Goal: Task Accomplishment & Management: Use online tool/utility

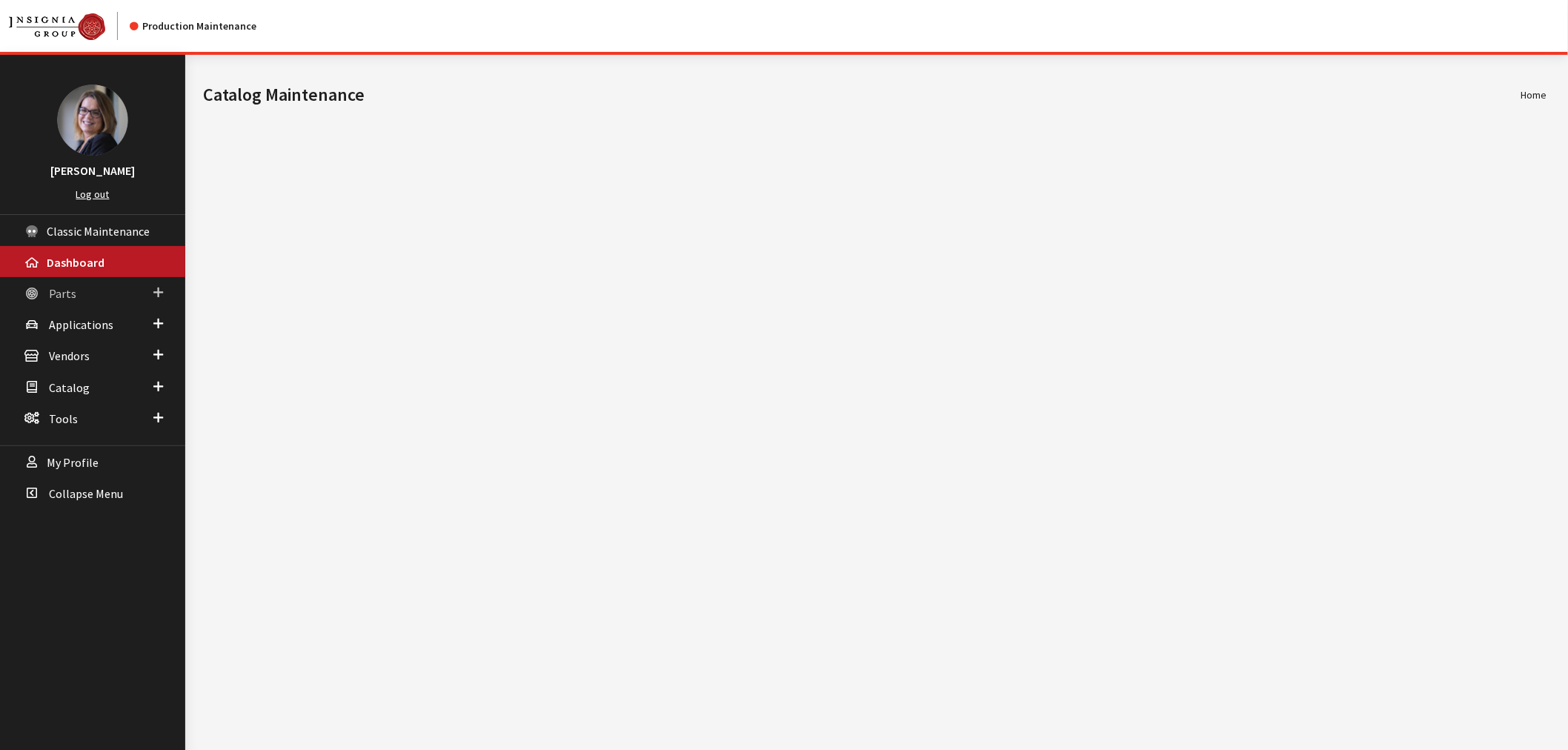
click at [157, 283] on span at bounding box center [158, 293] width 9 height 20
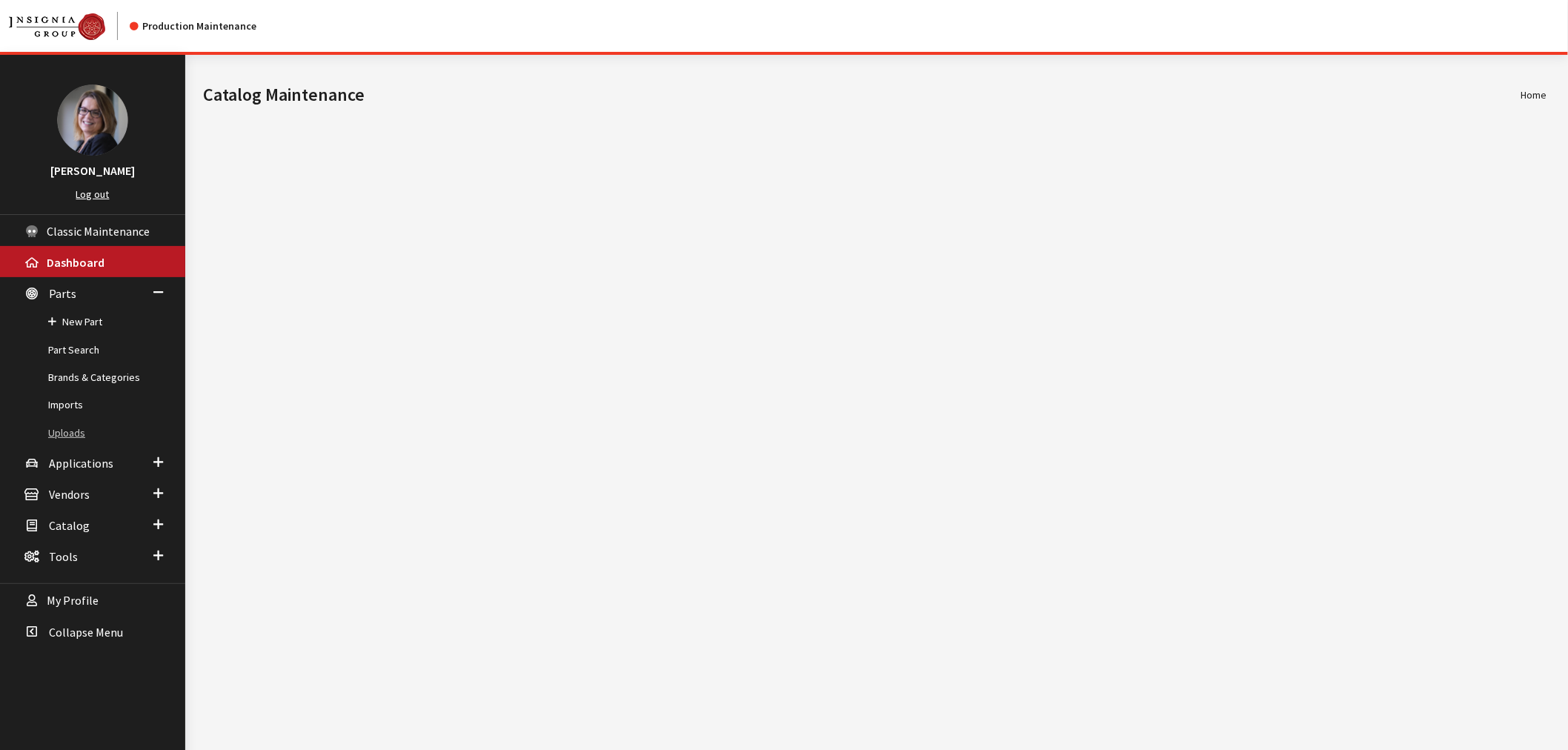
click at [70, 431] on link "Uploads" at bounding box center [92, 433] width 185 height 27
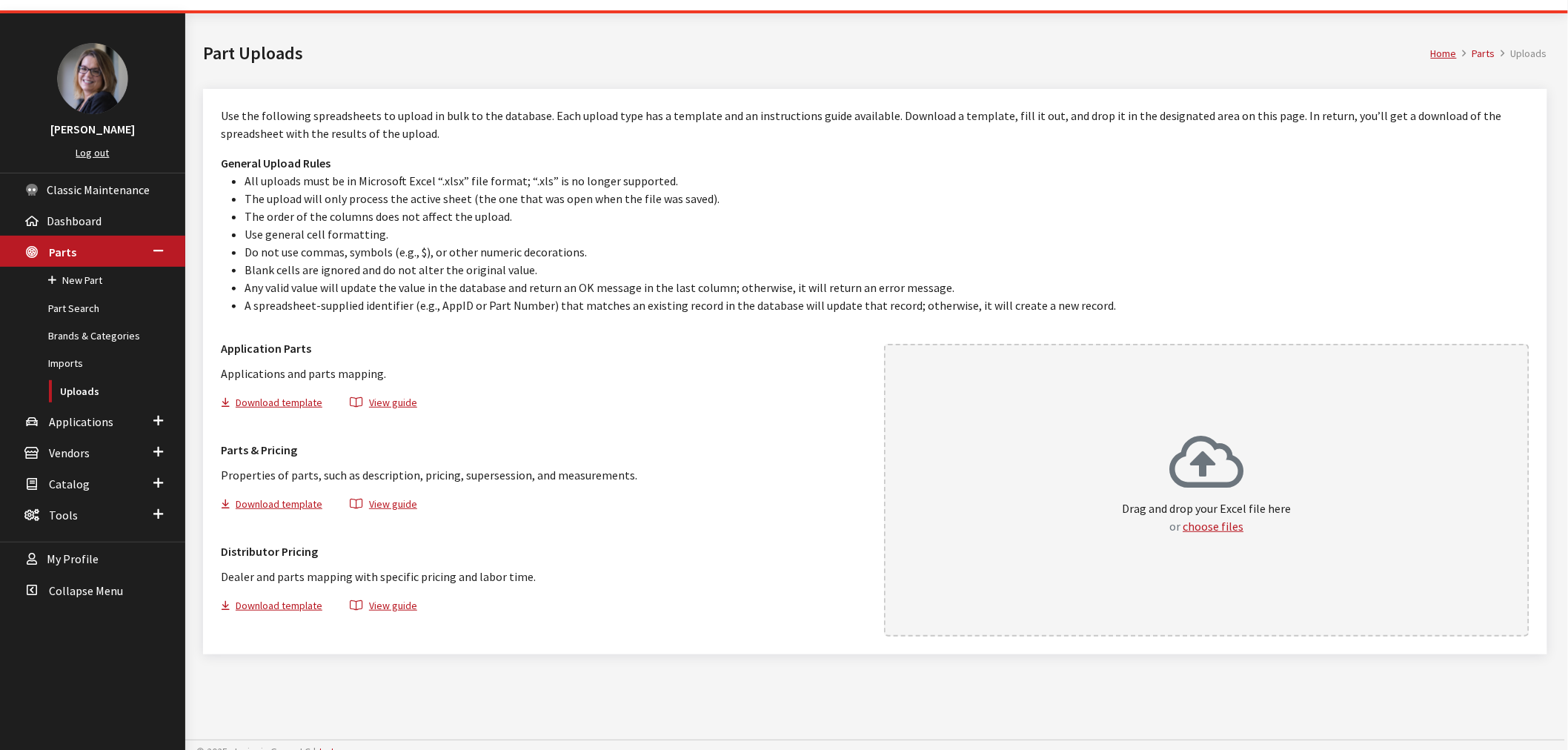
scroll to position [54, 0]
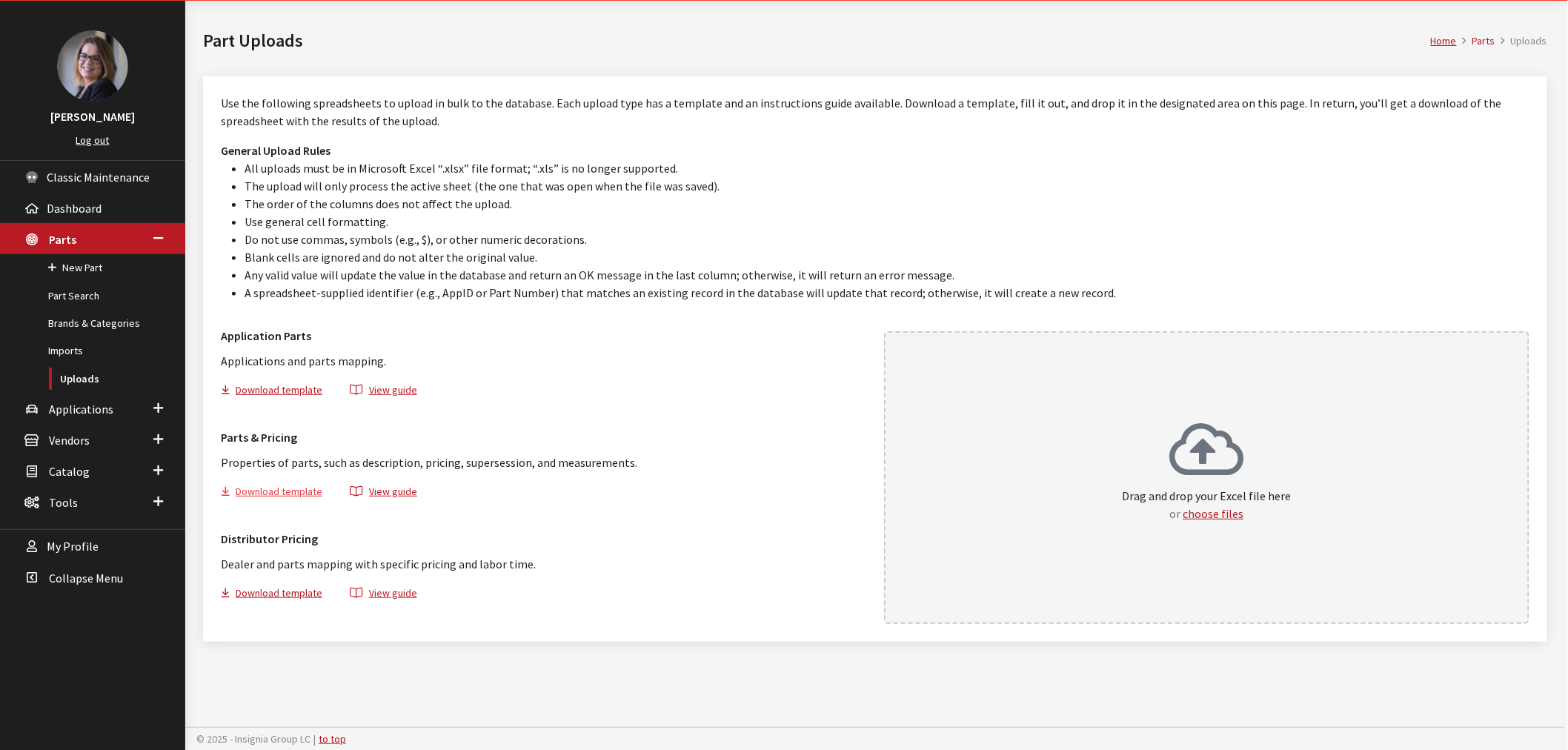
click at [258, 489] on button "Download template" at bounding box center [278, 493] width 114 height 21
click at [105, 329] on link "Brands & Categories" at bounding box center [92, 323] width 185 height 27
click at [105, 322] on link "Brands & Categories" at bounding box center [92, 323] width 185 height 27
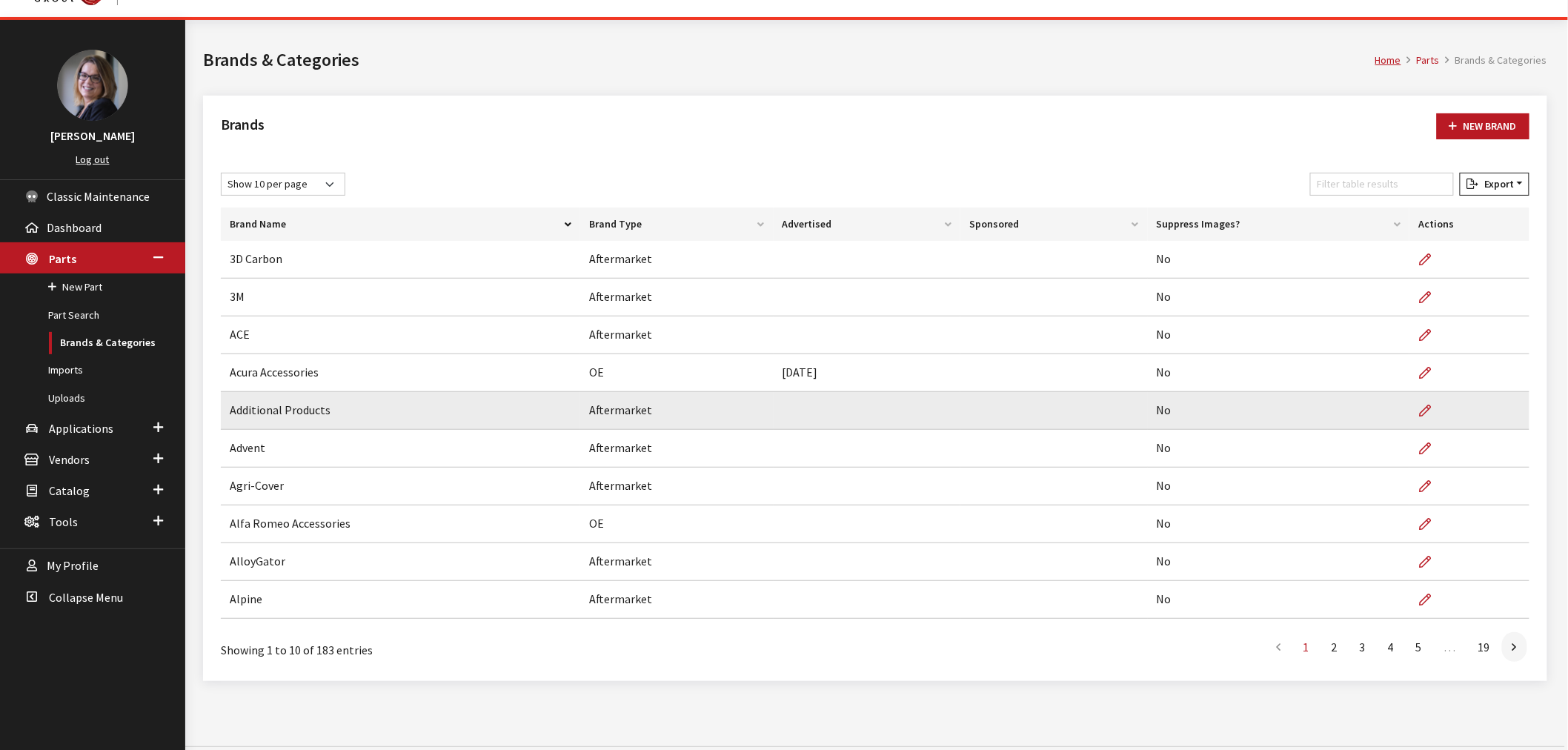
scroll to position [54, 0]
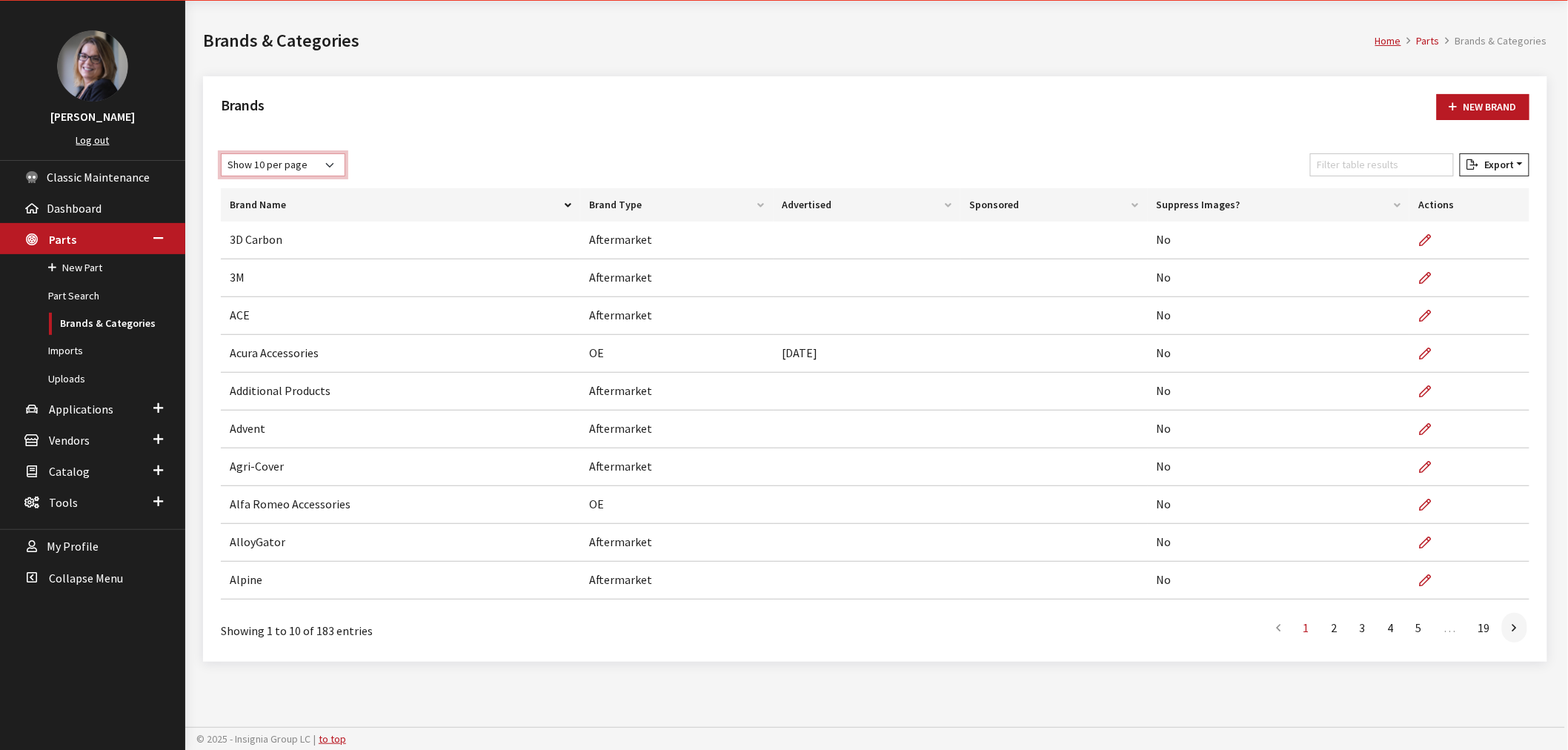
click at [300, 168] on select "Show 10 per page Show 25 per page Show 50 per page Show 100 per page Show 1000 …" at bounding box center [282, 164] width 124 height 23
select select "50"
click at [221, 153] on select "Show 10 per page Show 25 per page Show 50 per page Show 100 per page Show 1000 …" at bounding box center [282, 164] width 124 height 23
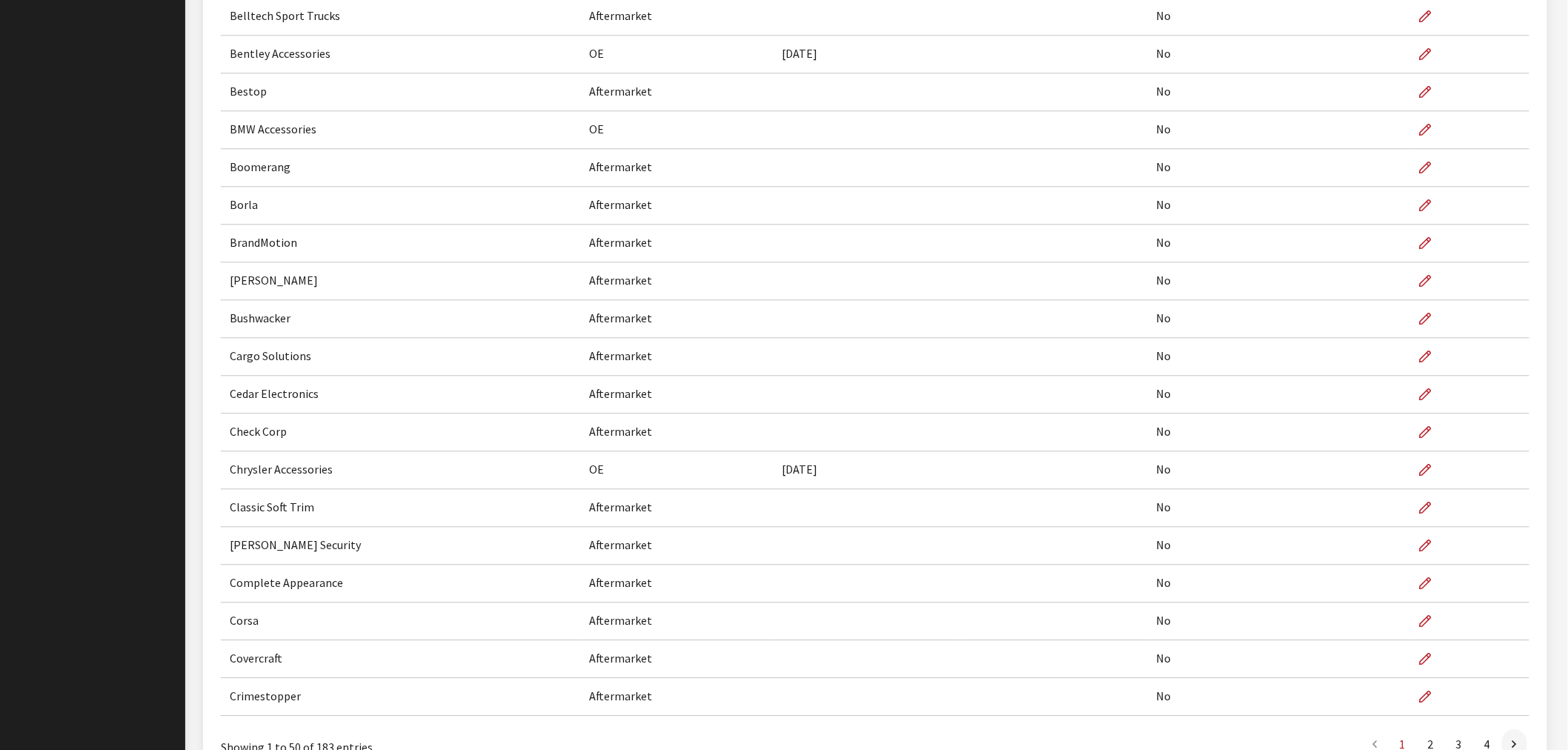
scroll to position [1552, 0]
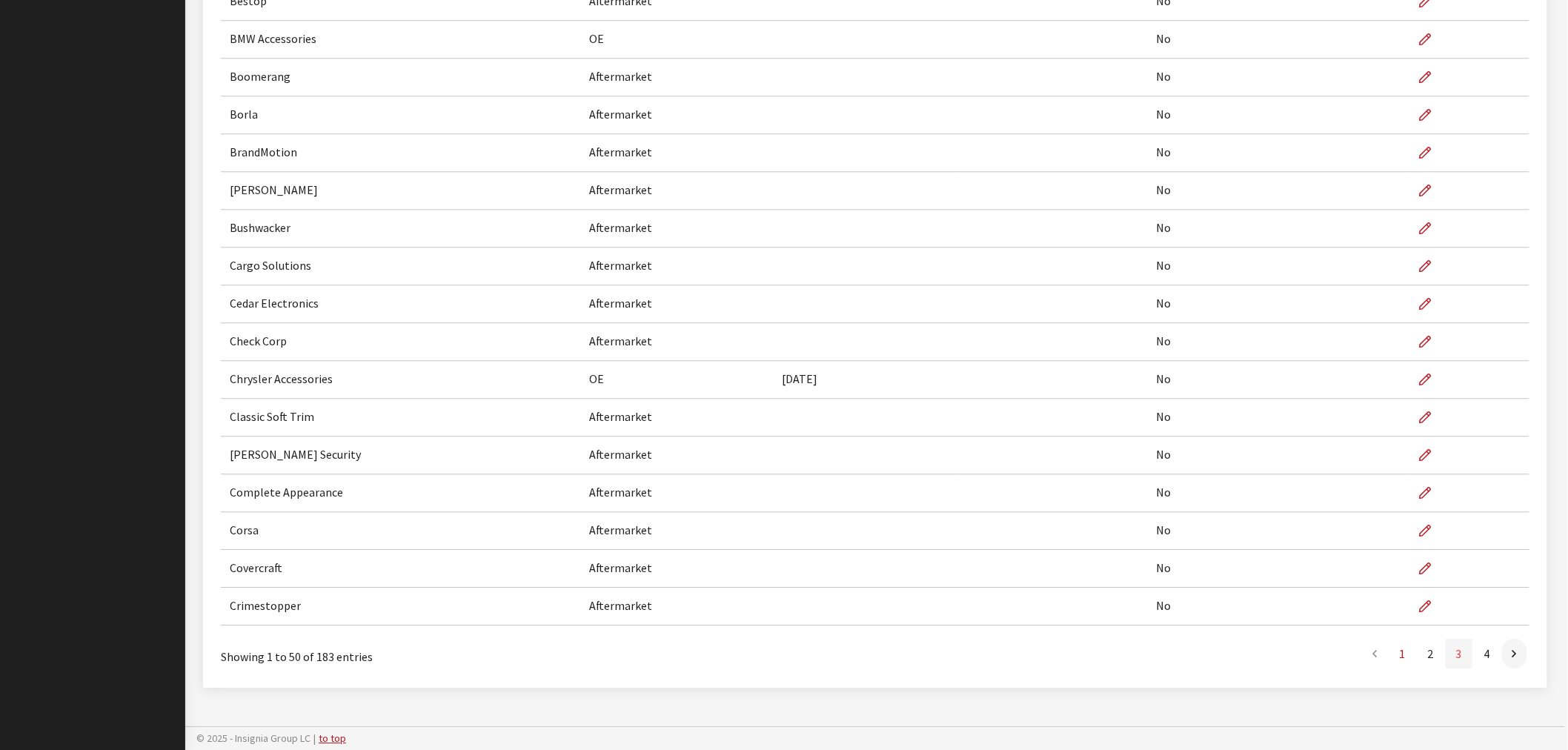
click at [1458, 656] on link "3" at bounding box center [1459, 654] width 27 height 30
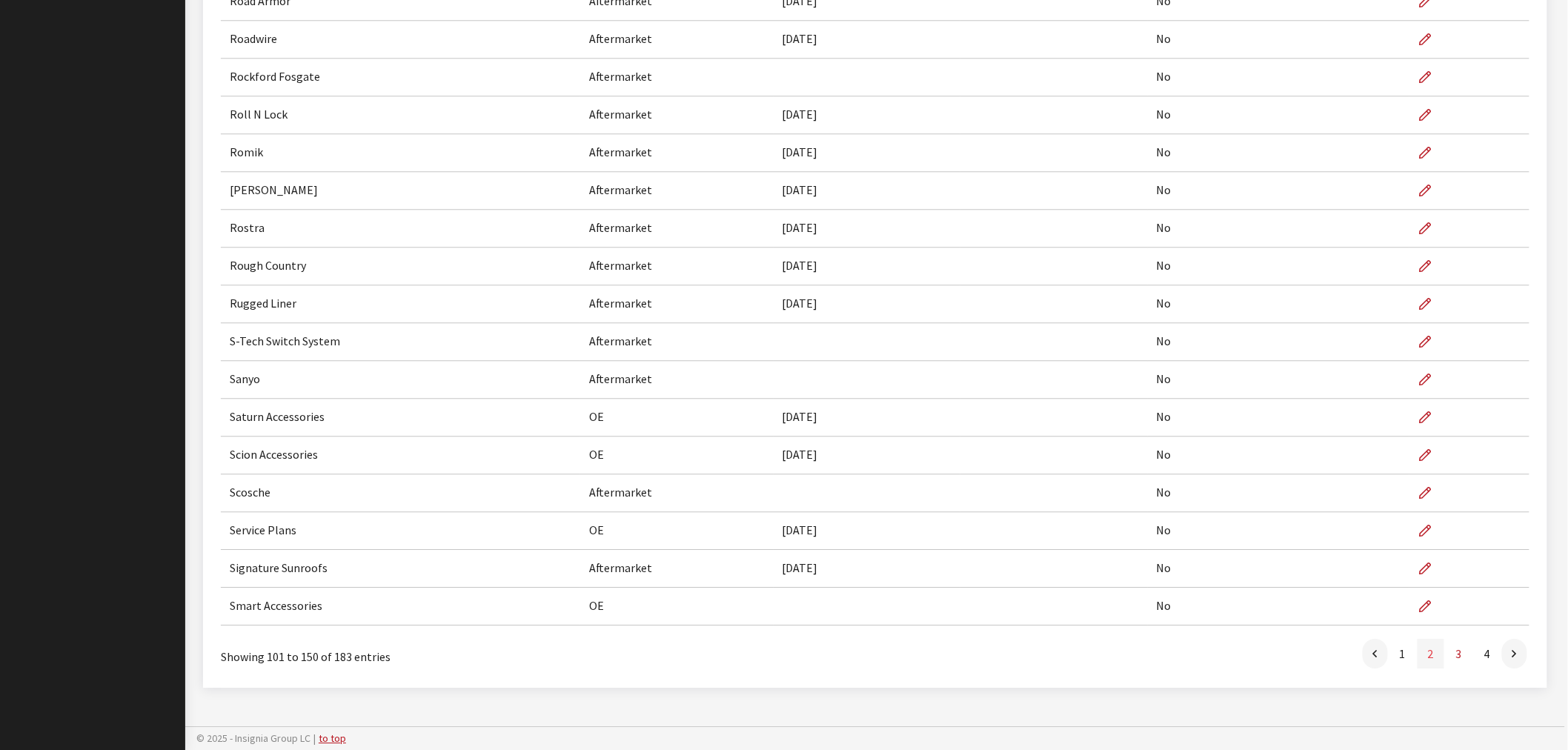
click at [1419, 655] on link "2" at bounding box center [1431, 654] width 27 height 30
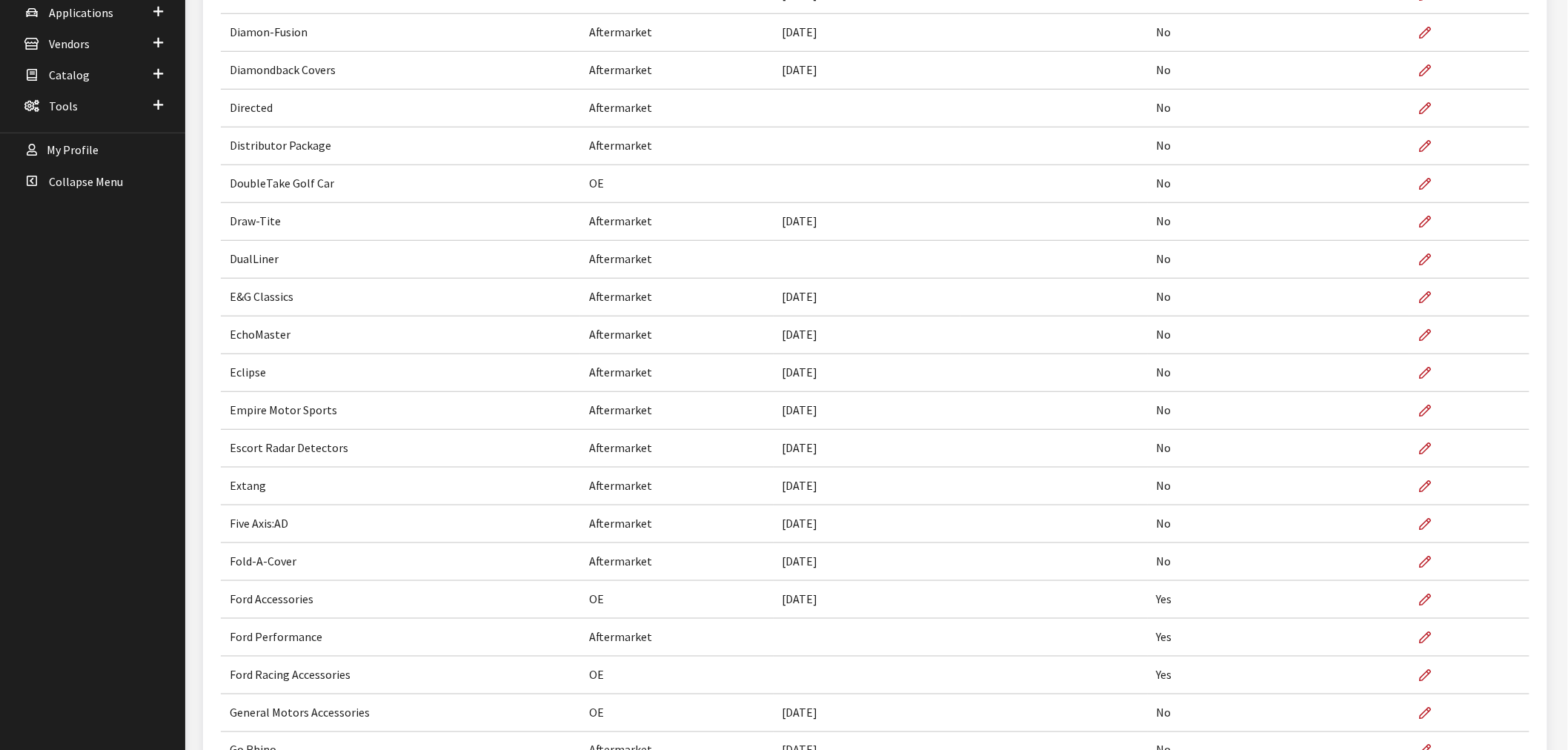
scroll to position [480, 0]
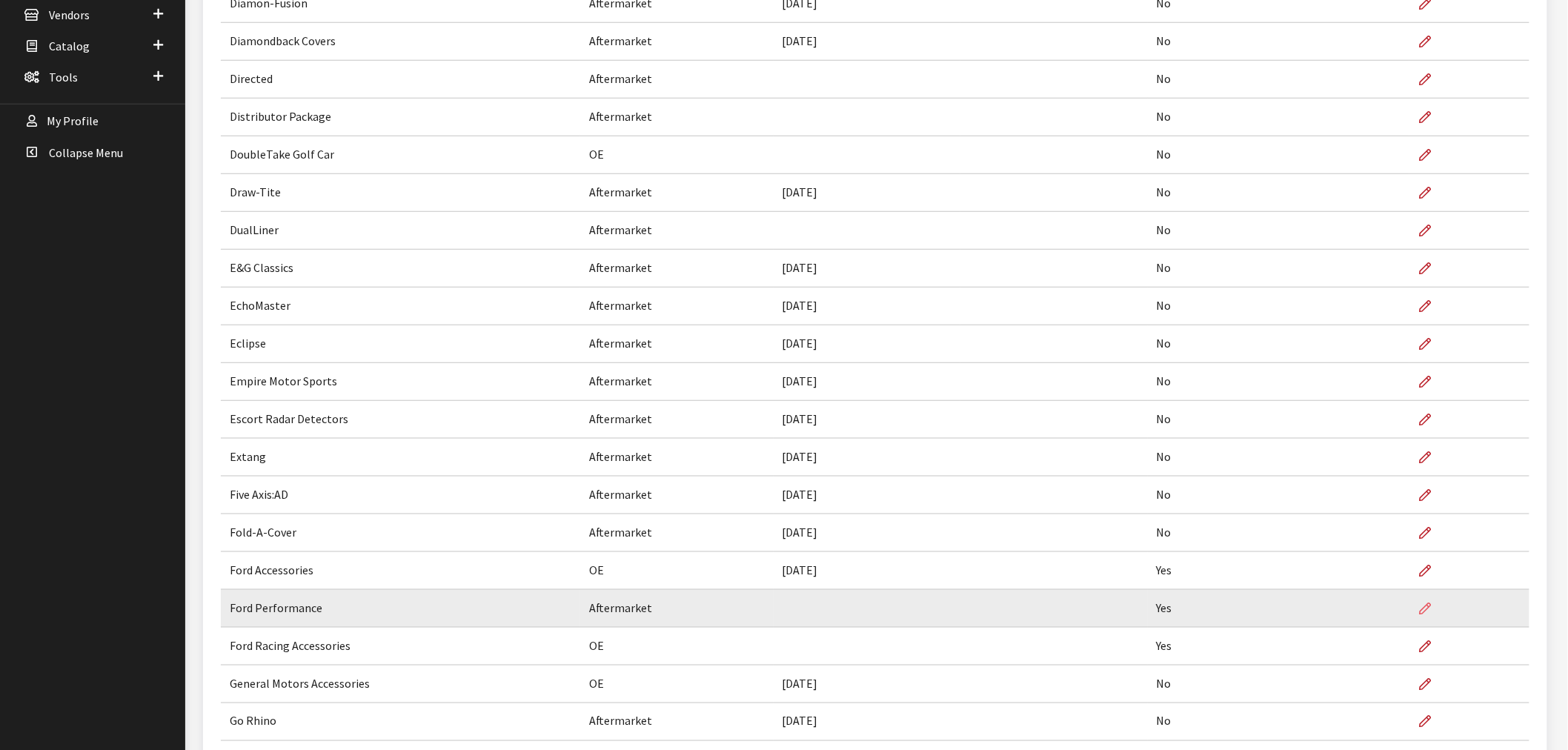
click at [1433, 608] on link at bounding box center [1431, 608] width 25 height 37
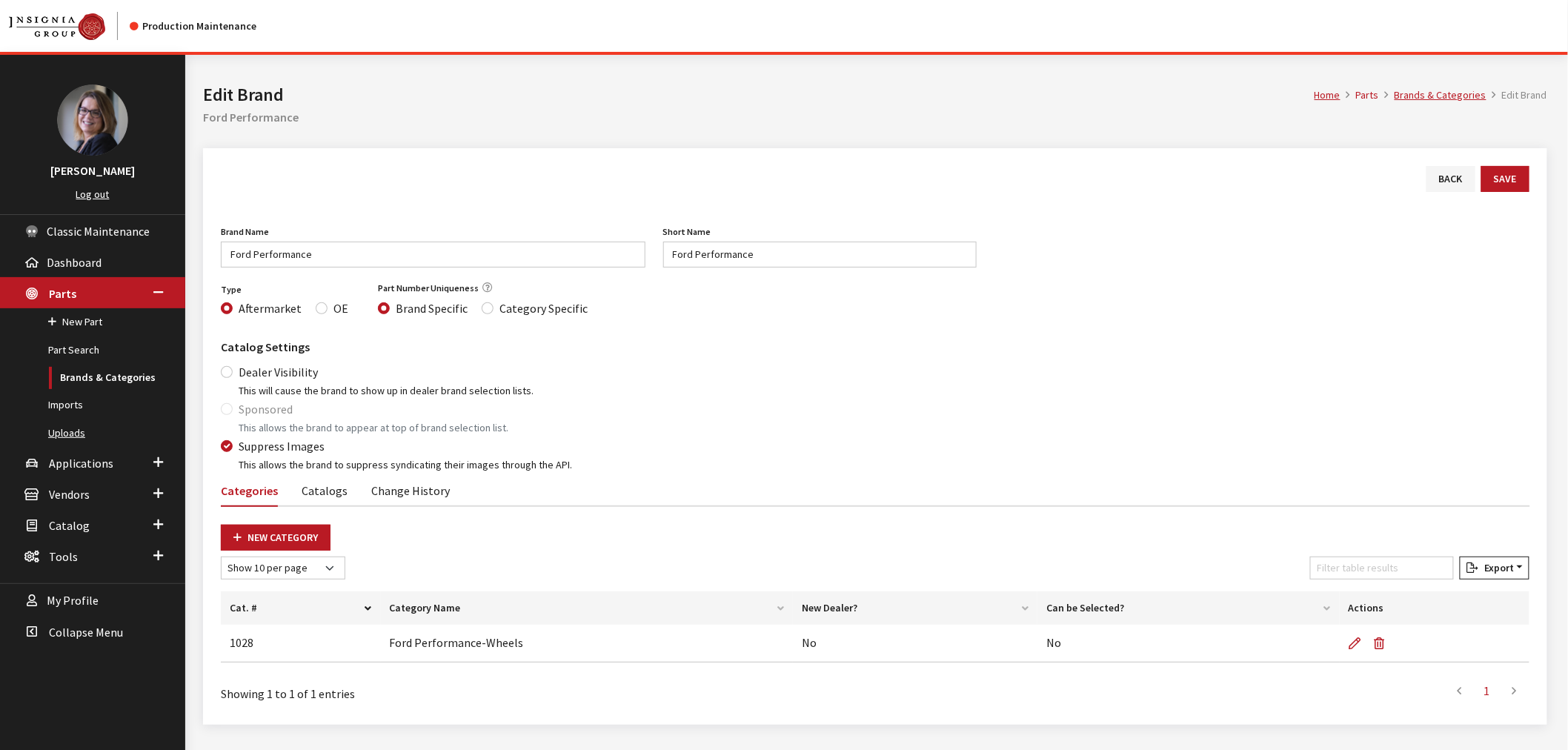
click at [76, 434] on link "Uploads" at bounding box center [92, 433] width 185 height 27
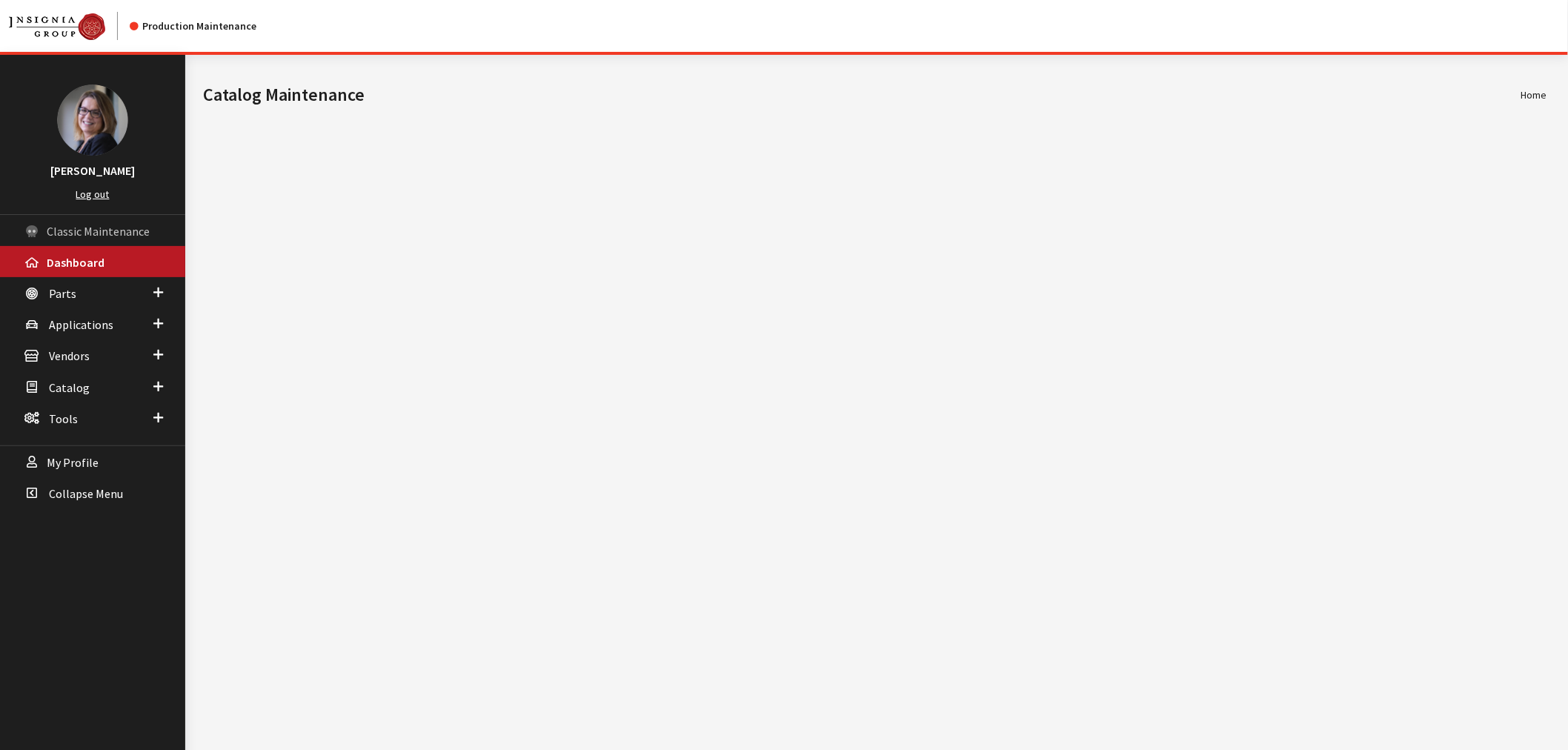
click at [119, 231] on span "Classic Maintenance" at bounding box center [99, 231] width 103 height 15
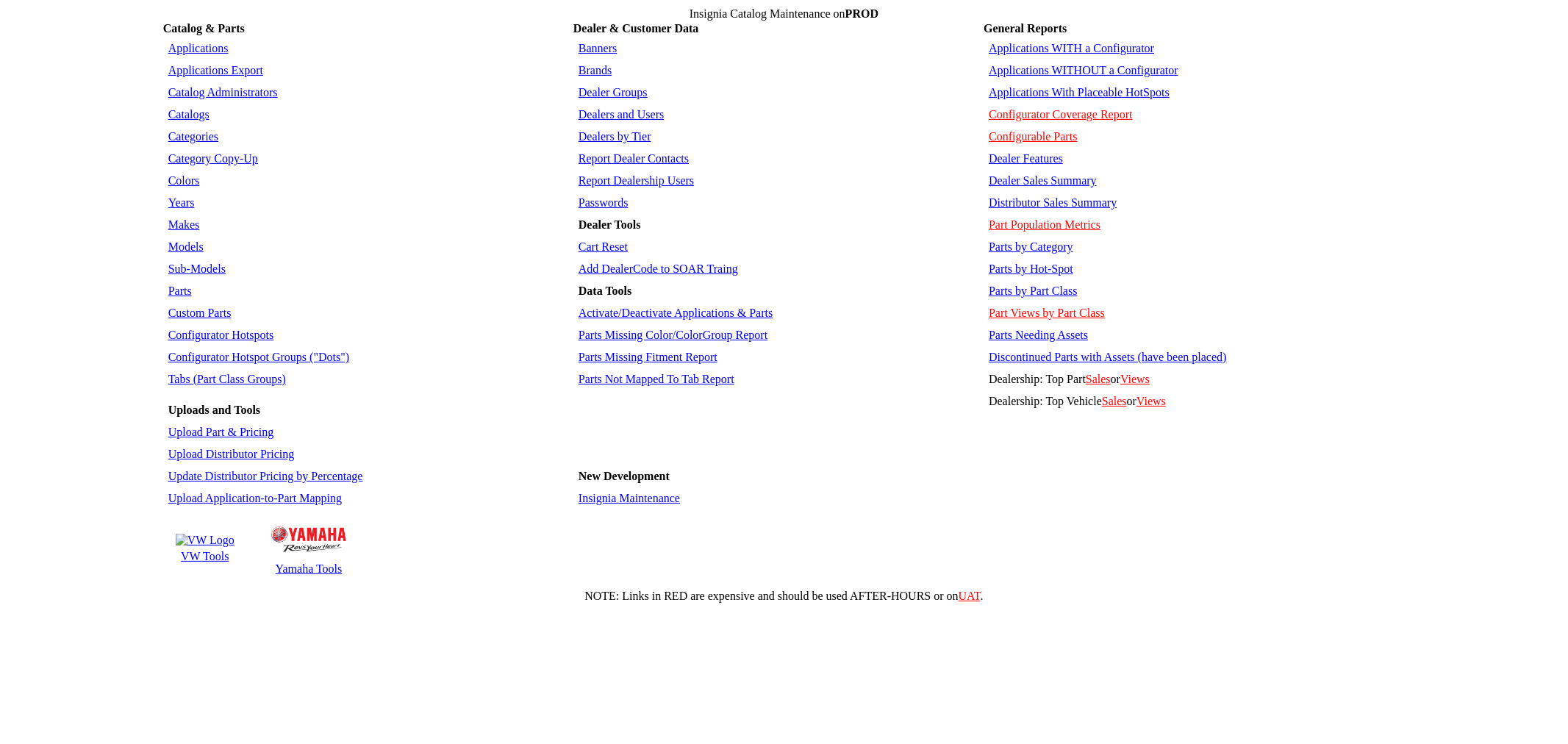
click at [196, 130] on link "Categories" at bounding box center [193, 137] width 50 height 12
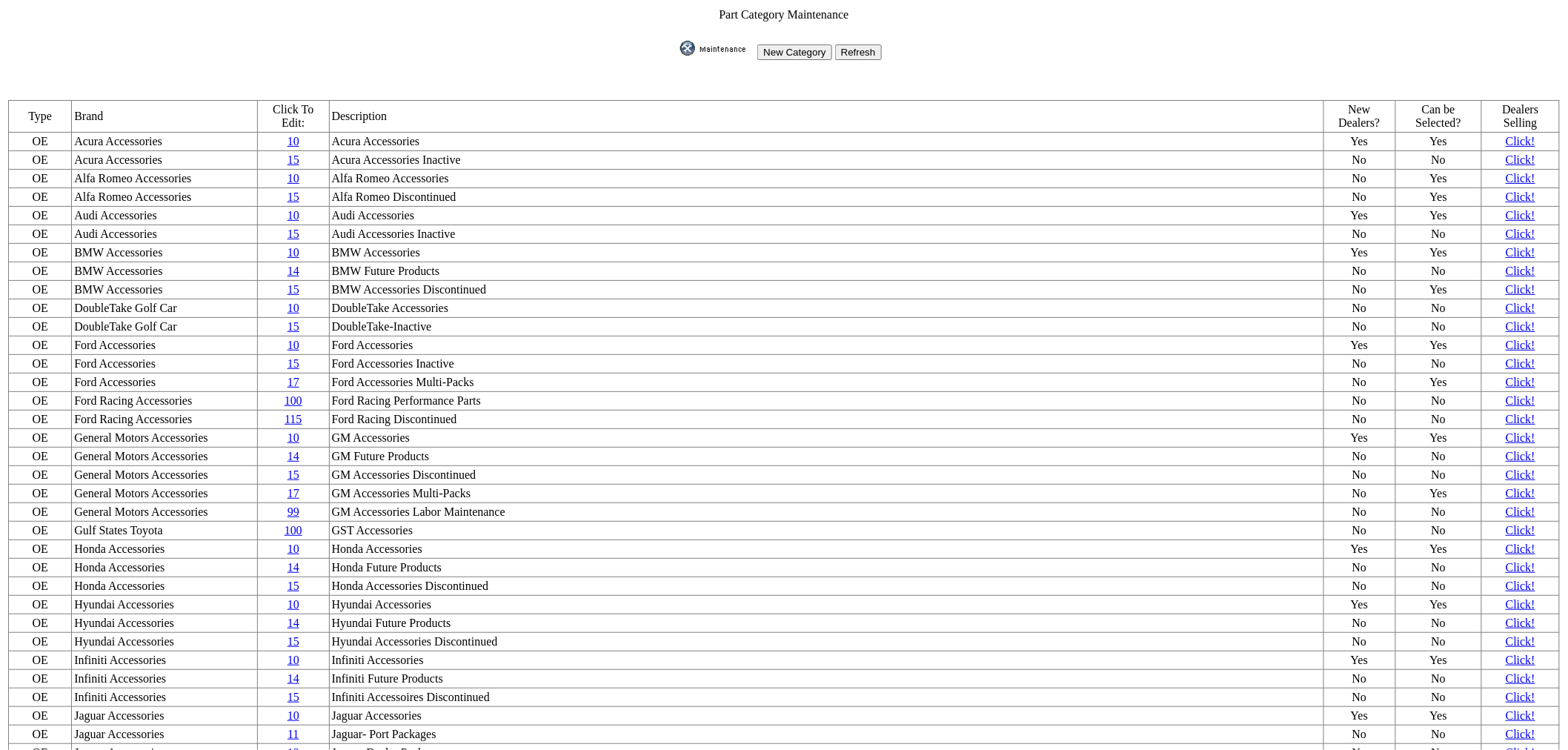
click at [302, 395] on link "100" at bounding box center [293, 401] width 18 height 13
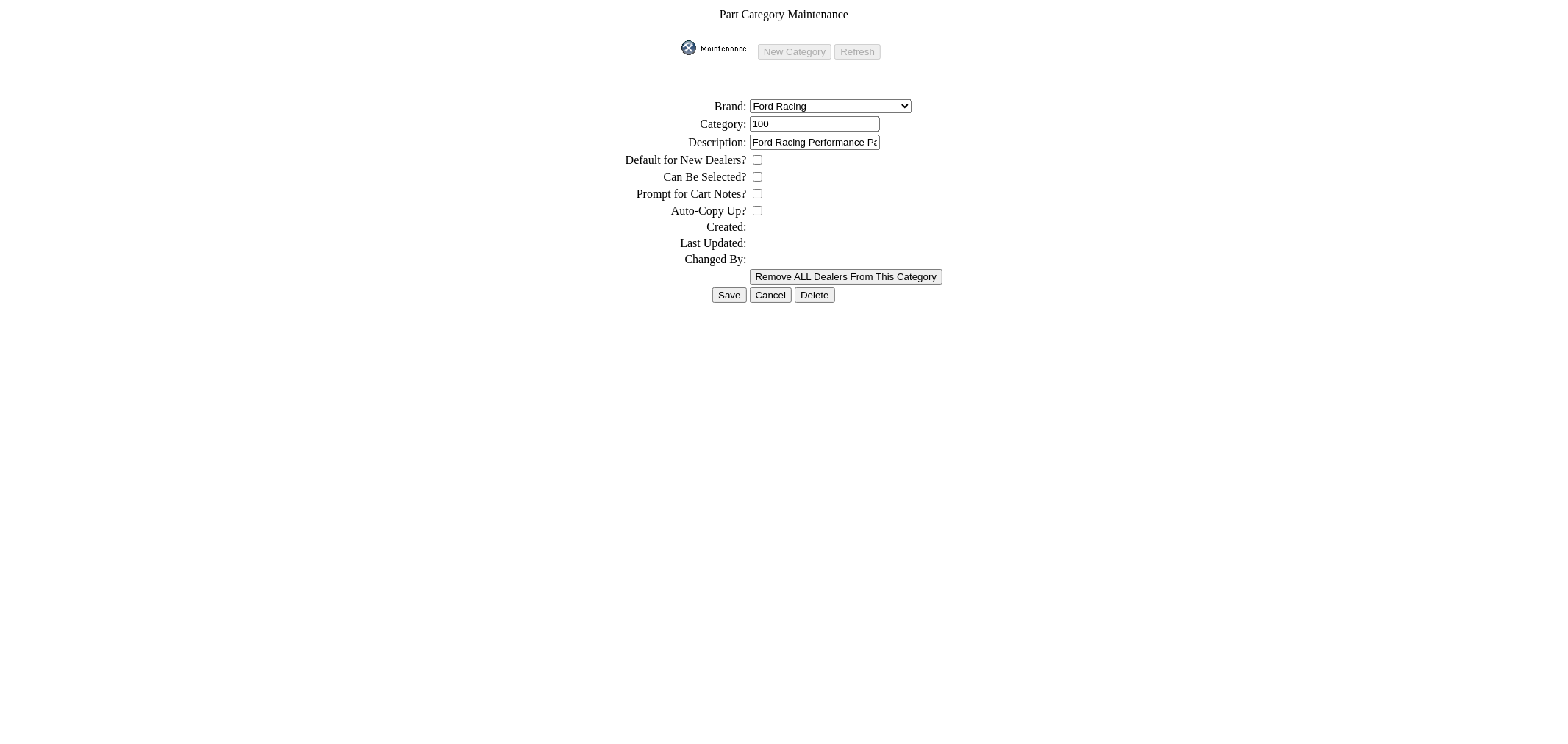
click at [713, 45] on img at bounding box center [718, 47] width 74 height 15
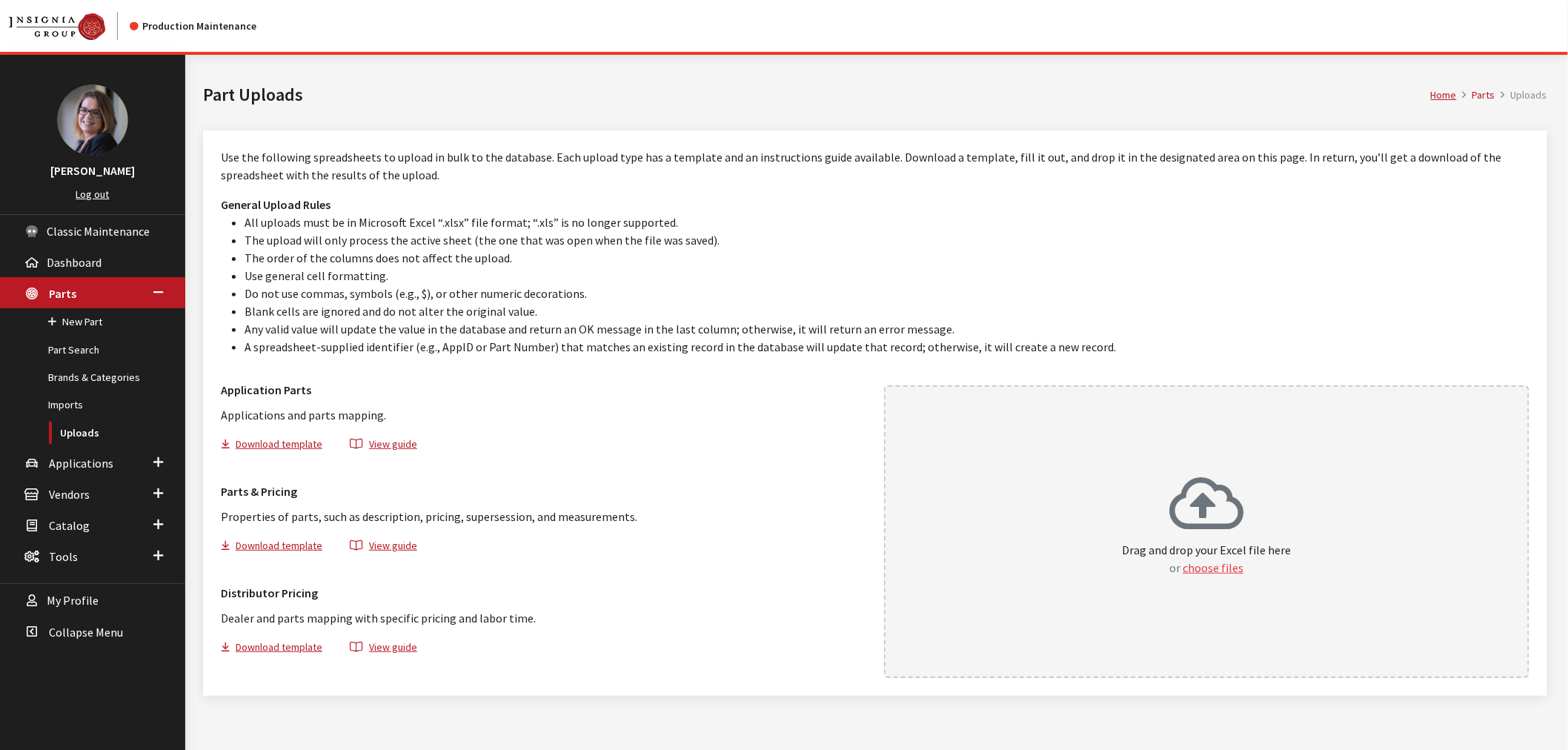
click at [1213, 564] on button "choose files" at bounding box center [1214, 568] width 61 height 18
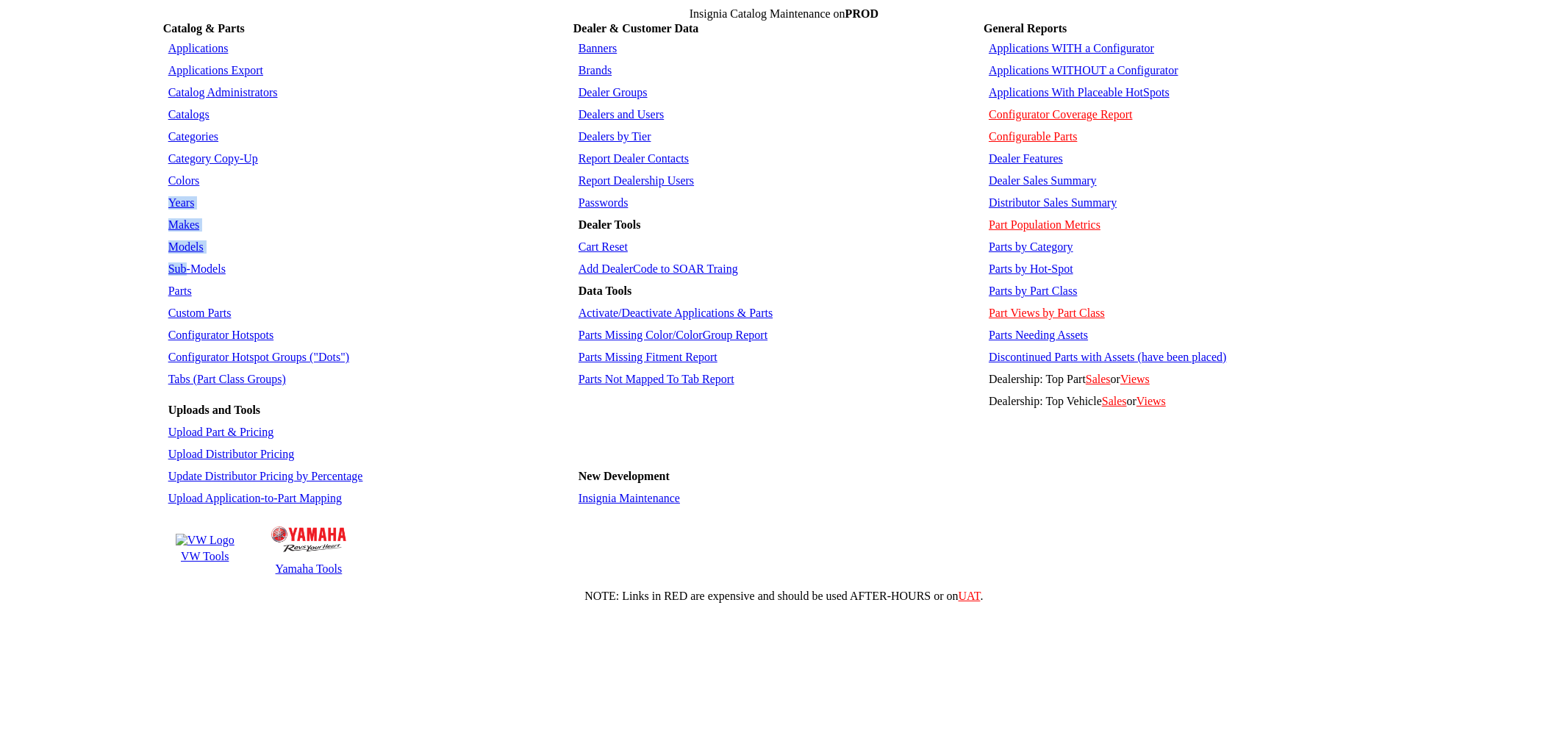
drag, startPoint x: 247, startPoint y: 150, endPoint x: 176, endPoint y: 245, distance: 118.6
click at [186, 228] on tbody "Applications Applications Export Catalog Administrators Catalogs Categories Cat…" at bounding box center [367, 312] width 406 height 548
click at [171, 284] on link "Parts" at bounding box center [180, 290] width 23 height 12
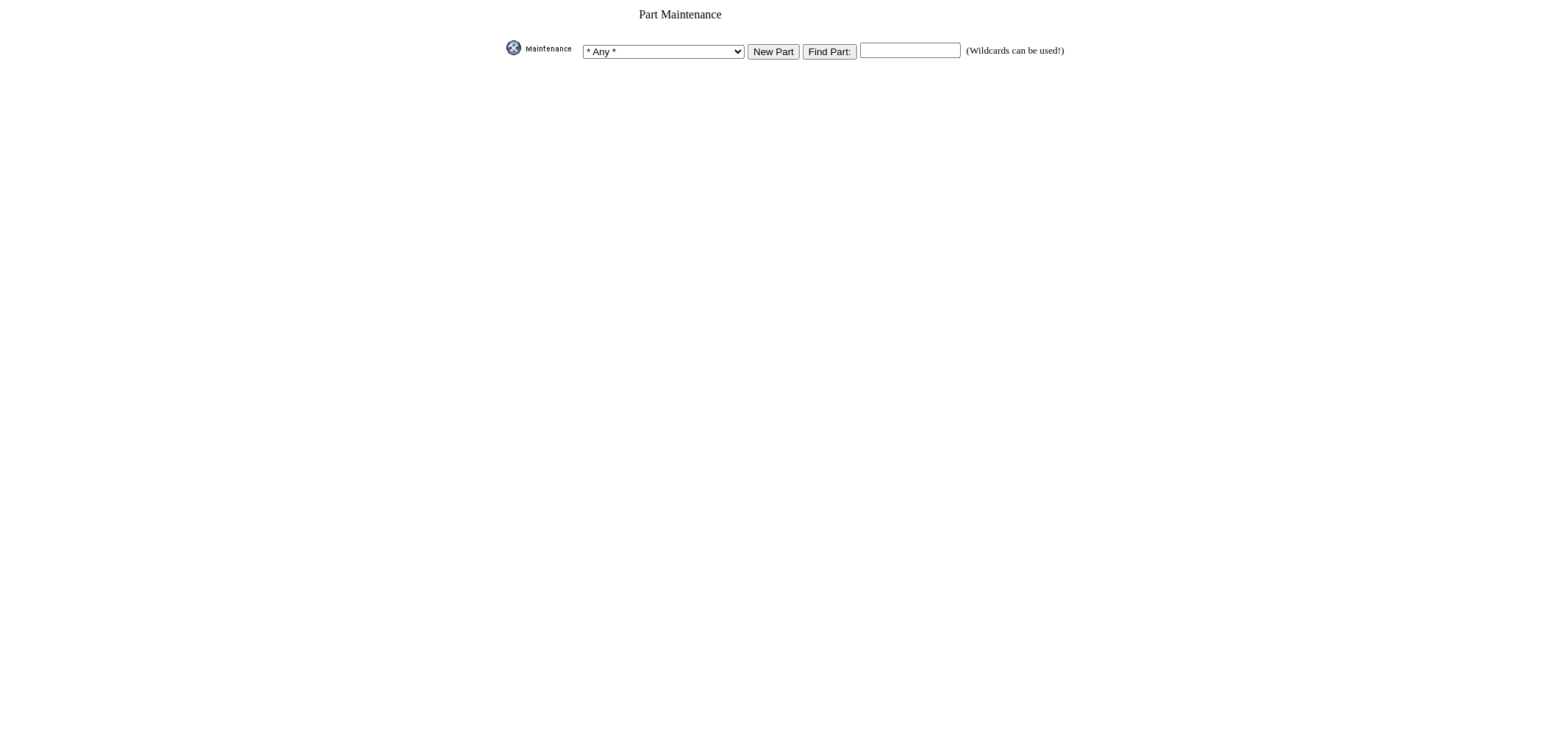
click at [907, 45] on input "text" at bounding box center [911, 50] width 101 height 16
paste input "M1007KRGR1785OR"
type input "M1007KRGR1785OR"
click at [504, 55] on input "image" at bounding box center [504, 55] width 0 height 0
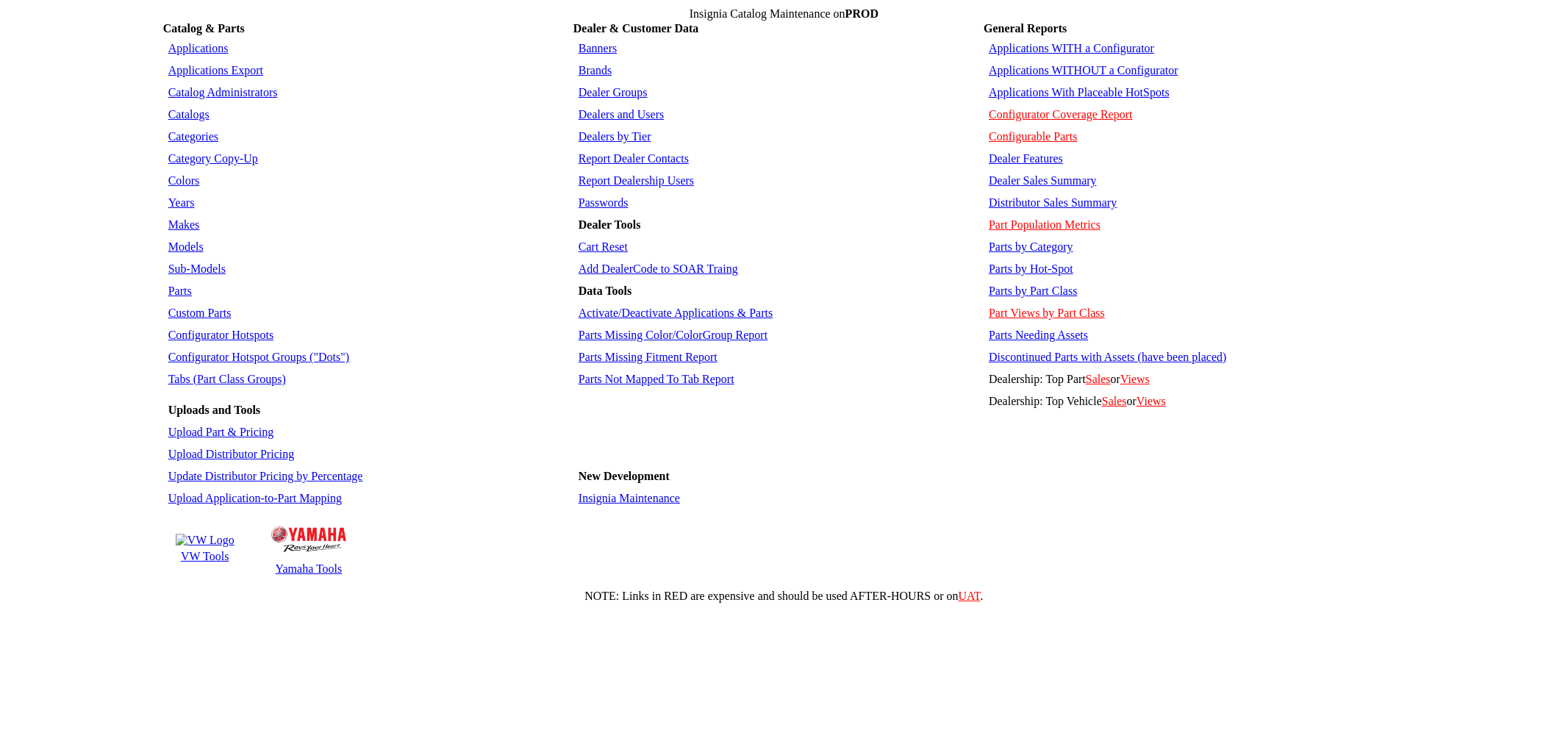
click at [1036, 241] on link "Parts by Category" at bounding box center [1031, 247] width 85 height 12
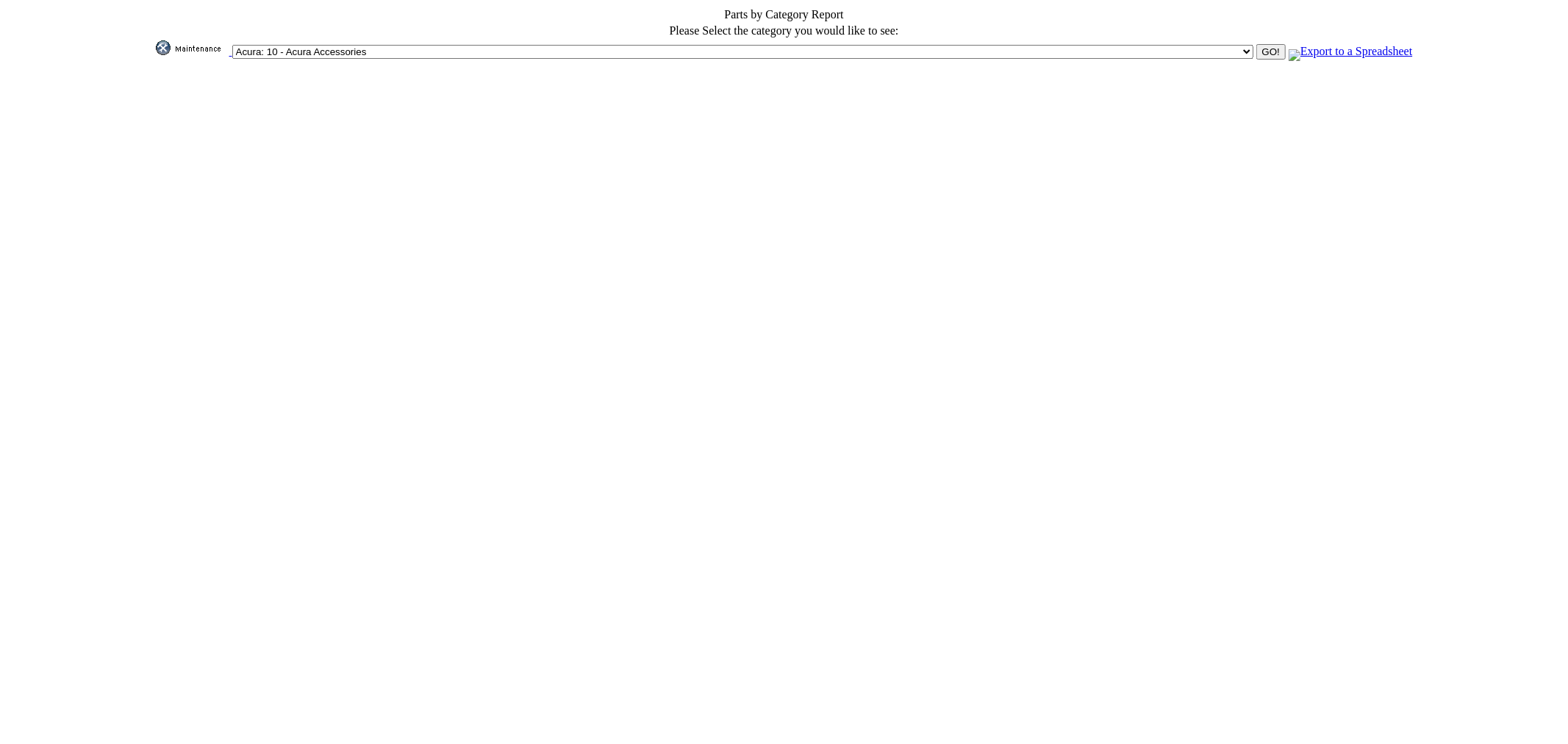
click at [737, 45] on select "Acura: 10 - Acura Accessories Acura: 15 - Acura Accessories Inactive Alfa Romeo…" at bounding box center [742, 52] width 1021 height 14
select select "1081"
click at [579, 45] on select "Acura: 10 - Acura Accessories Acura: 15 - Acura Accessories Inactive Alfa Romeo…" at bounding box center [742, 52] width 1021 height 14
click at [1256, 46] on input "GO!" at bounding box center [1271, 52] width 29 height 16
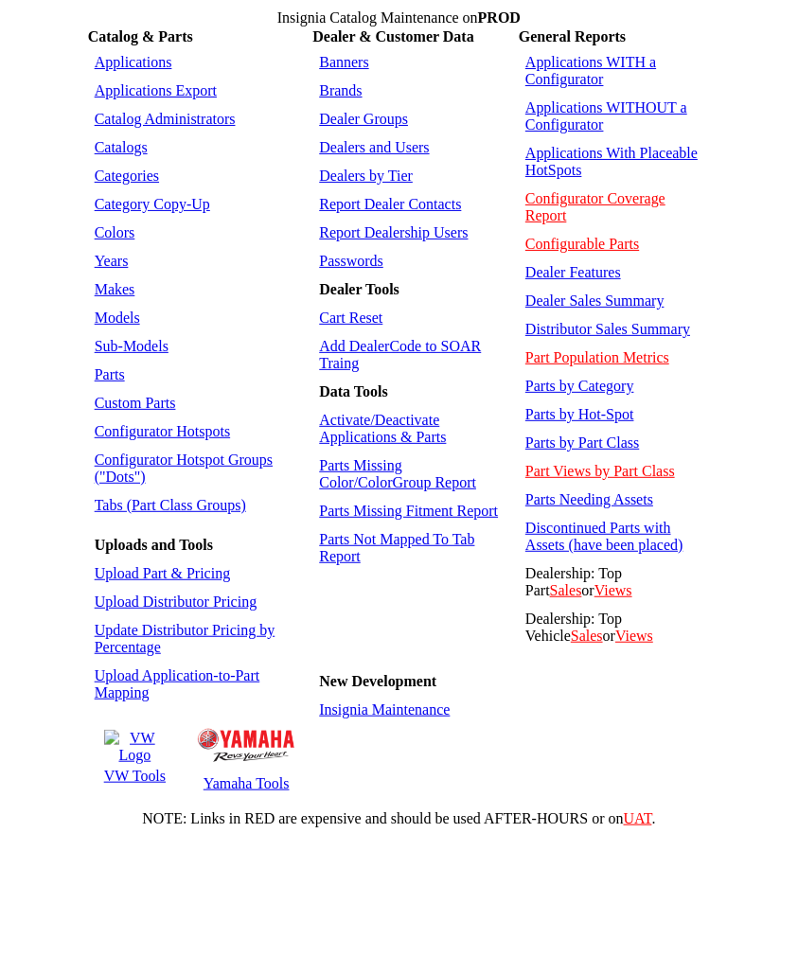
click at [118, 366] on link "Parts" at bounding box center [110, 374] width 30 height 16
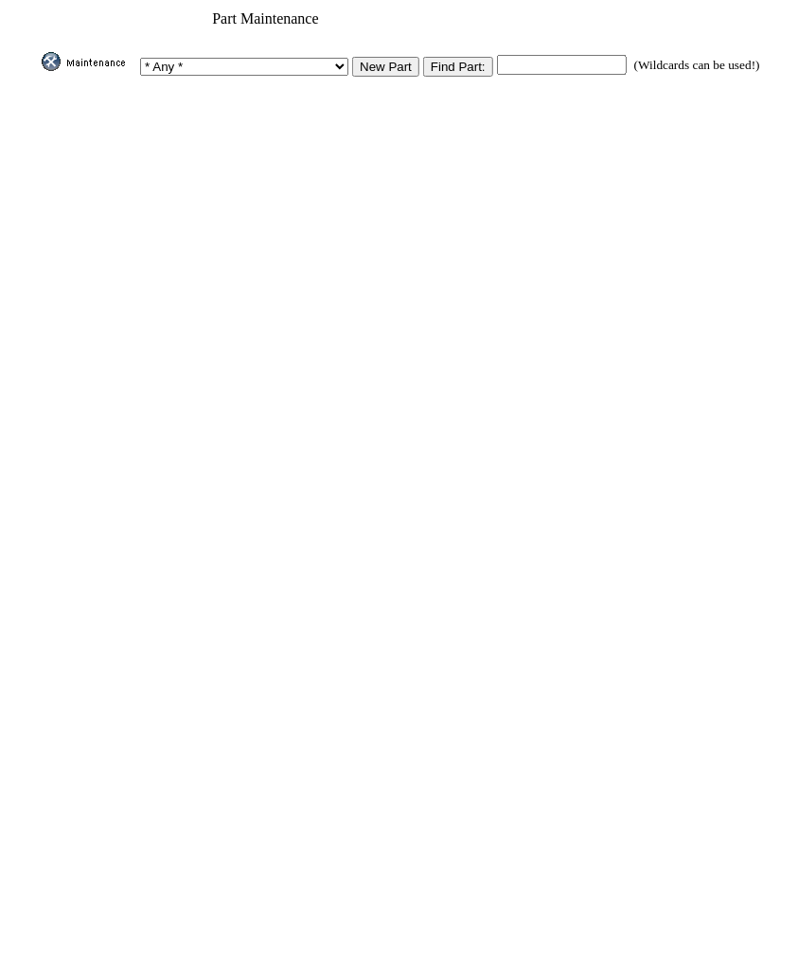
click at [526, 55] on input "text" at bounding box center [562, 65] width 130 height 20
paste input "NU7Z19523AA"
type input "NU7Z19523AA"
click at [448, 60] on input "Find Part:" at bounding box center [458, 67] width 70 height 20
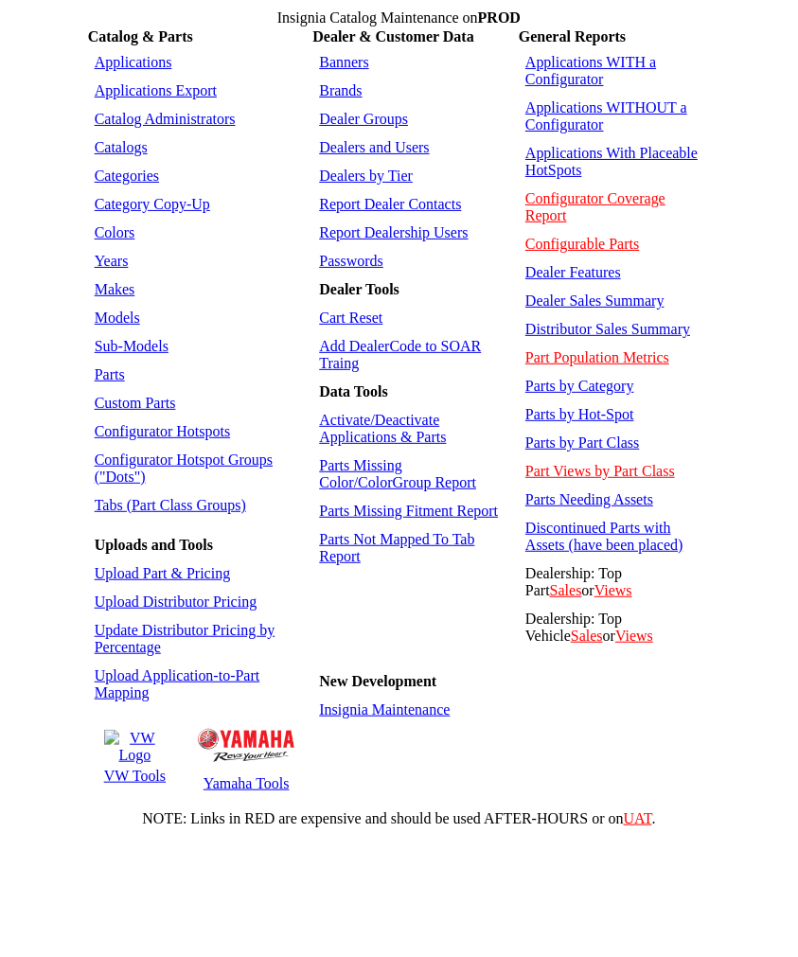
click at [109, 366] on link "Parts" at bounding box center [110, 374] width 30 height 16
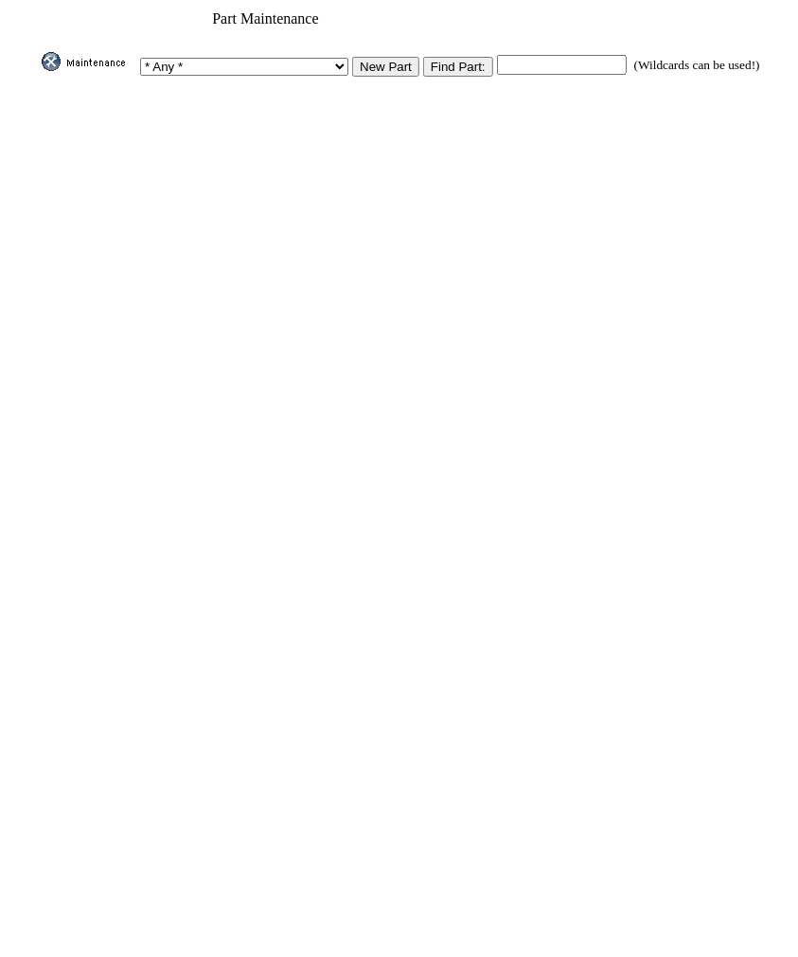
click at [527, 55] on input "text" at bounding box center [562, 65] width 130 height 20
paste input "M19008BTD2"
type input "M19008BTD2"
click at [38, 71] on input "image" at bounding box center [38, 71] width 0 height 0
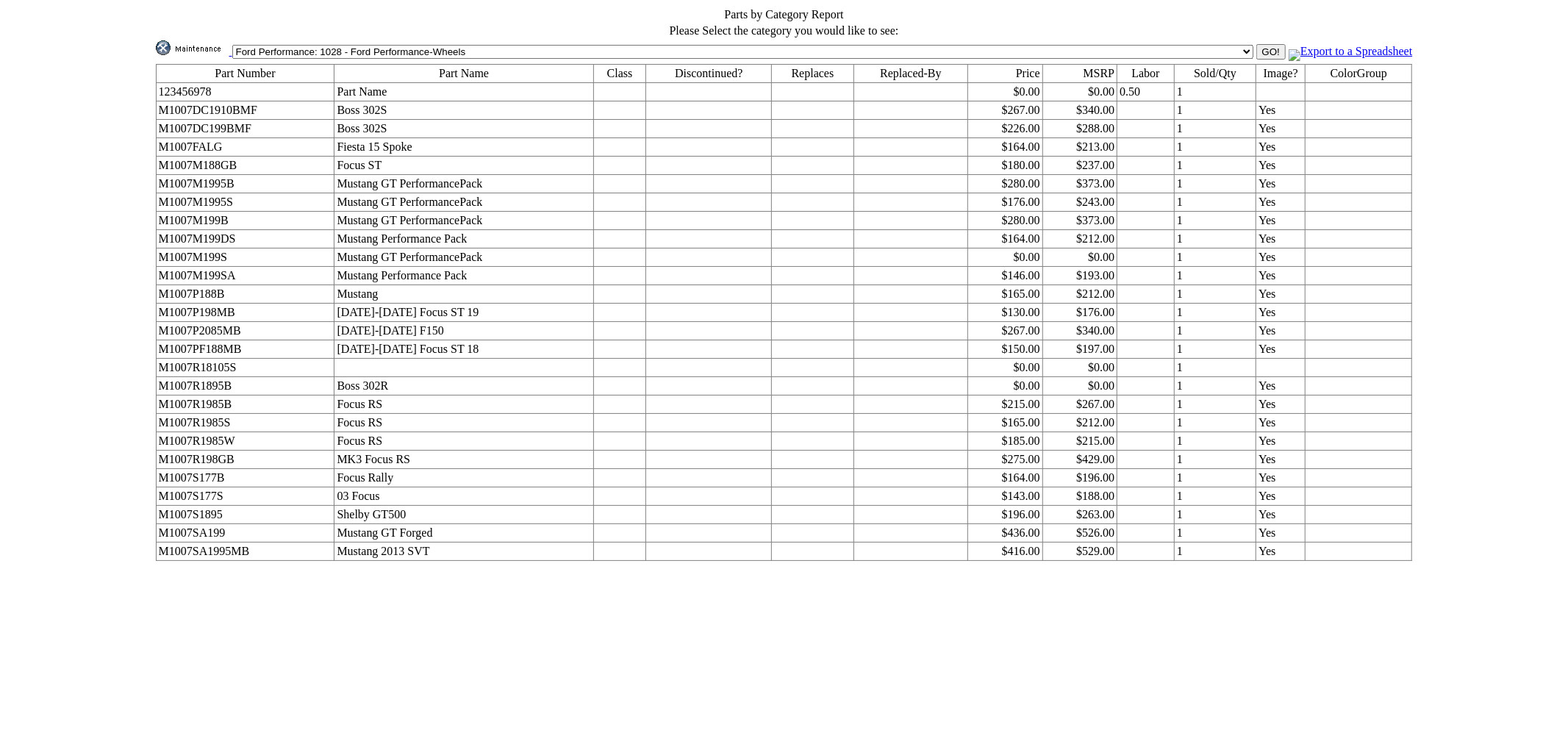
click at [229, 40] on img at bounding box center [193, 47] width 74 height 15
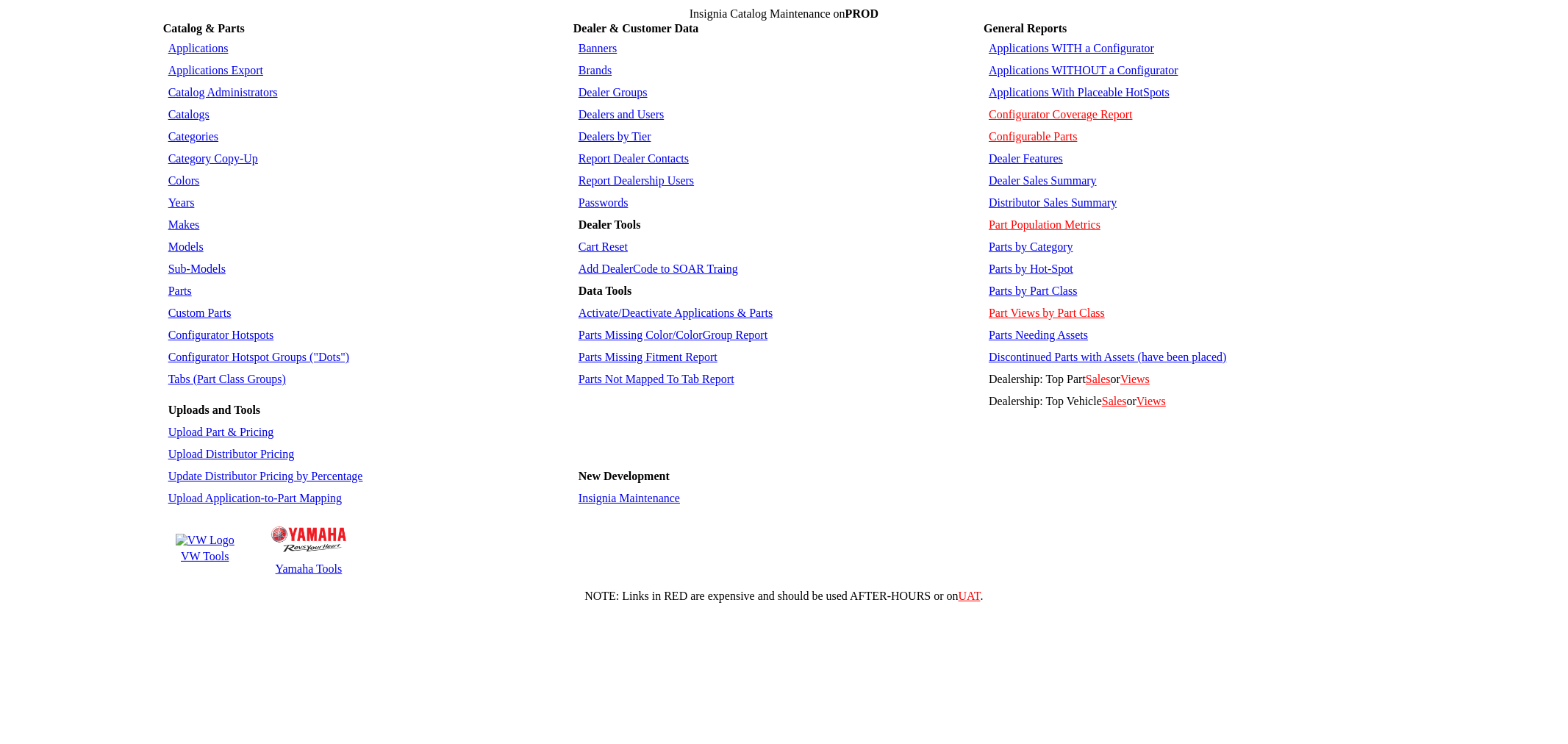
click at [623, 492] on link "Insignia Maintenance" at bounding box center [629, 499] width 102 height 12
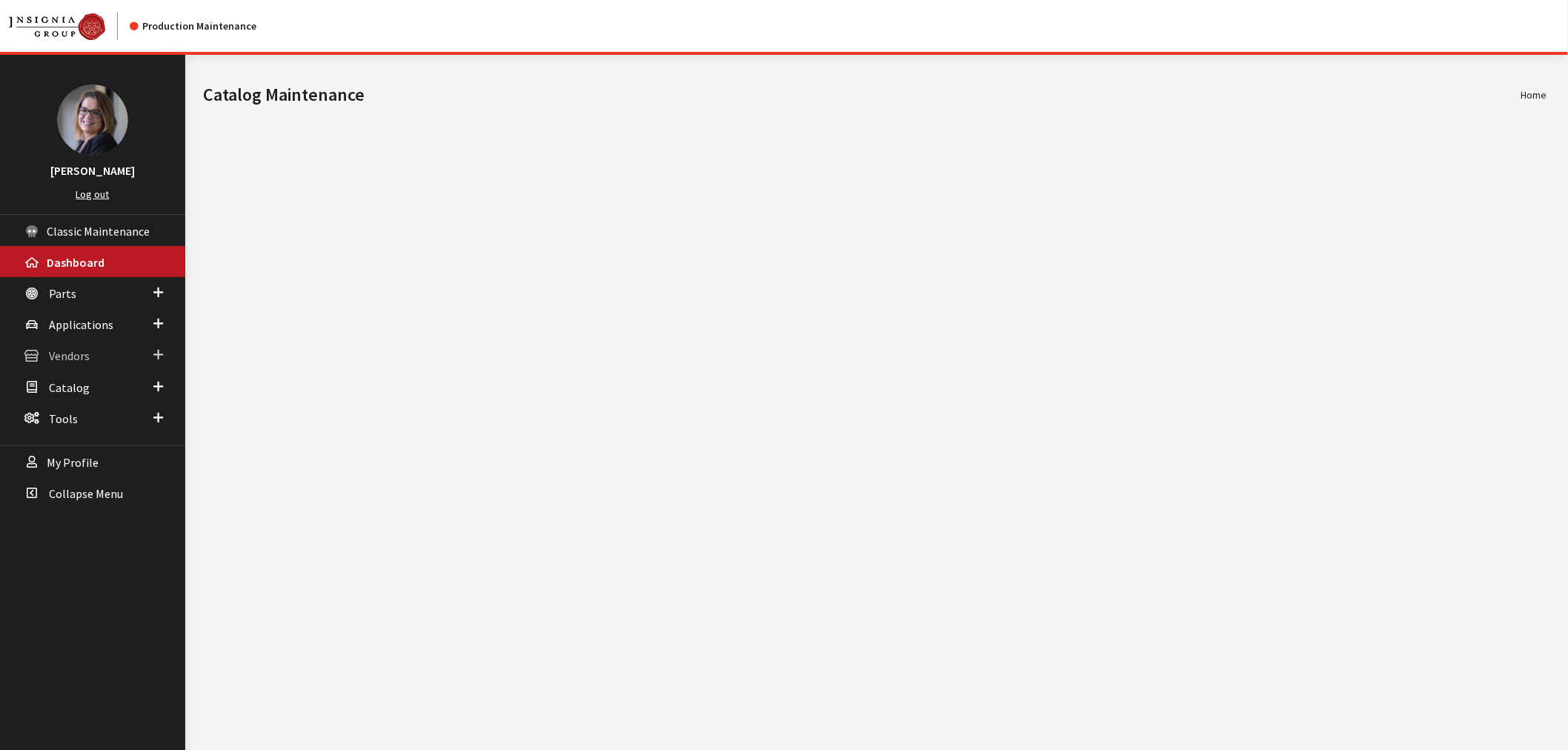
click at [156, 347] on span at bounding box center [158, 355] width 9 height 20
click at [95, 374] on link "Dealer Search" at bounding box center [92, 384] width 185 height 27
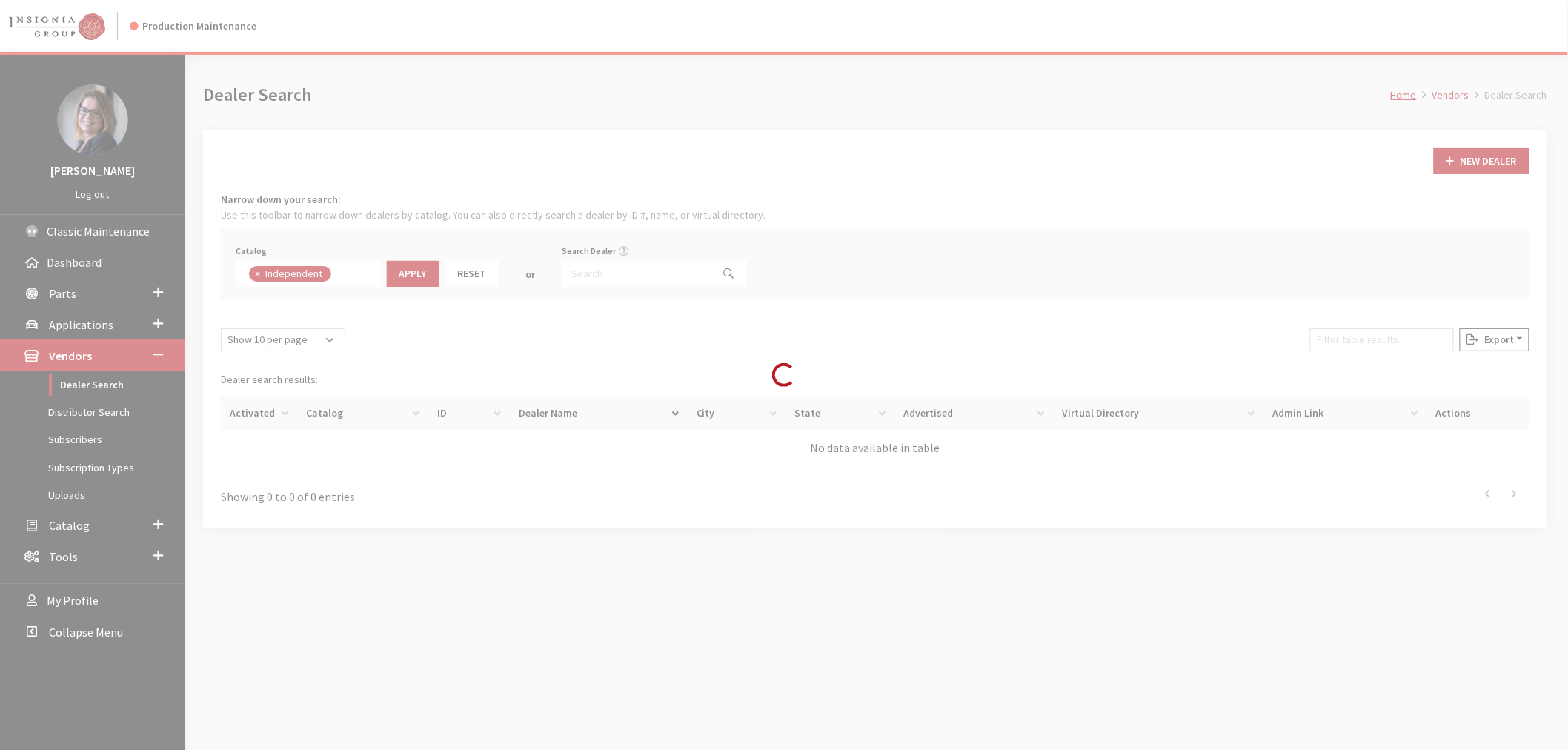
scroll to position [100, 0]
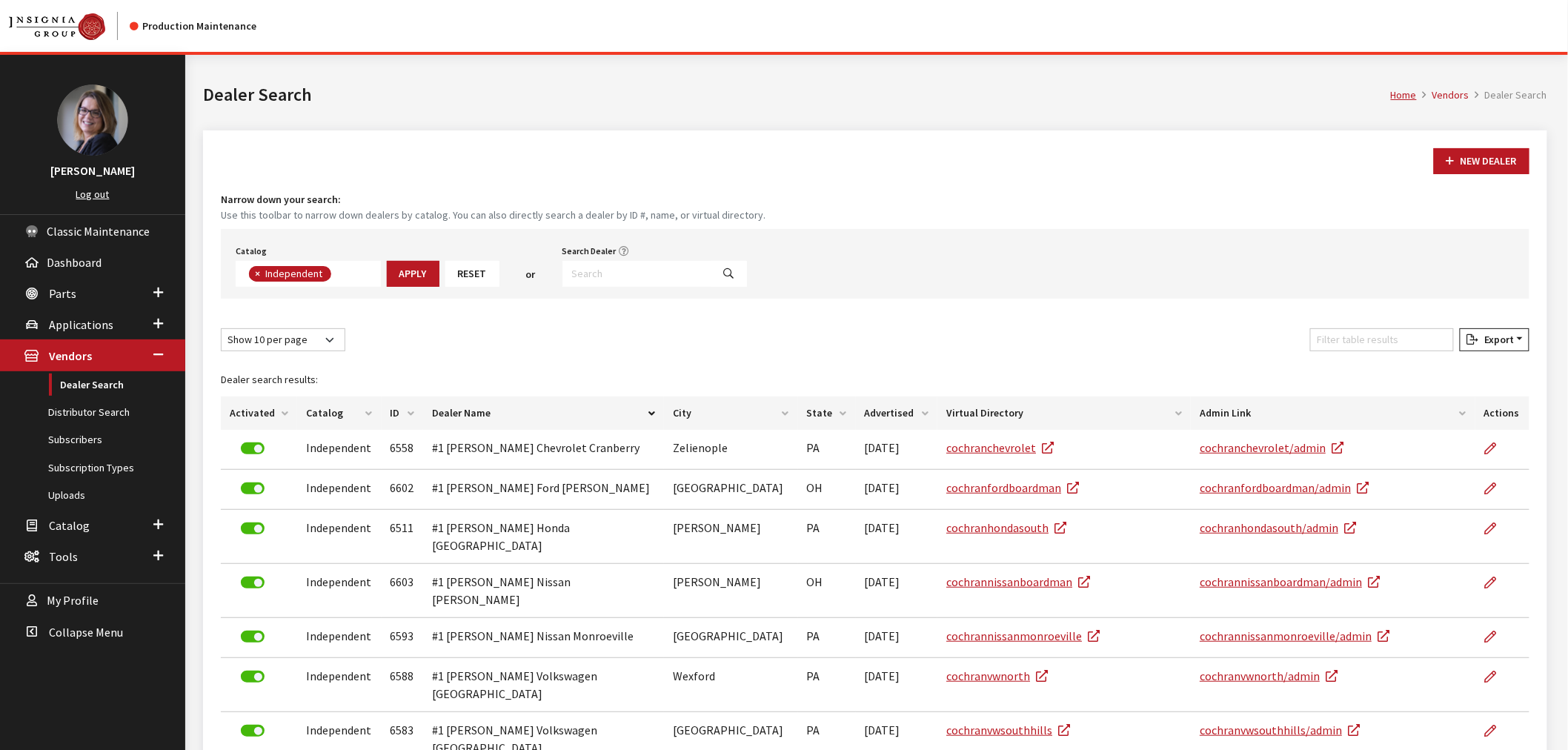
click at [256, 271] on span "×" at bounding box center [257, 273] width 5 height 13
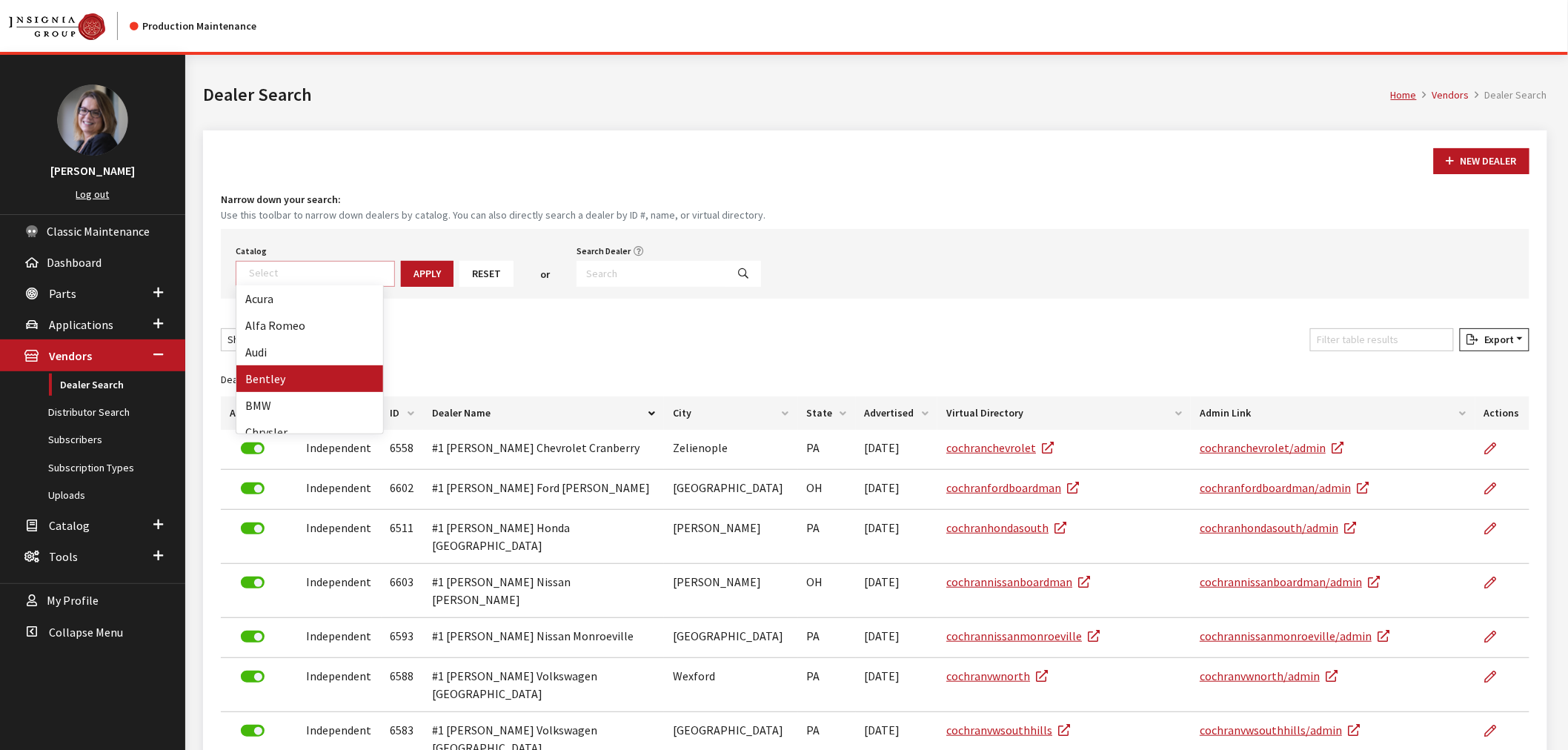
scroll to position [82, 0]
select select "2"
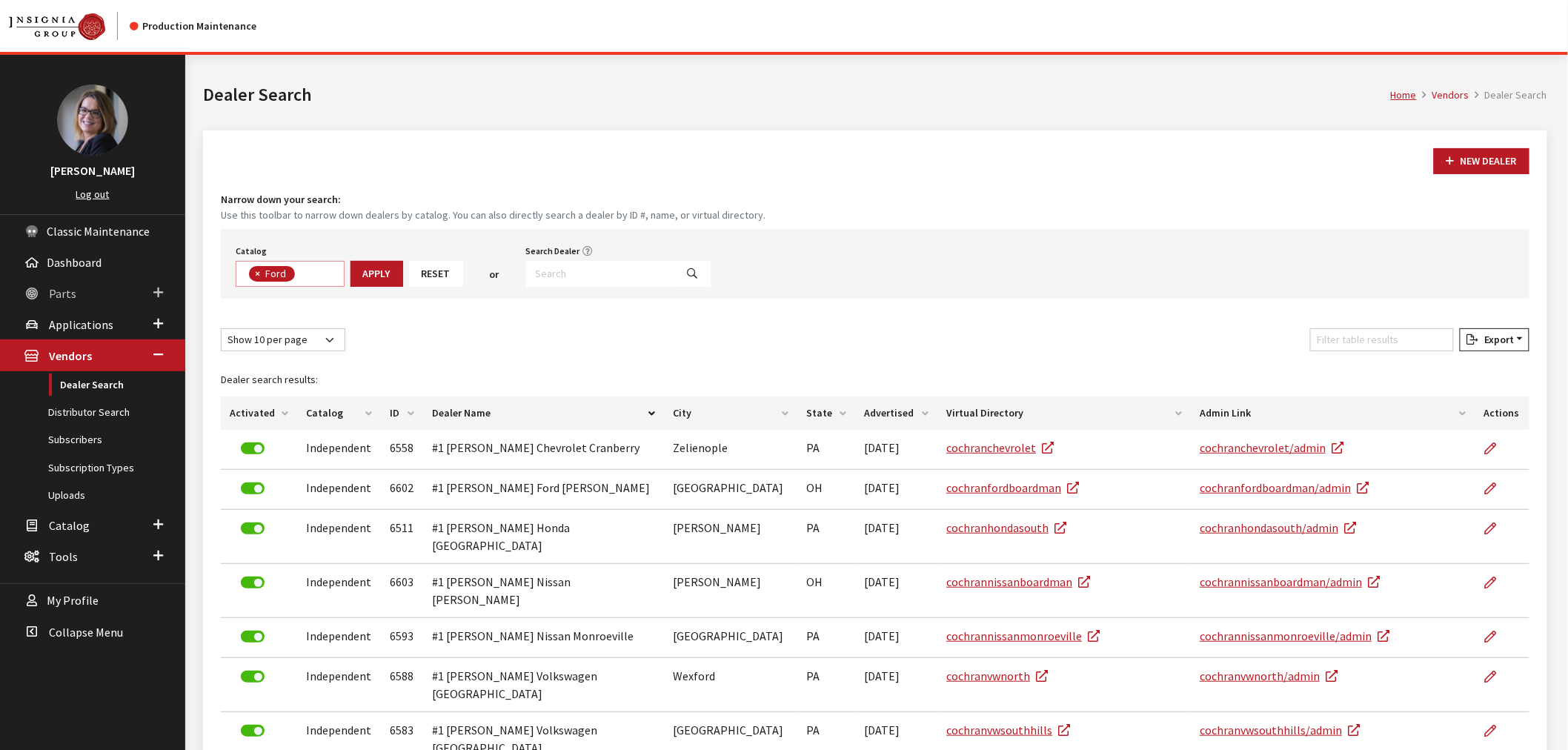
click at [84, 290] on link "Parts" at bounding box center [92, 293] width 185 height 31
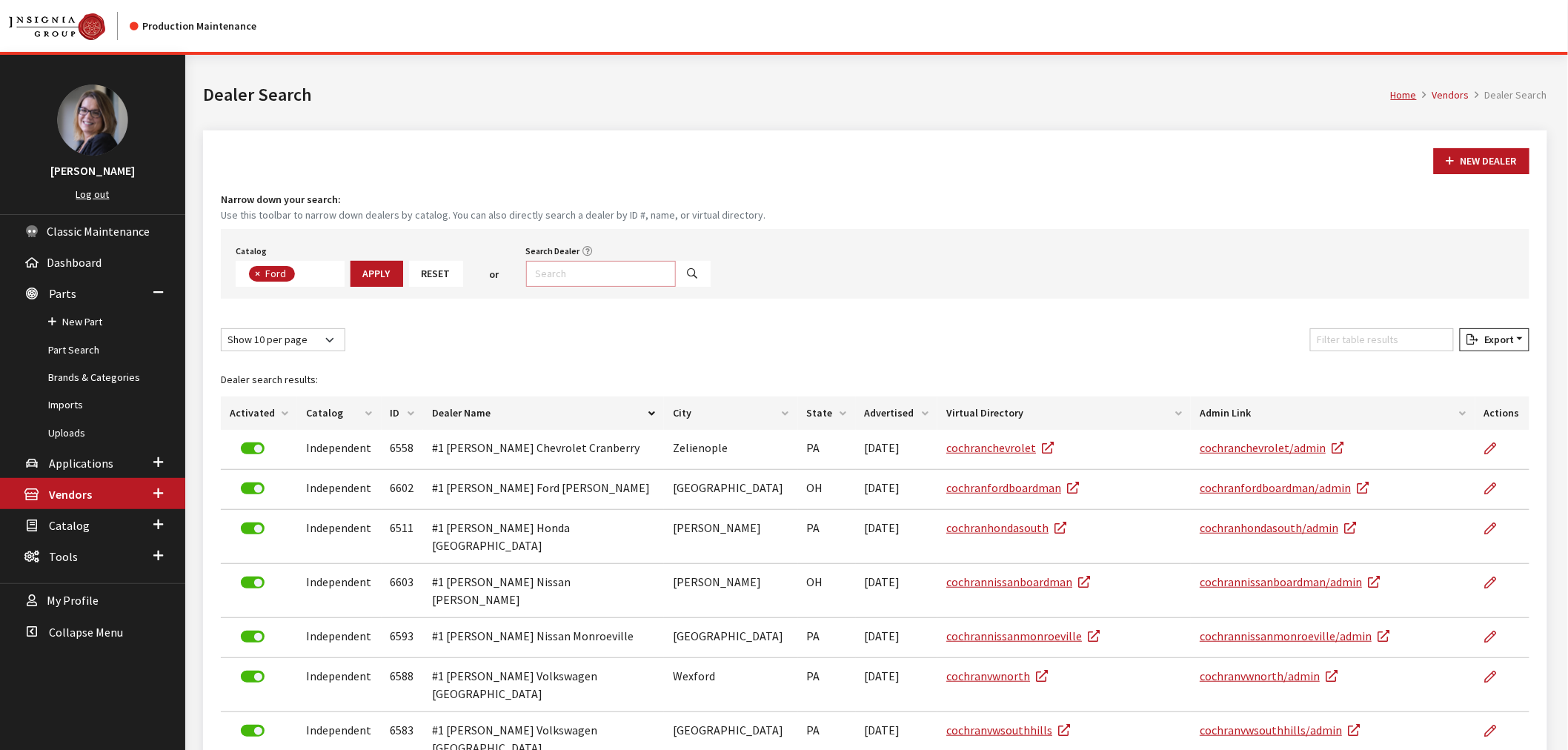
click at [556, 262] on input "Search Dealer" at bounding box center [600, 273] width 149 height 26
type input "g*"
select select
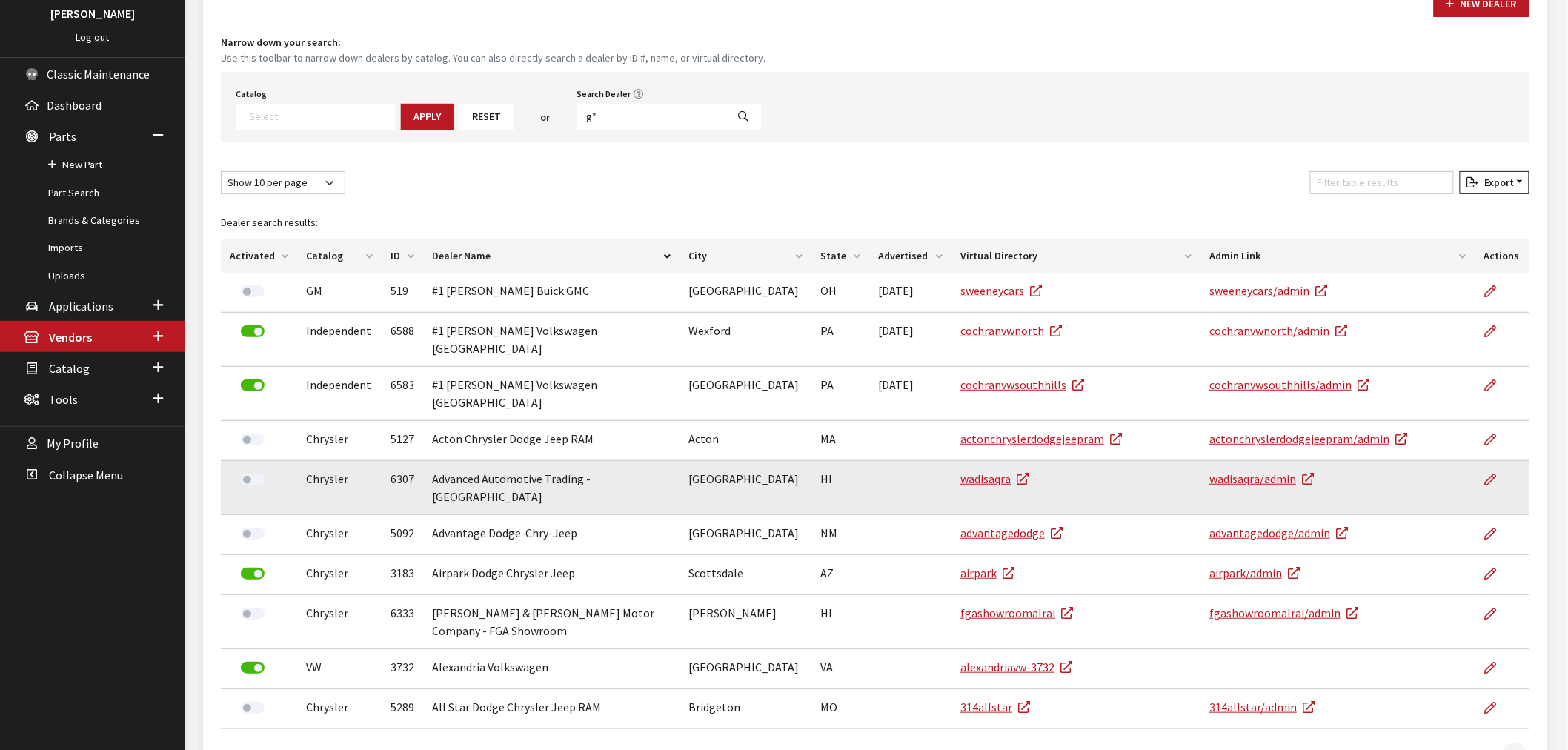
scroll to position [62, 0]
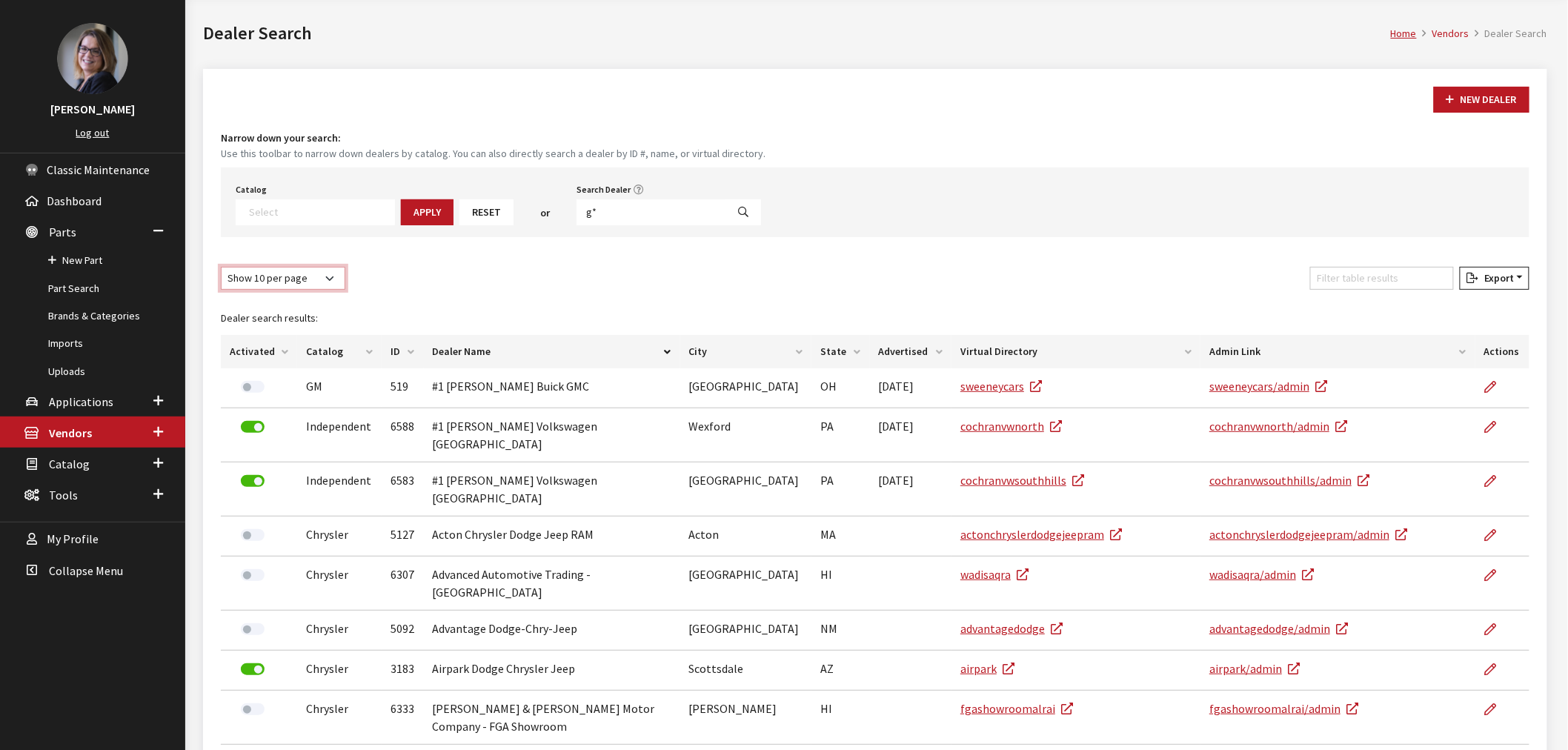
click at [326, 270] on select "Show 10 per page Show 25 per page Show 50 per page Show 100 per page Show 1000 …" at bounding box center [282, 278] width 124 height 23
select select "1000"
click at [221, 267] on select "Show 10 per page Show 25 per page Show 50 per page Show 100 per page Show 1000 …" at bounding box center [282, 278] width 124 height 23
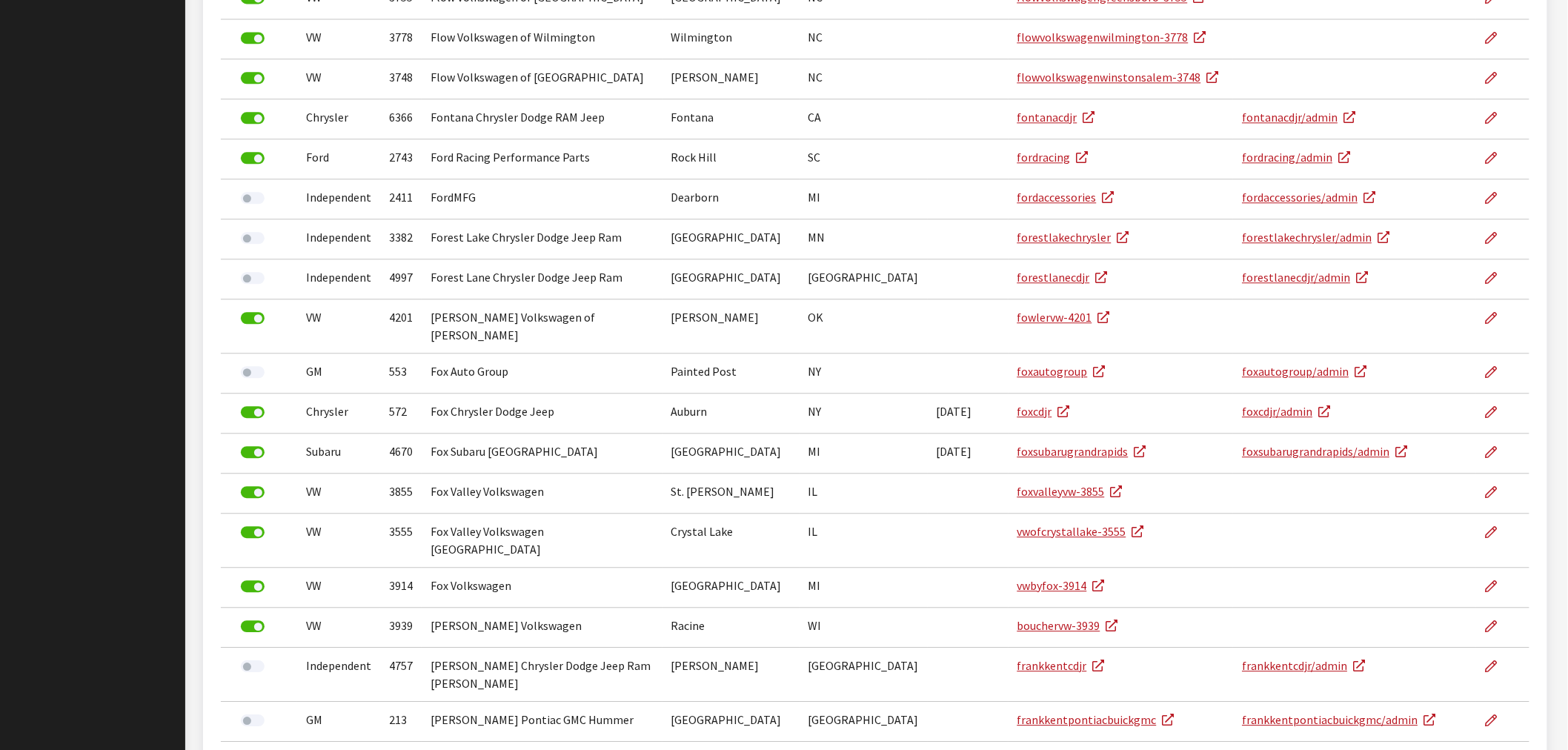
scroll to position [20243, 0]
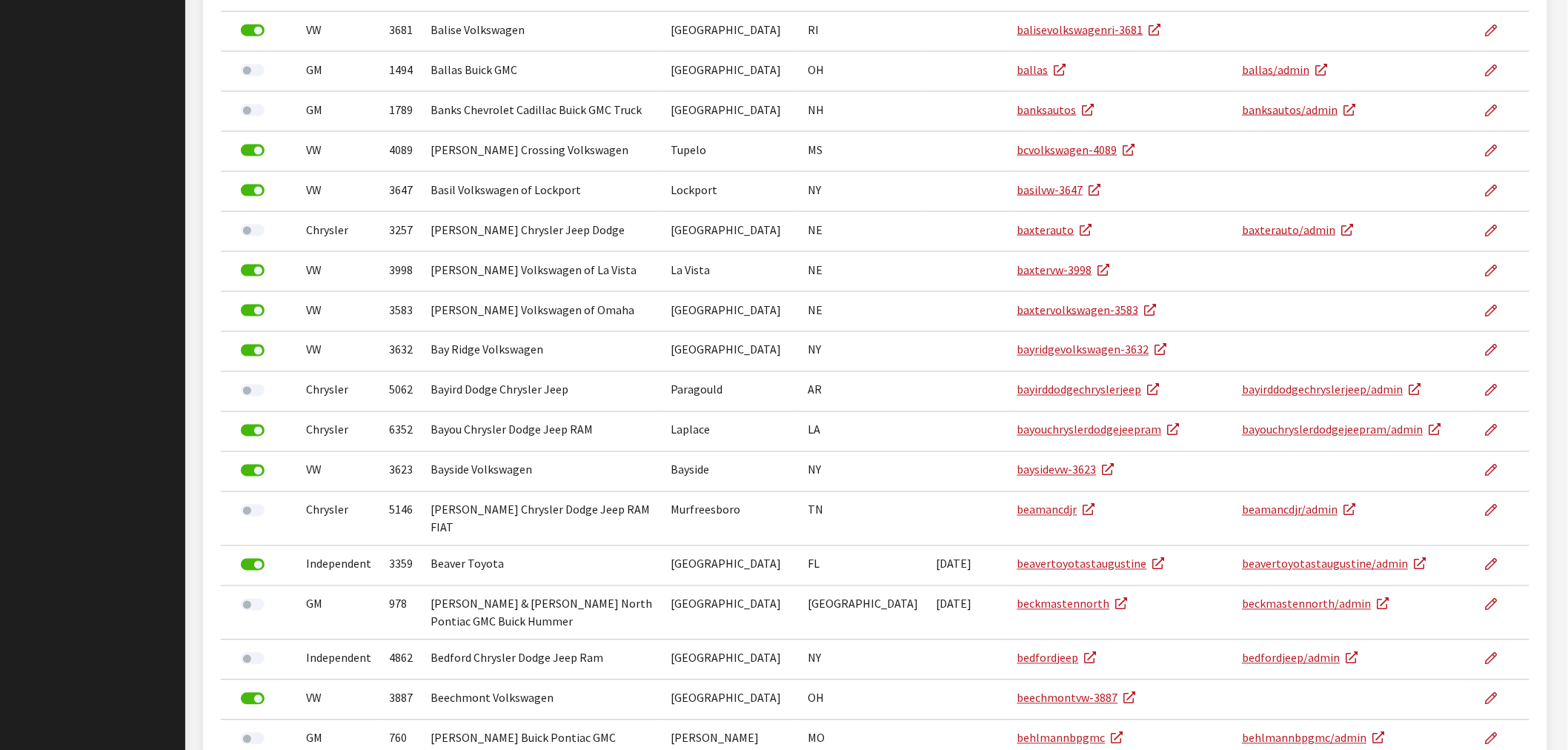
scroll to position [0, 0]
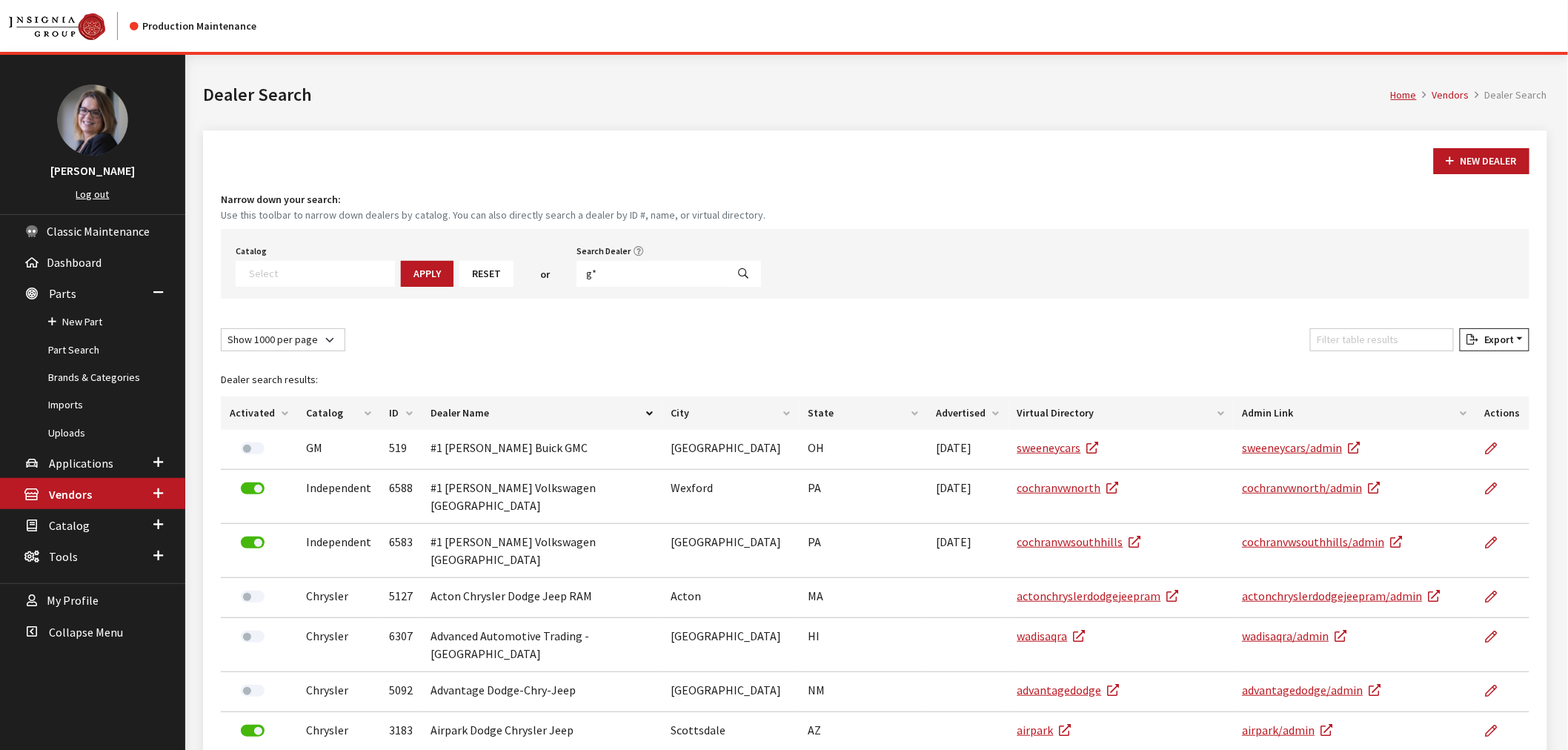
click at [627, 290] on div "Catalog Acura Alfa Romeo Audi Bentley BMW Chrysler DoubleTake Ford GM Honda Hyu…" at bounding box center [875, 264] width 1308 height 70
click at [627, 279] on input "g*" at bounding box center [651, 273] width 149 height 26
type input "gal*"
select select
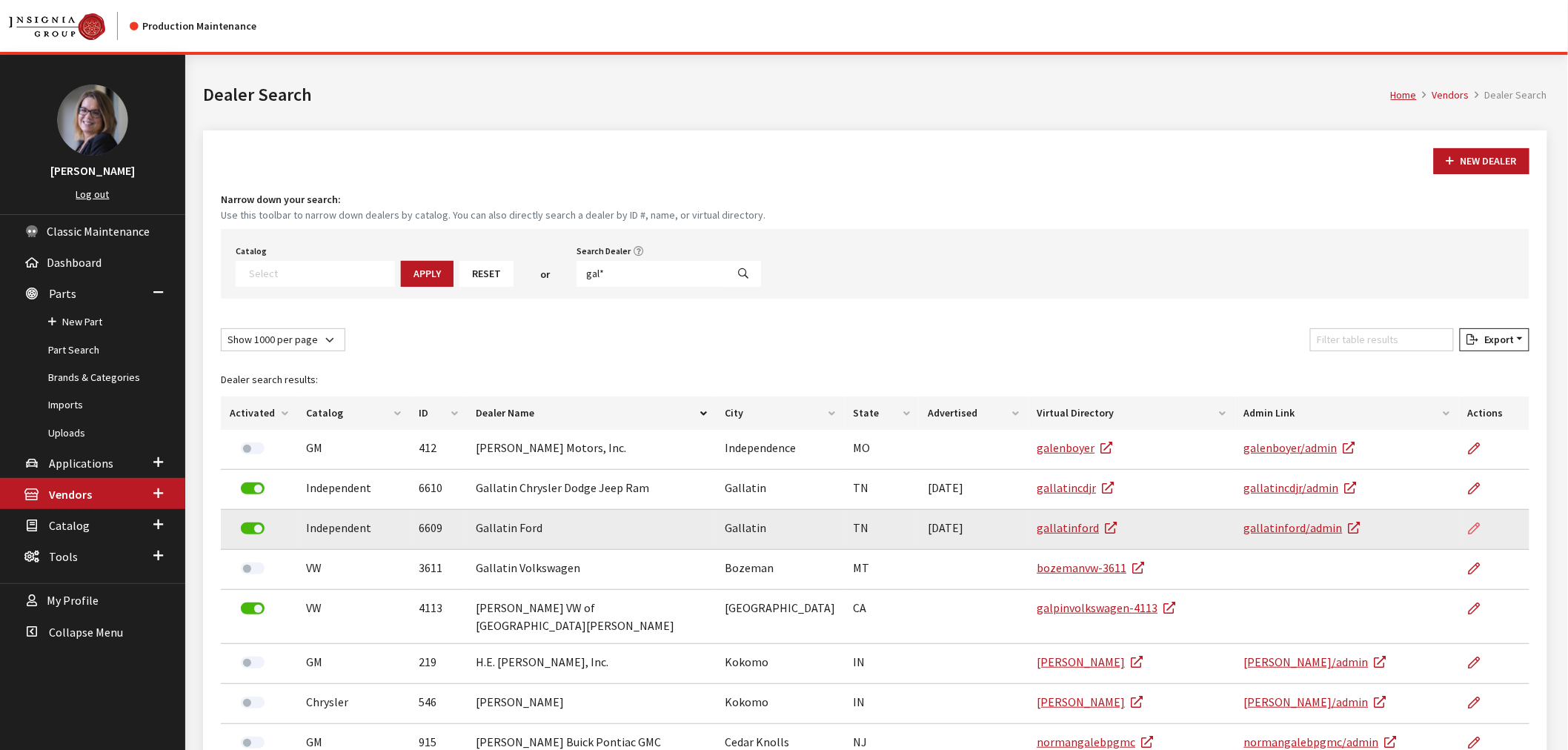
click at [1469, 525] on icon at bounding box center [1474, 529] width 12 height 12
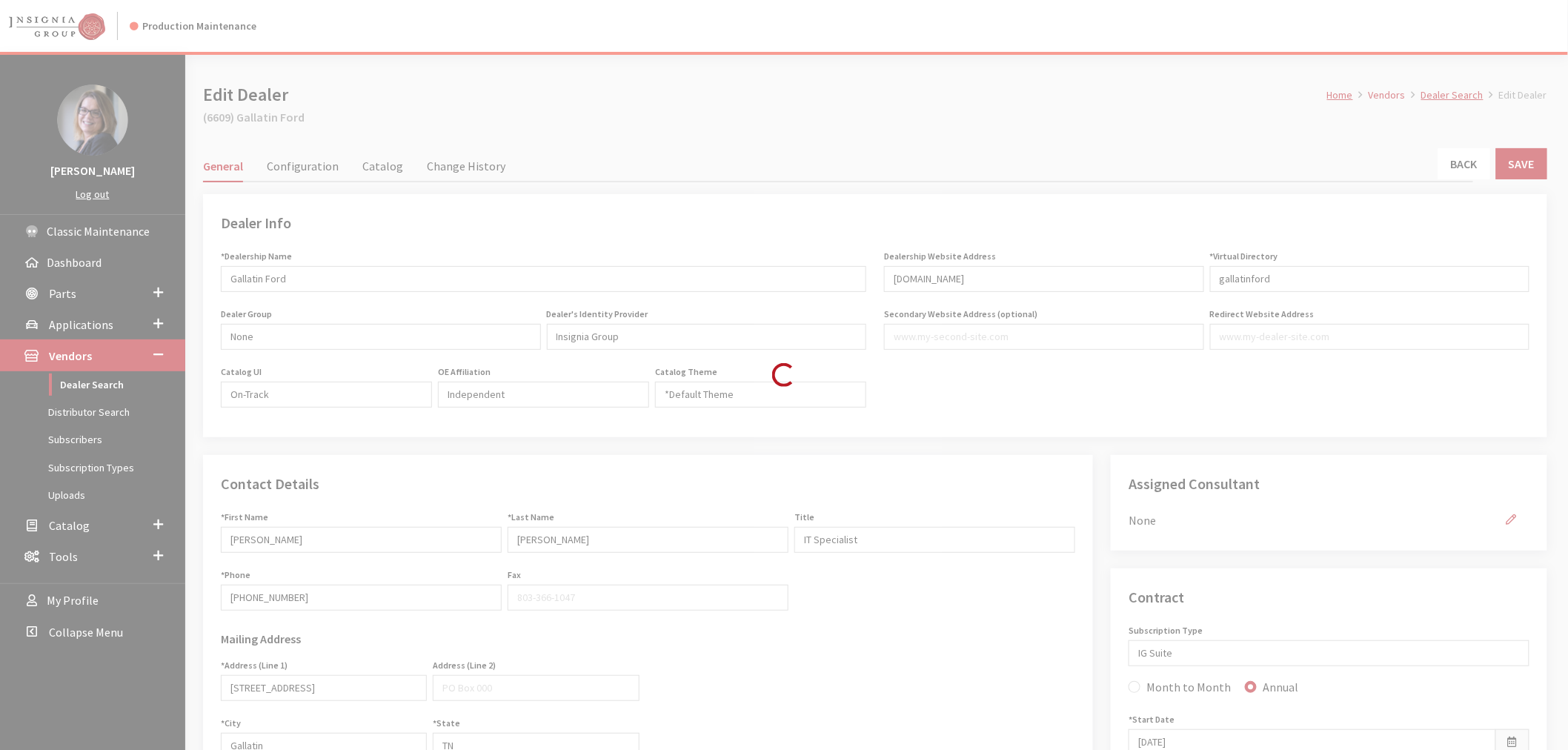
type input "499.00"
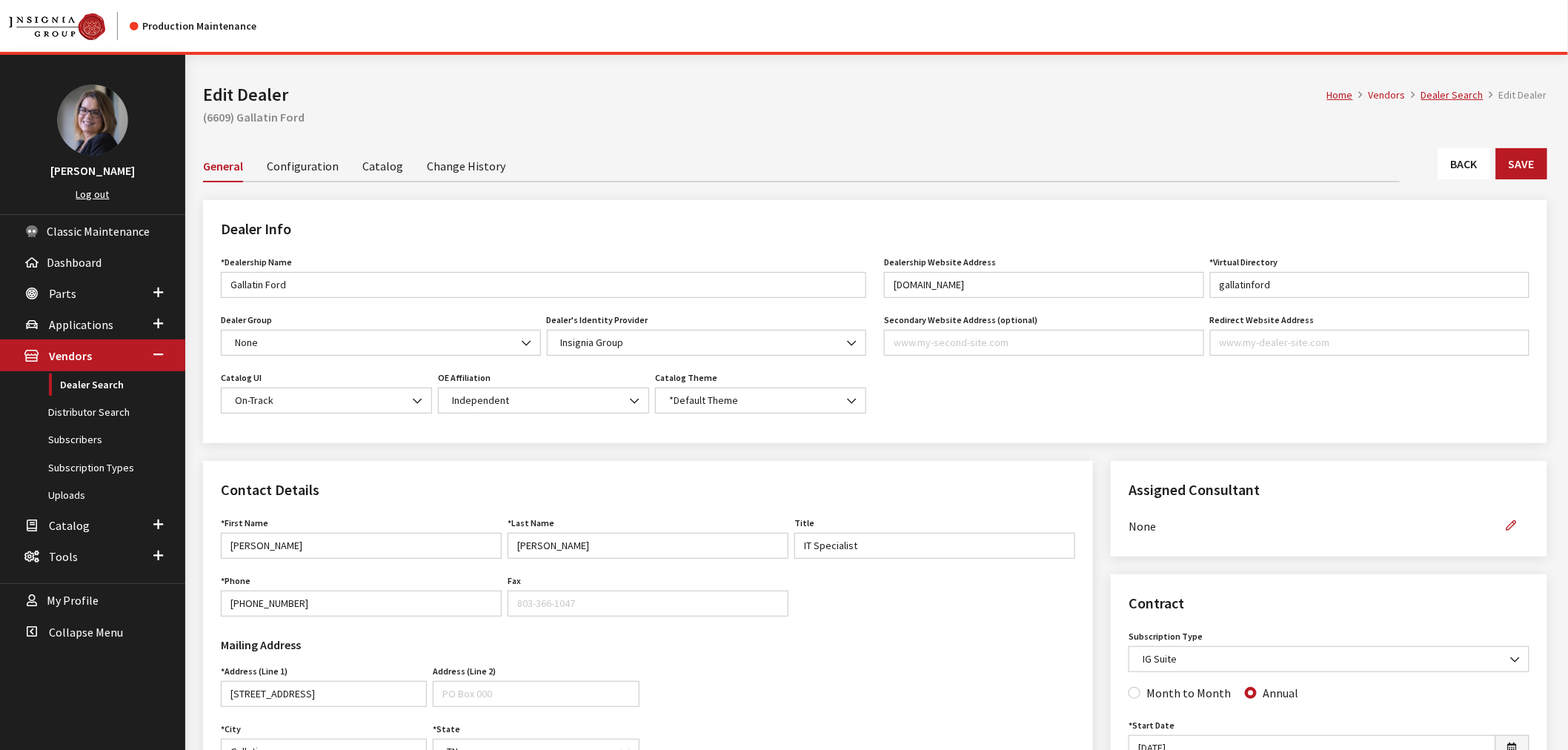
click at [378, 178] on link "Catalog" at bounding box center [383, 165] width 41 height 31
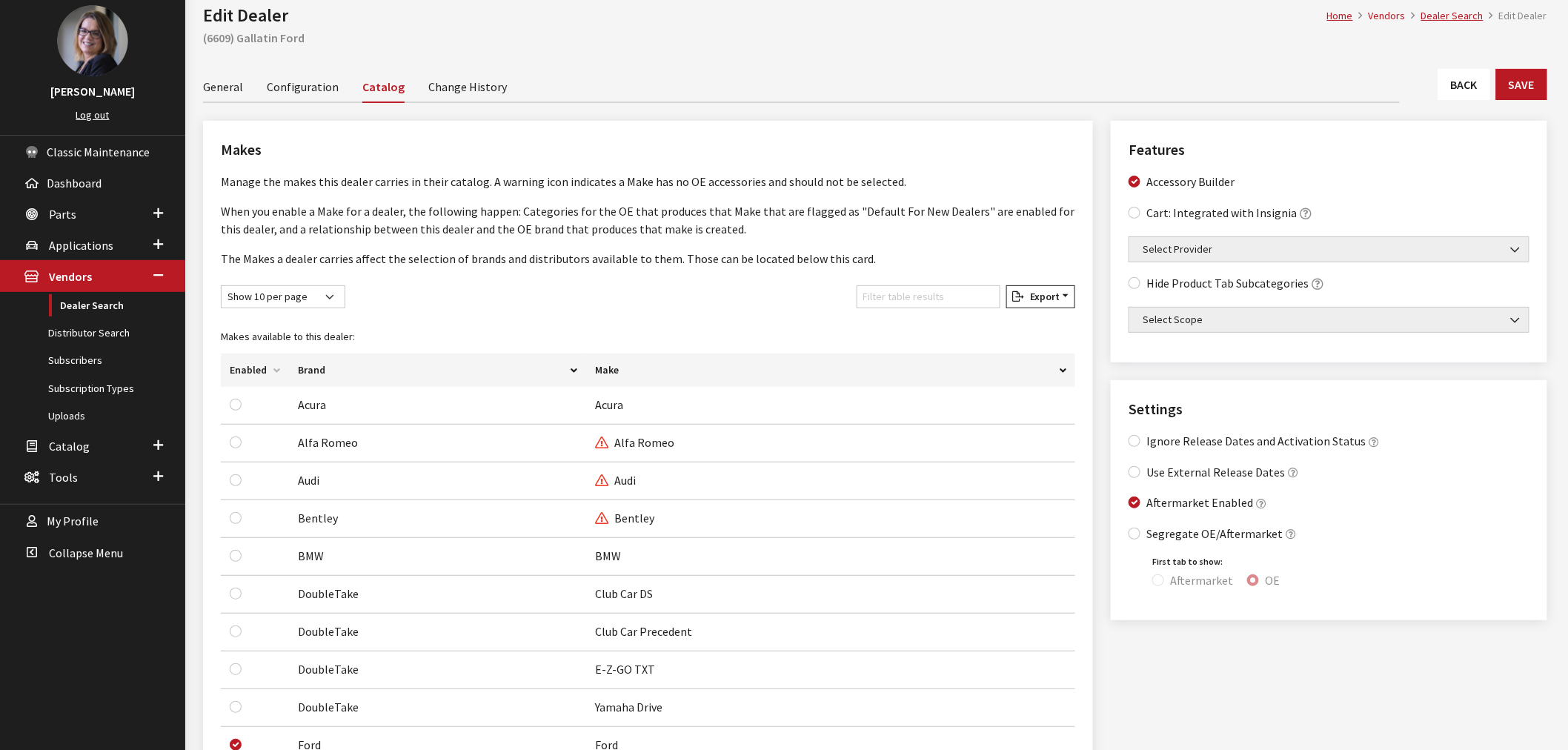
scroll to position [329, 0]
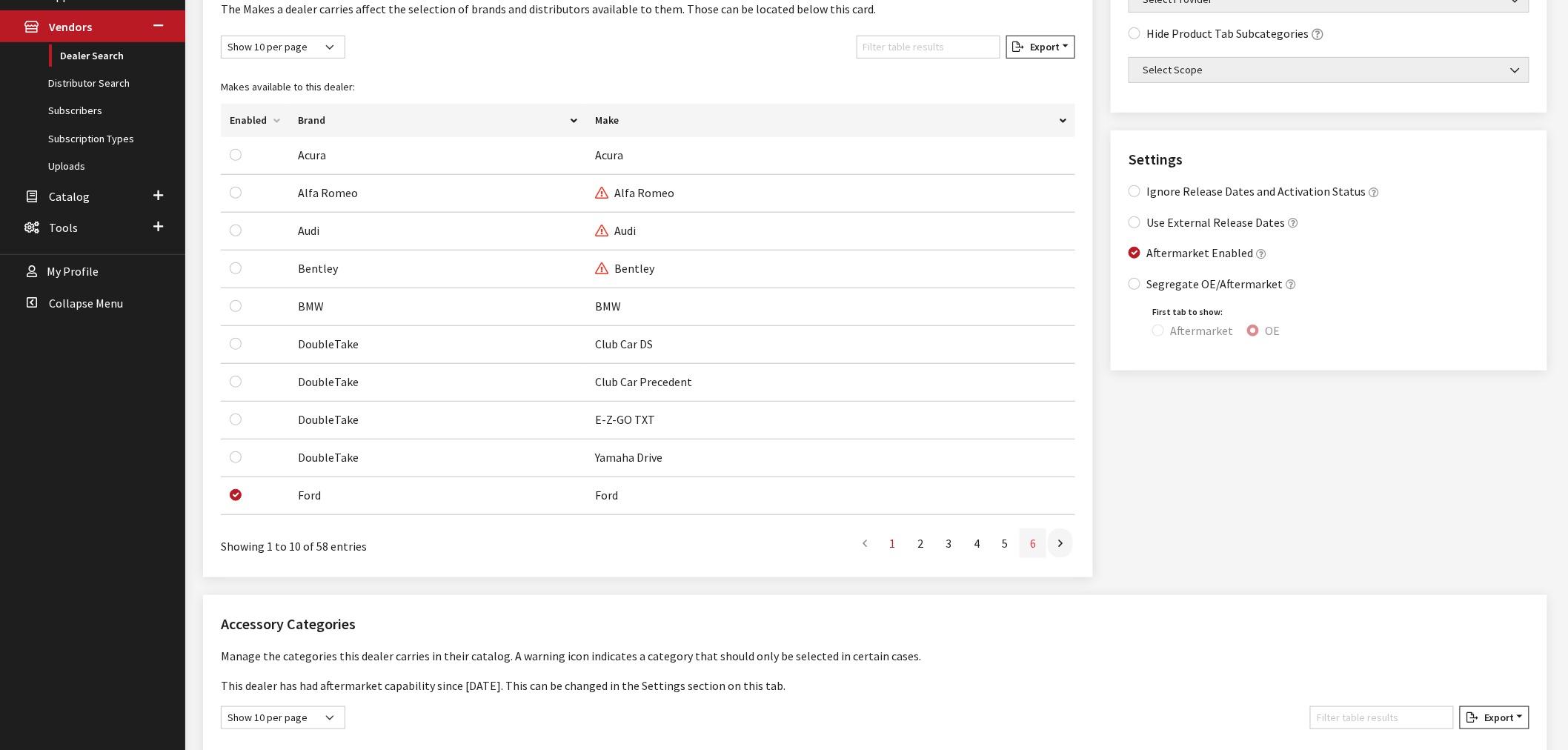
click at [1035, 551] on link "6" at bounding box center [1033, 543] width 27 height 30
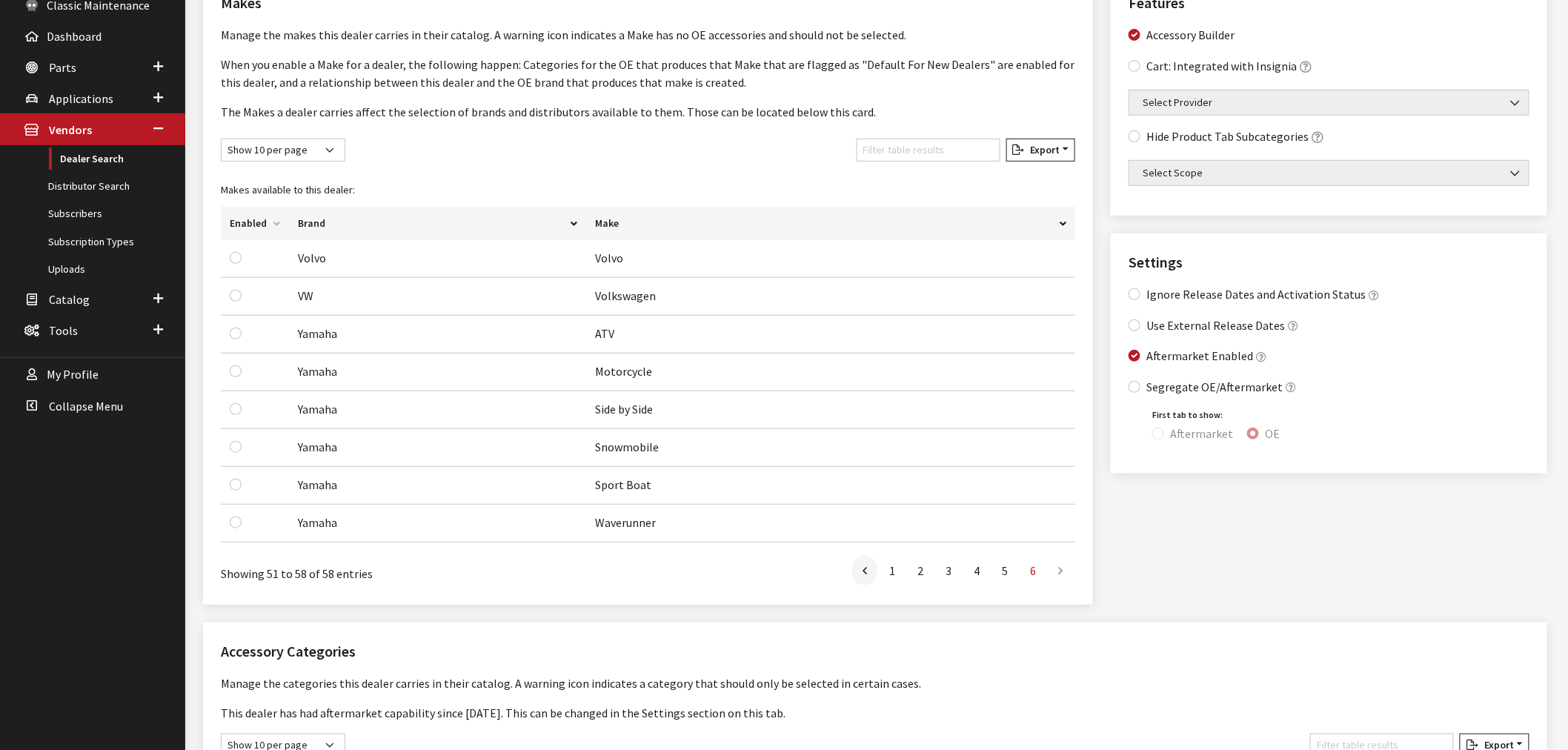
scroll to position [0, 0]
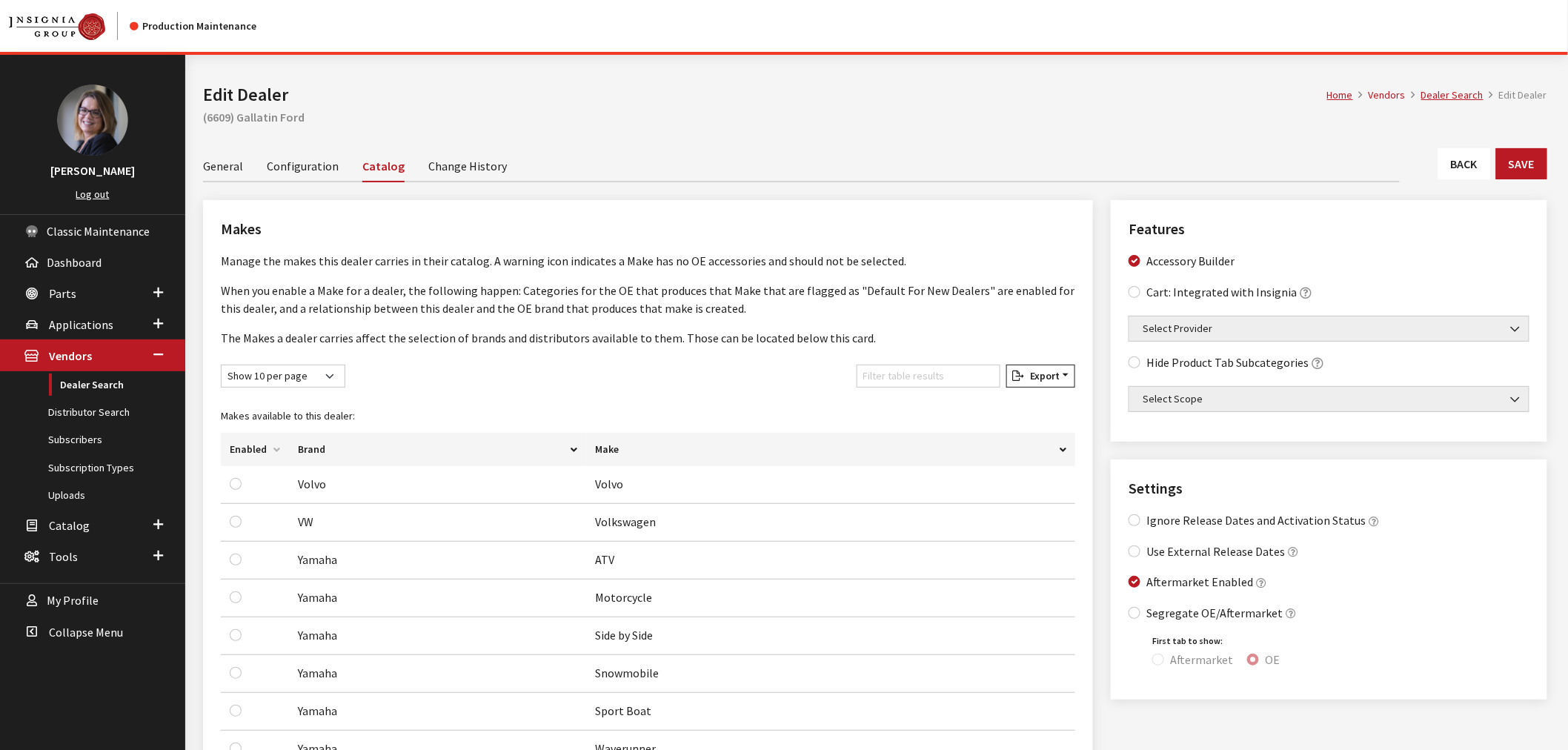
click at [226, 166] on link "General" at bounding box center [222, 165] width 40 height 31
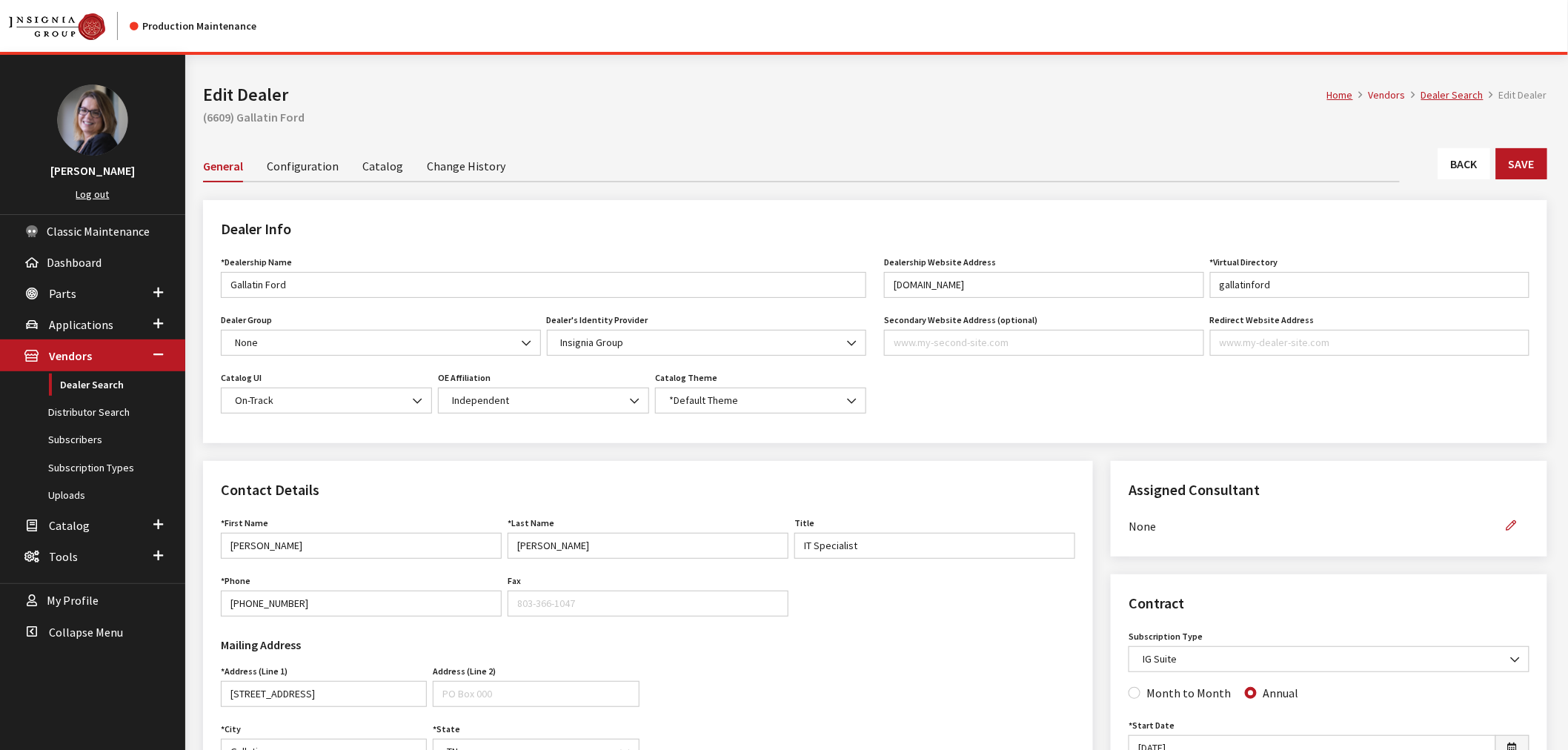
click at [460, 175] on link "Change History" at bounding box center [466, 165] width 78 height 31
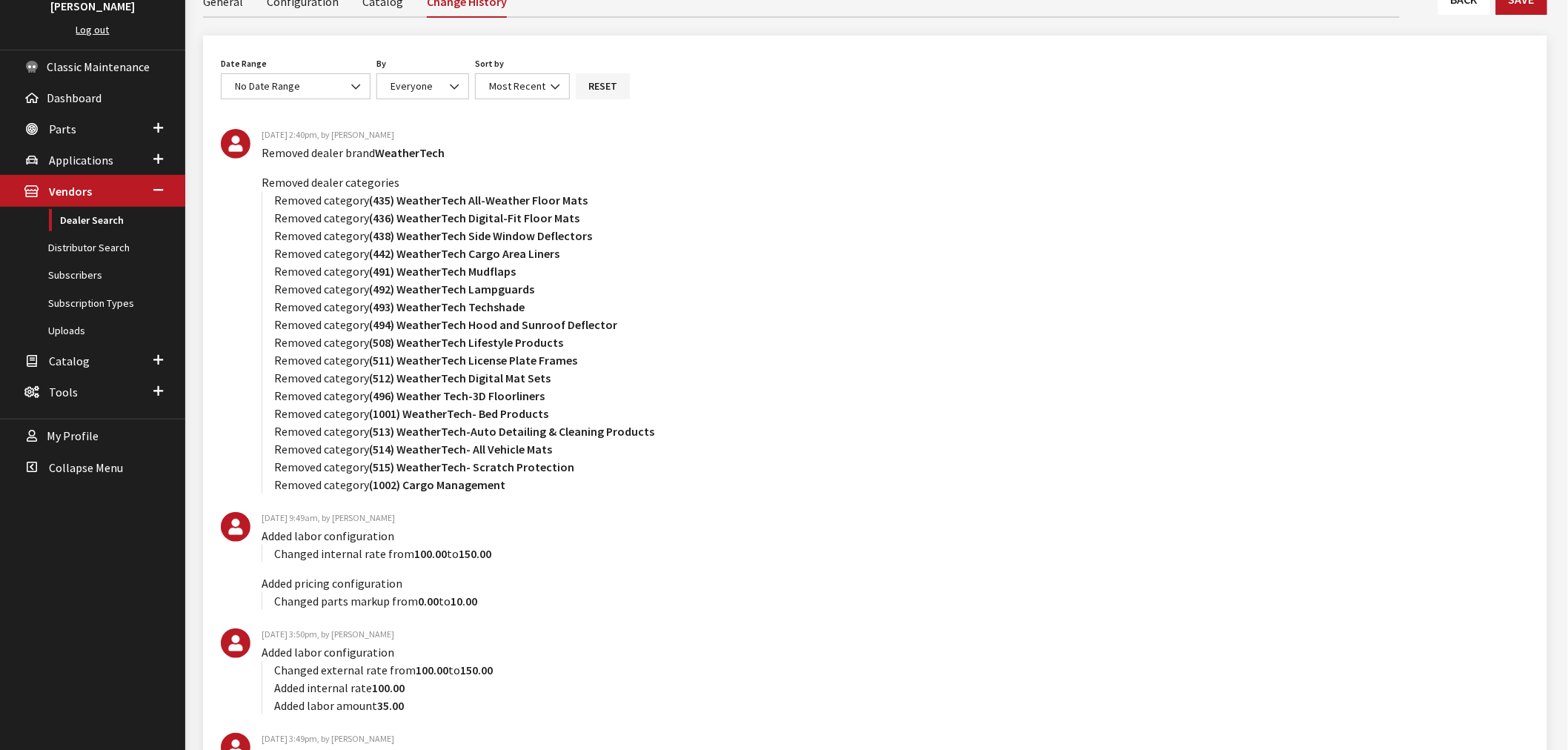
scroll to position [82, 0]
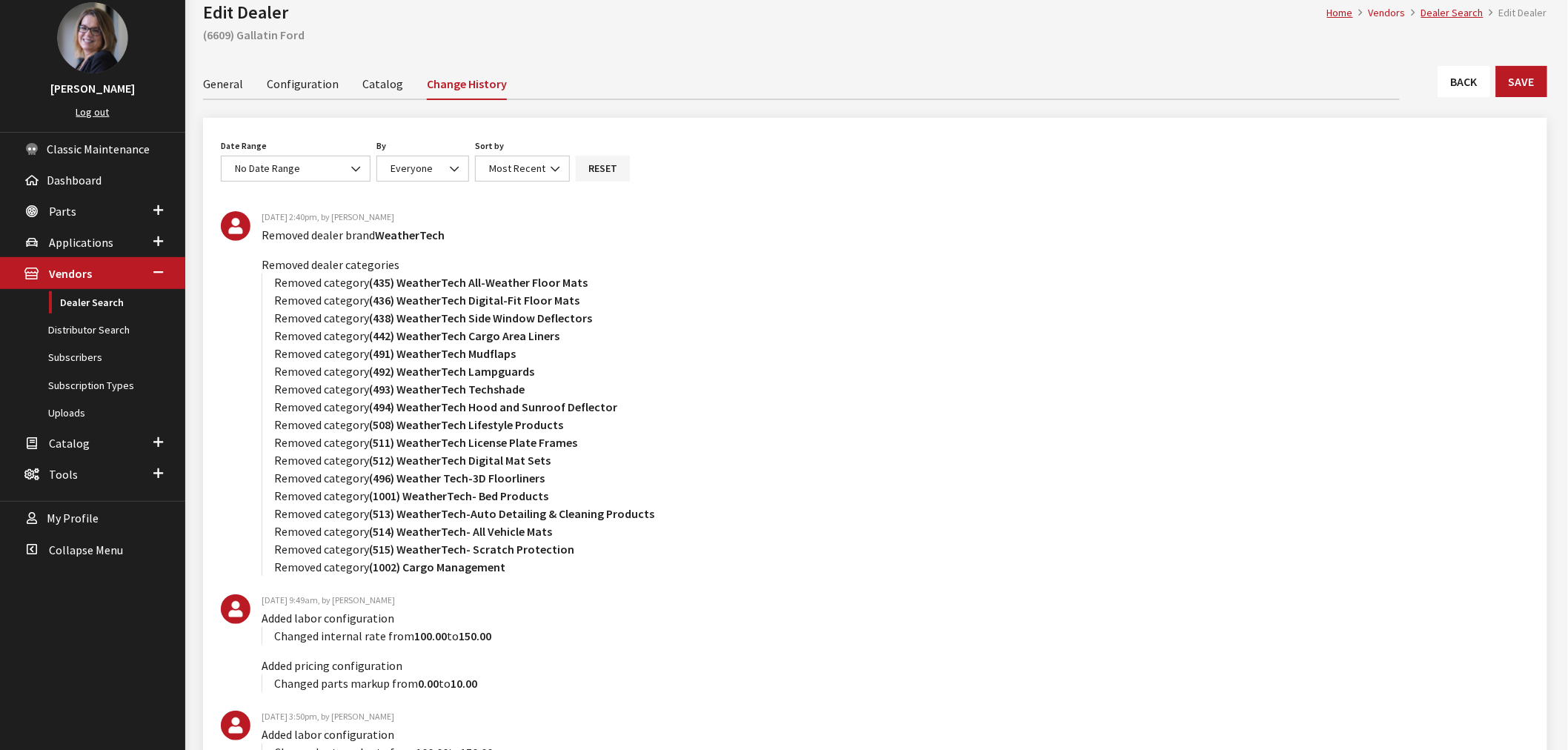
click at [290, 85] on link "Configuration" at bounding box center [303, 83] width 72 height 31
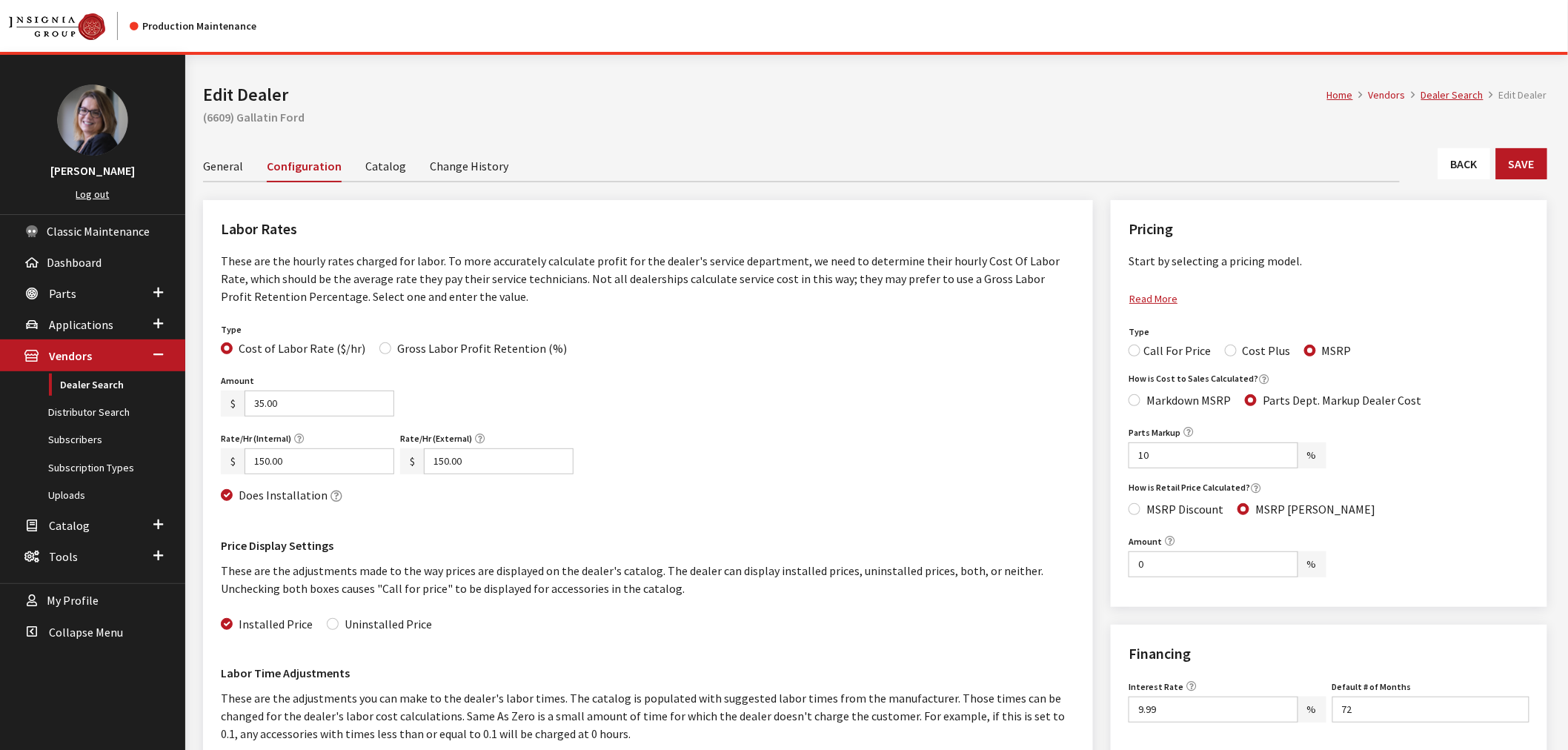
click at [384, 168] on link "Catalog" at bounding box center [386, 165] width 41 height 31
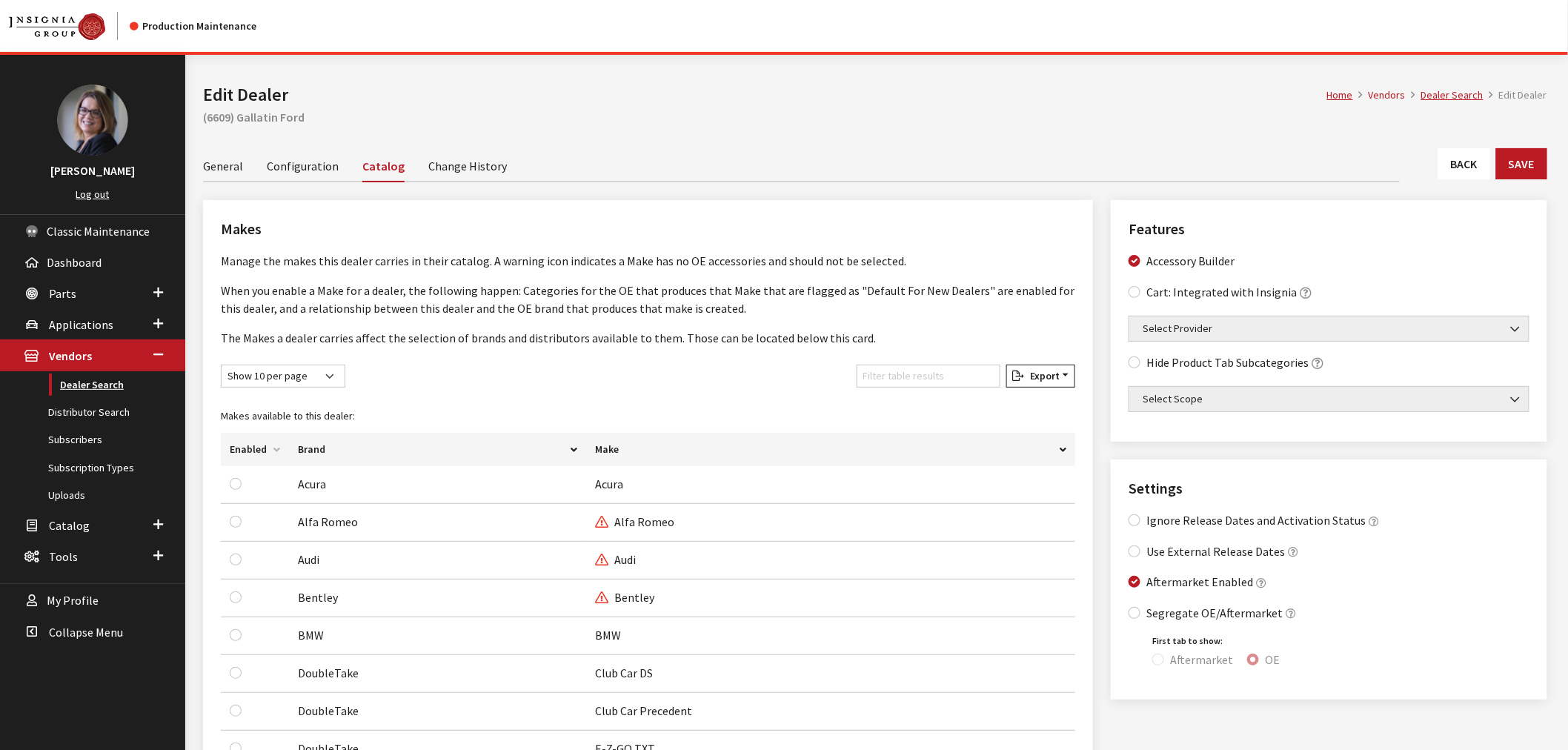
click at [76, 383] on link "Dealer Search" at bounding box center [92, 384] width 185 height 27
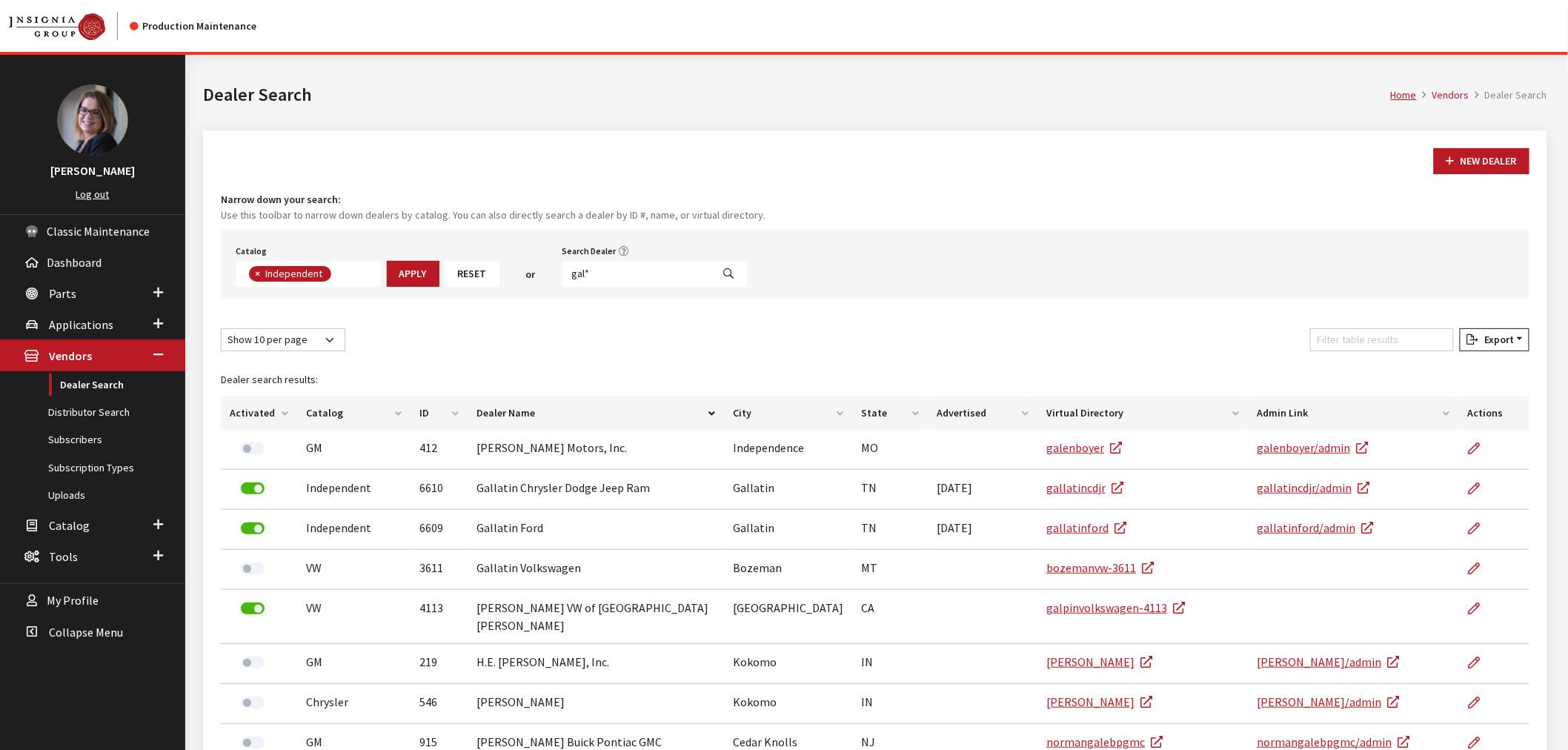
scroll to position [100, 0]
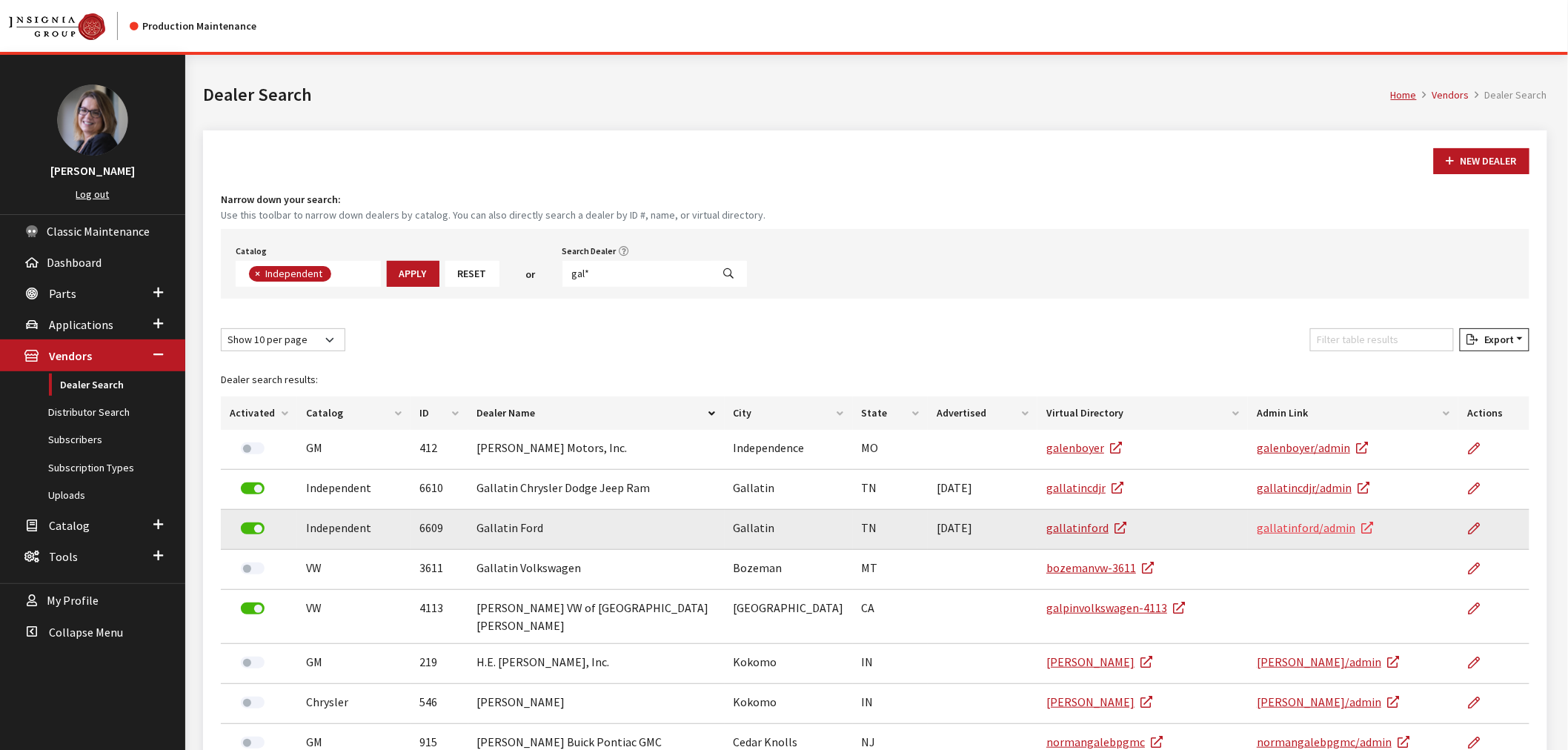
click at [1289, 526] on link "gallatinford/admin" at bounding box center [1314, 528] width 117 height 15
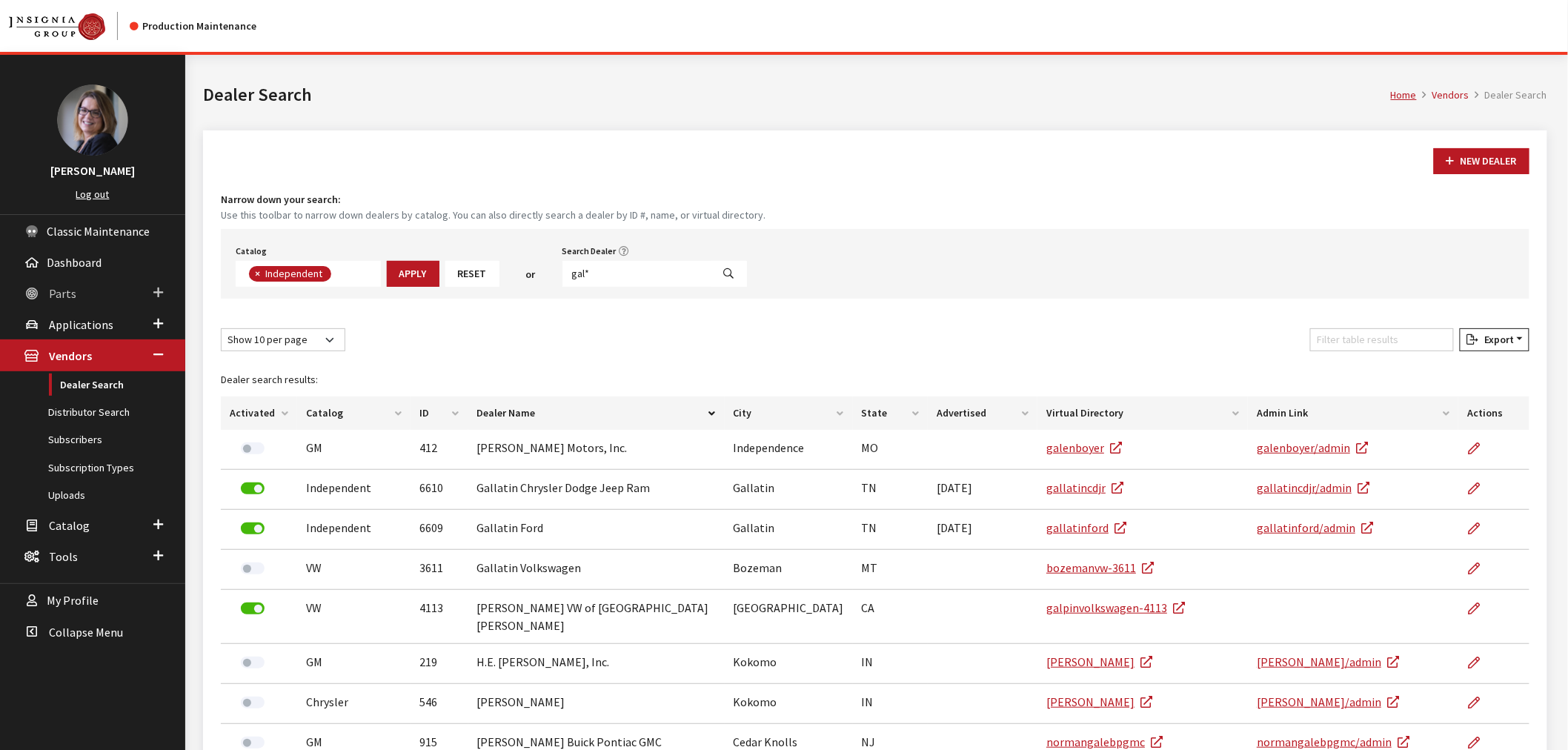
click at [61, 287] on span "Parts" at bounding box center [63, 294] width 27 height 15
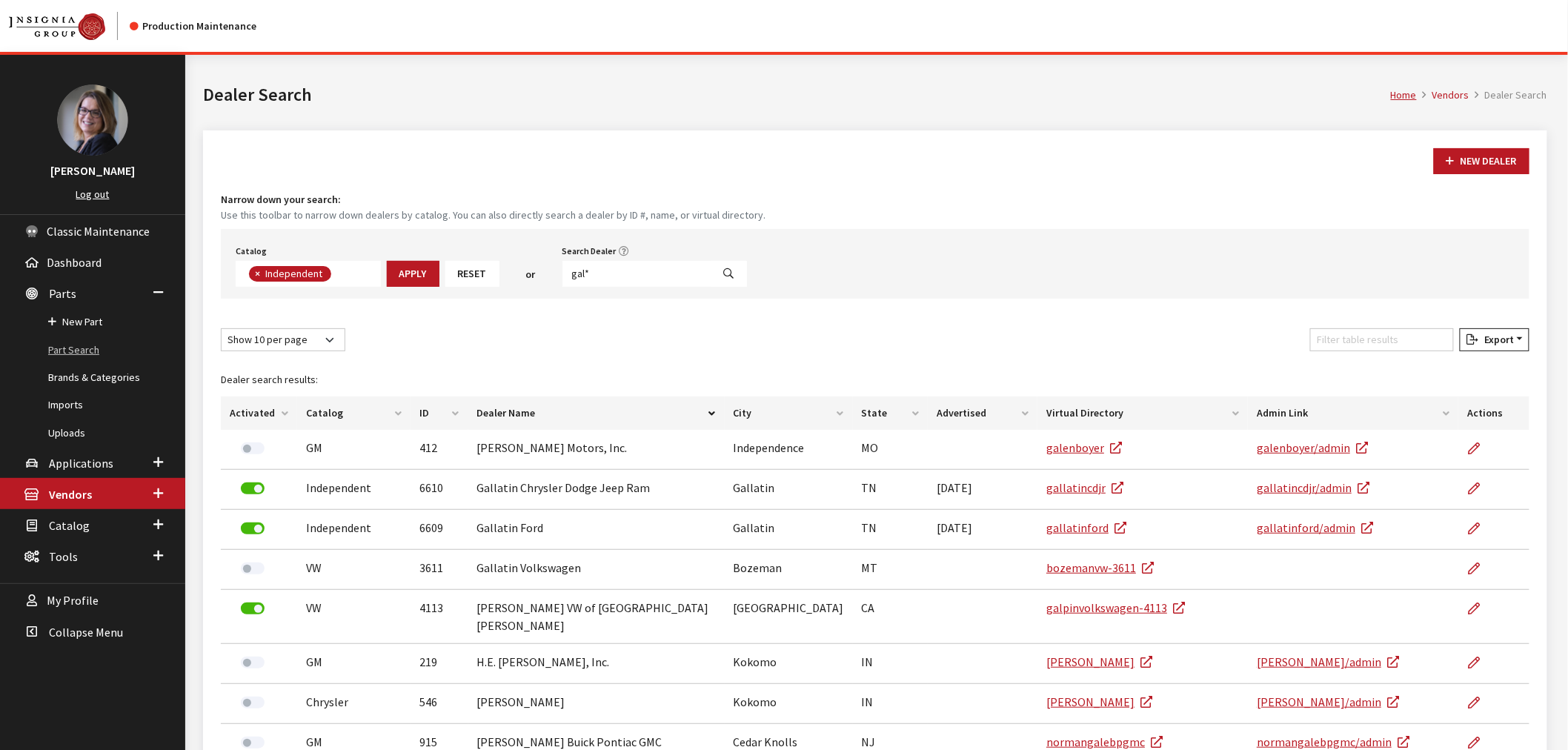
click at [67, 349] on link "Part Search" at bounding box center [92, 350] width 185 height 27
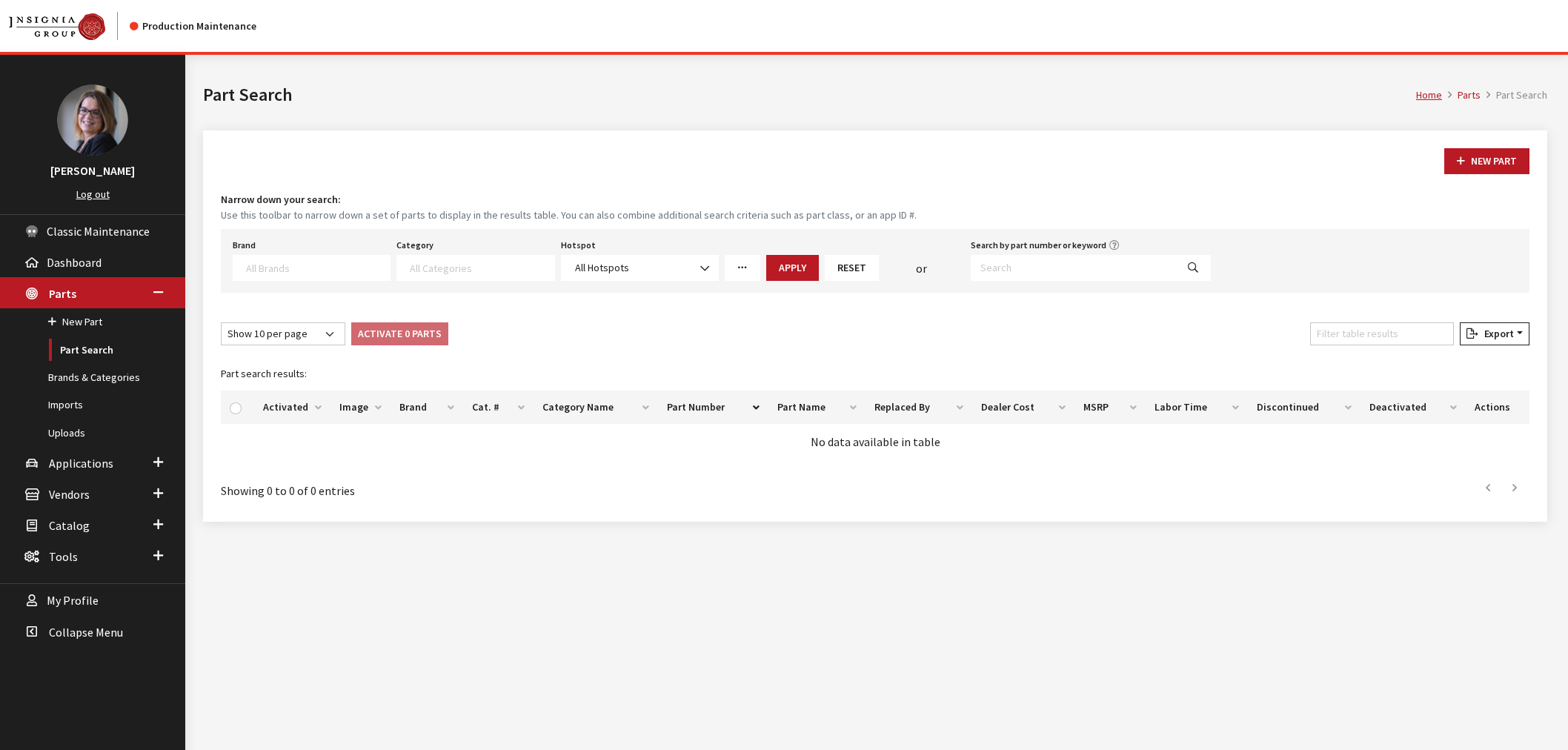
select select
click at [1024, 261] on input "Search by part number or keyword" at bounding box center [1074, 268] width 205 height 26
paste input "M6066M8800"
type input "M6066M8800"
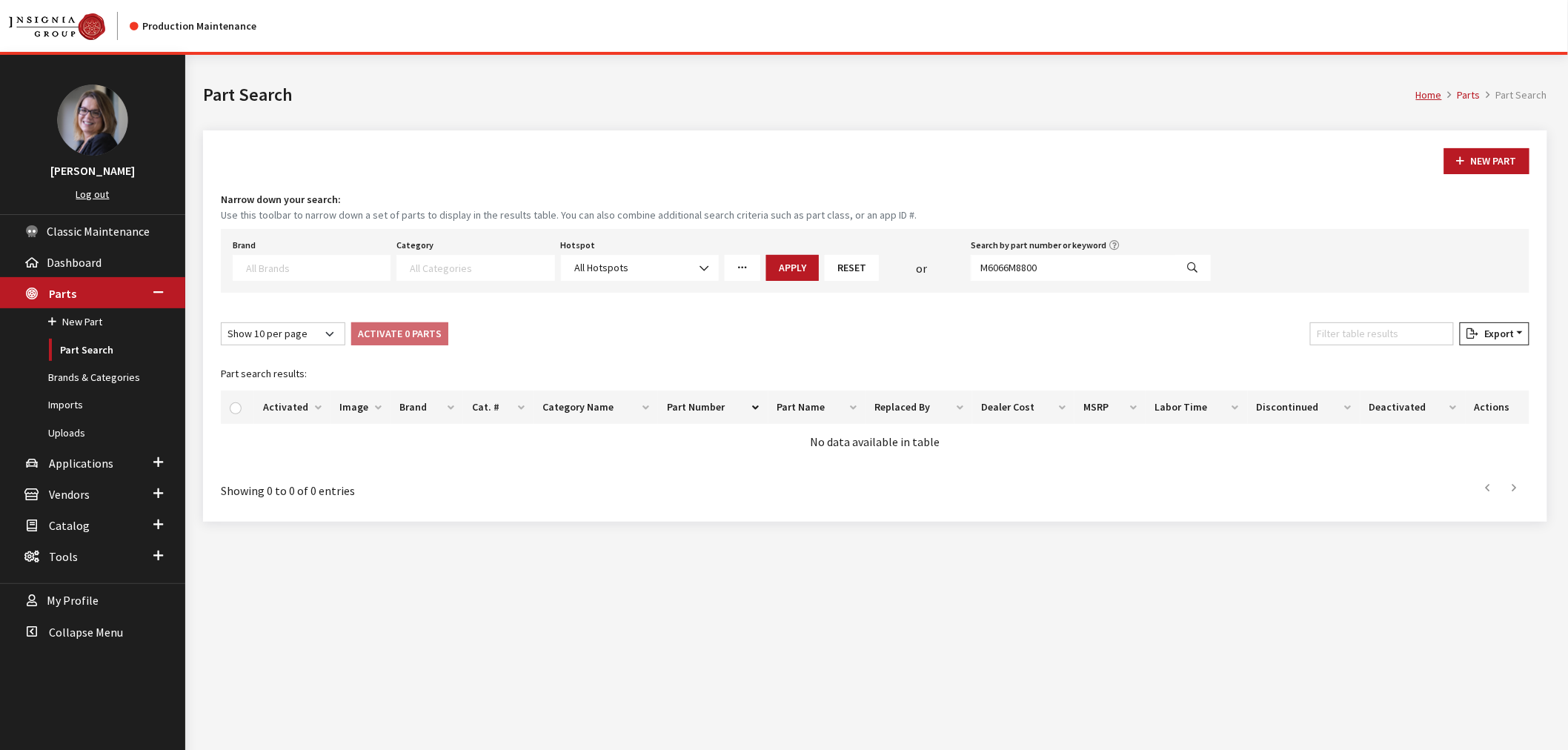
select select
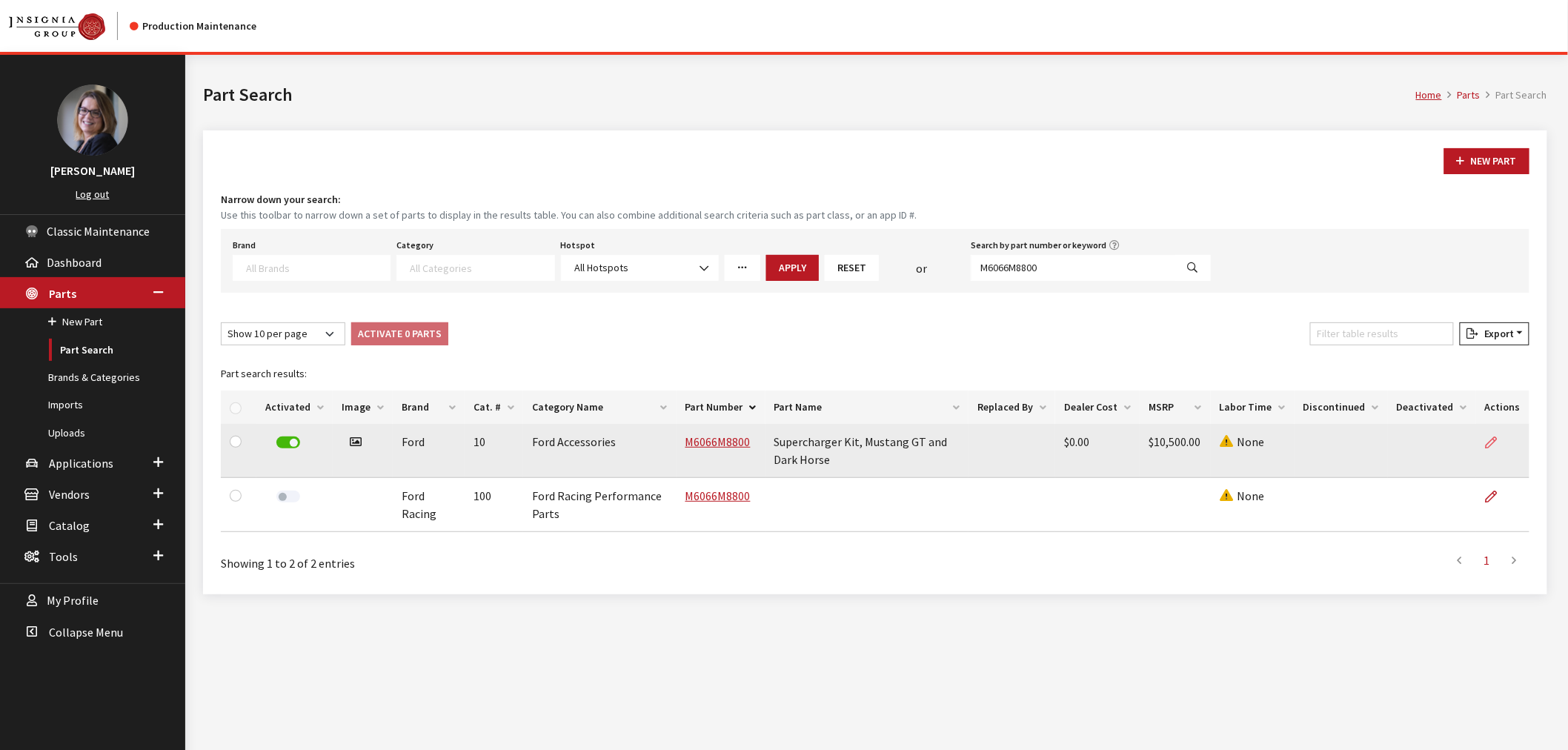
click at [1491, 438] on icon at bounding box center [1491, 443] width 12 height 12
click at [734, 441] on link "M6066M8800" at bounding box center [717, 442] width 65 height 15
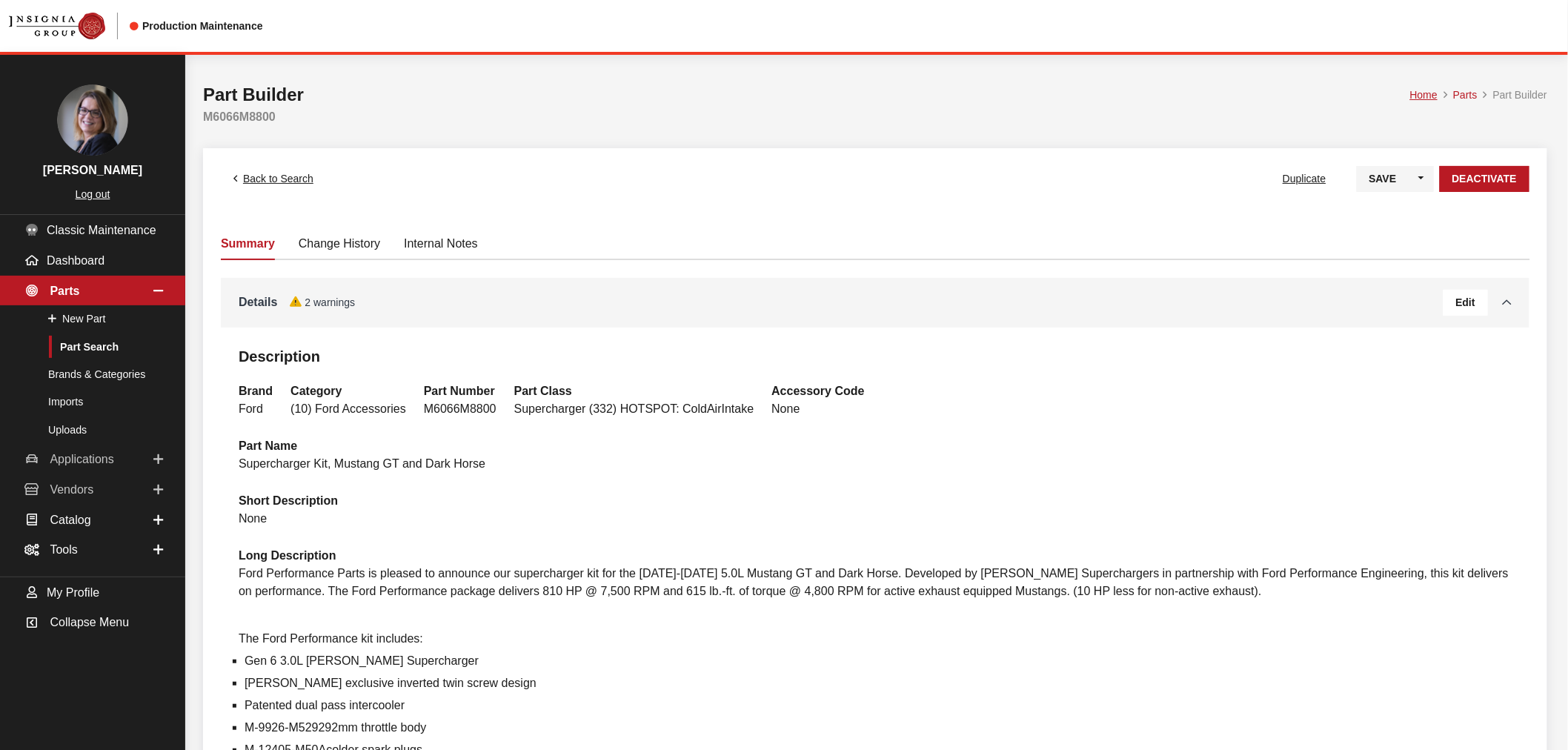
drag, startPoint x: 102, startPoint y: 461, endPoint x: 117, endPoint y: 458, distance: 15.3
click at [102, 461] on span "Applications" at bounding box center [81, 460] width 63 height 13
click at [106, 376] on link "Application Search" at bounding box center [92, 377] width 185 height 27
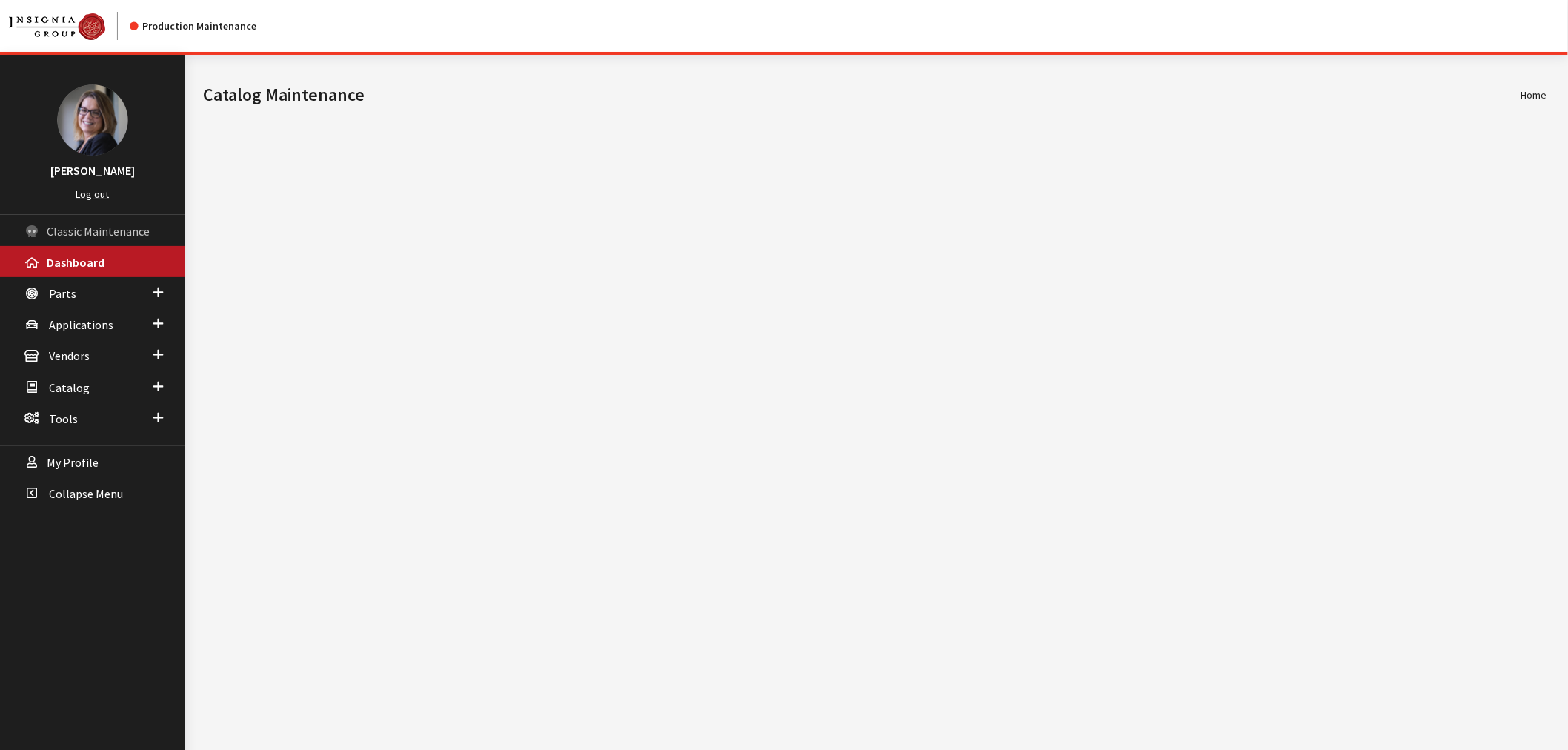
click at [142, 241] on link "Classic Maintenance" at bounding box center [92, 231] width 185 height 31
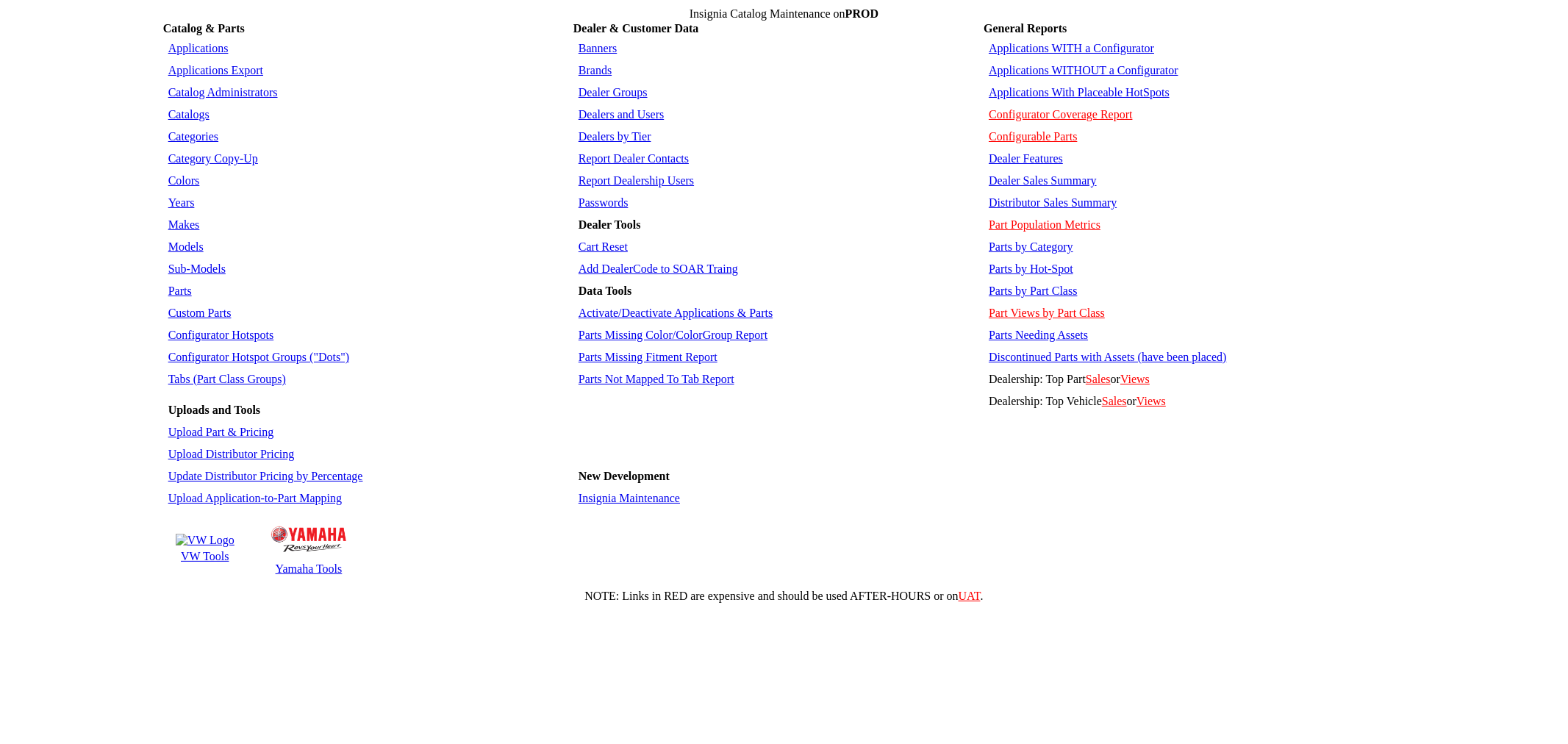
click at [171, 281] on td "Parts" at bounding box center [367, 291] width 406 height 21
click at [173, 284] on link "Parts" at bounding box center [180, 290] width 23 height 12
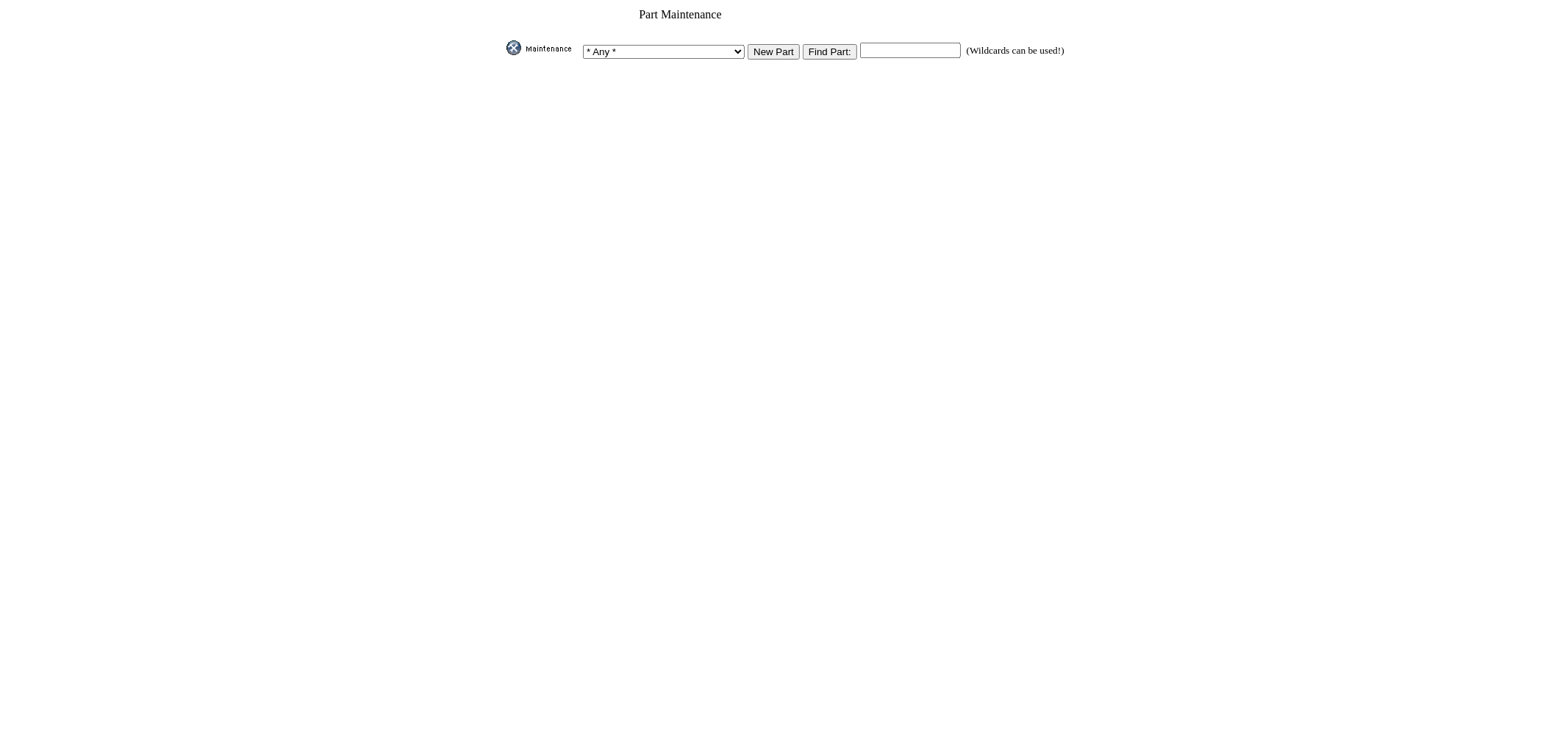
click at [869, 45] on input "text" at bounding box center [911, 50] width 101 height 16
paste input "M6066M8800"
type input "M6066M8800"
click at [504, 55] on input "image" at bounding box center [504, 55] width 0 height 0
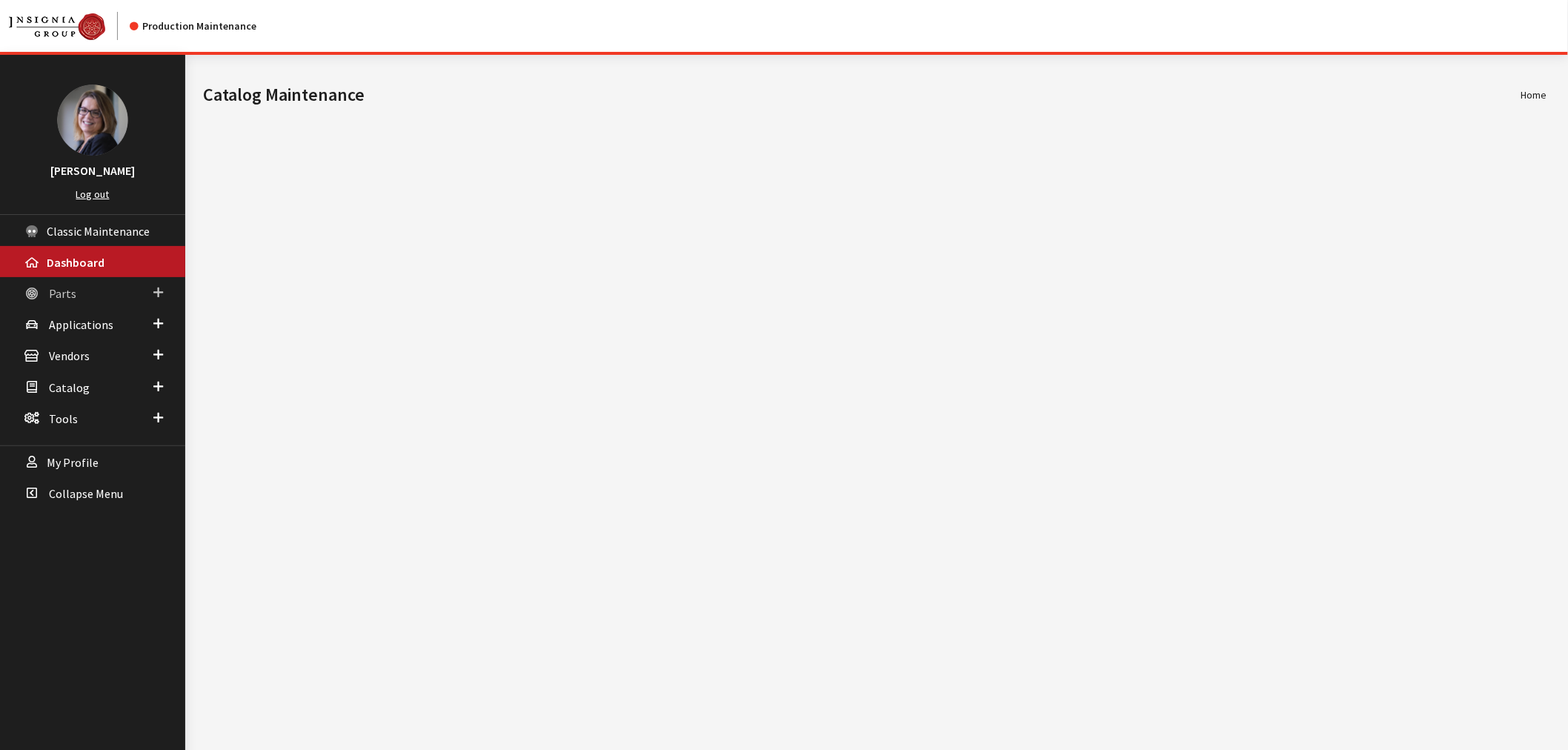
click at [152, 290] on link "Parts" at bounding box center [92, 293] width 185 height 31
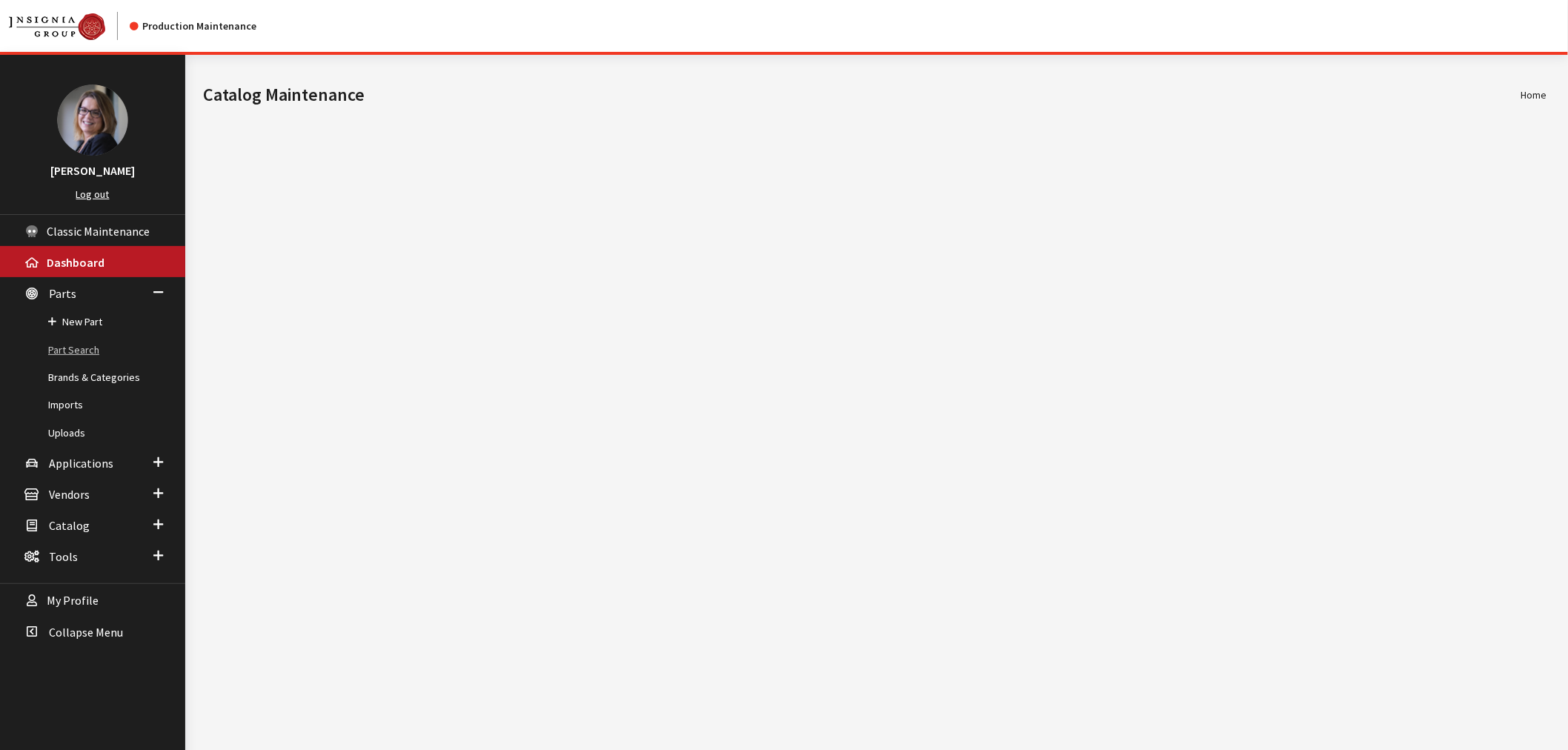
click at [75, 344] on link "Part Search" at bounding box center [92, 350] width 185 height 27
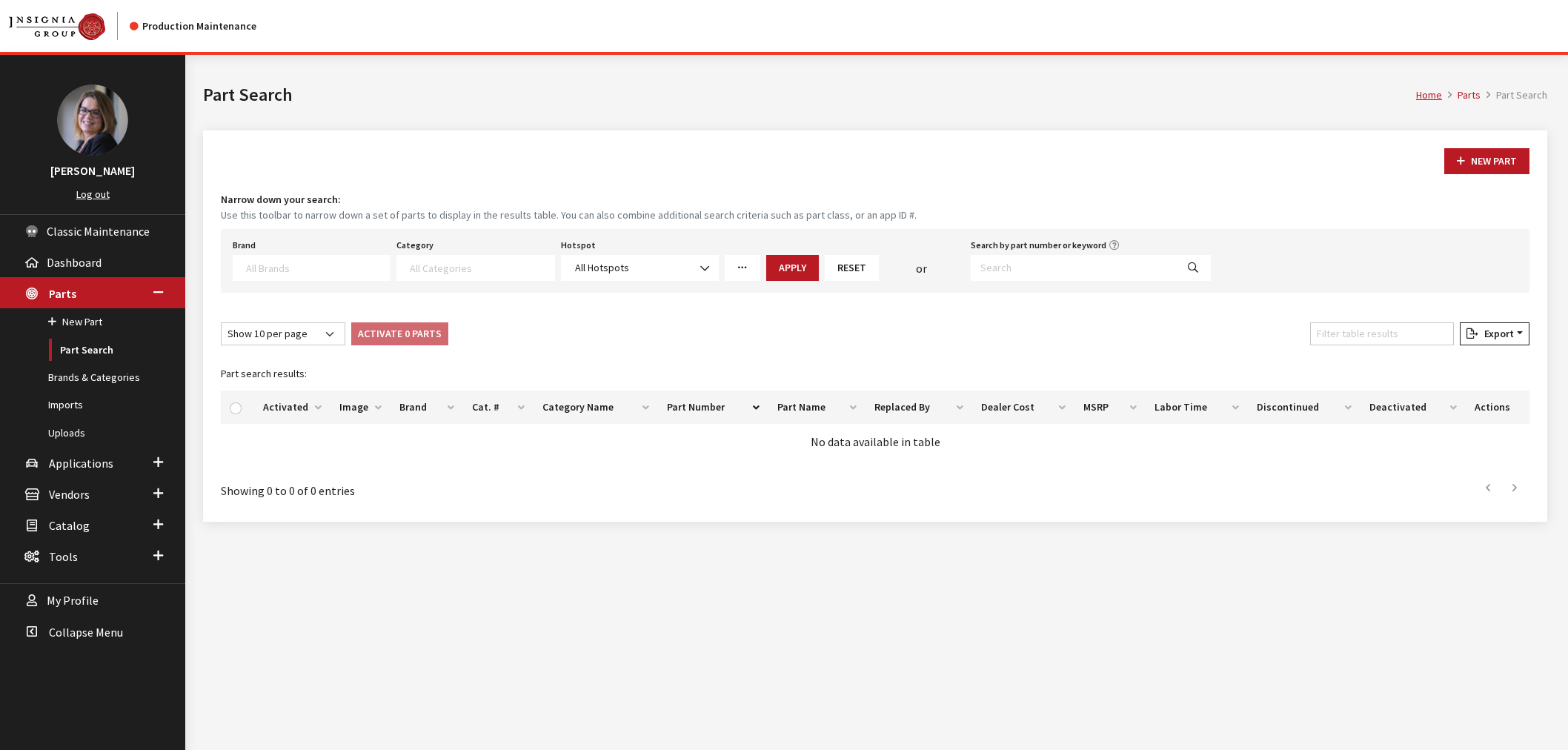
select select
click at [1030, 247] on label "Search by part number or keyword" at bounding box center [1038, 245] width 135 height 13
click at [1030, 255] on input "Search by part number or keyword" at bounding box center [1074, 268] width 205 height 26
paste input "M6066M8800"
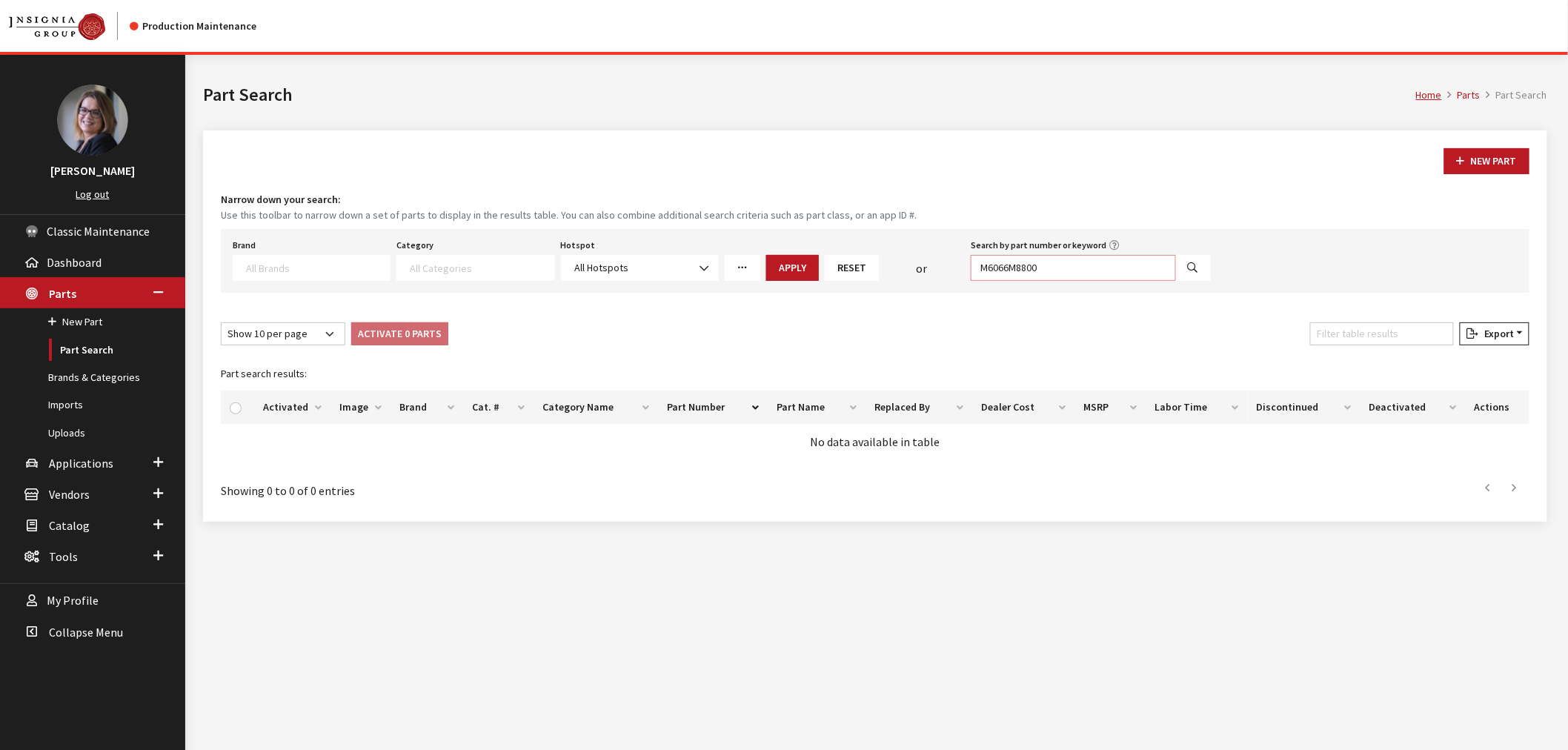
type input "M6066M8800"
select select
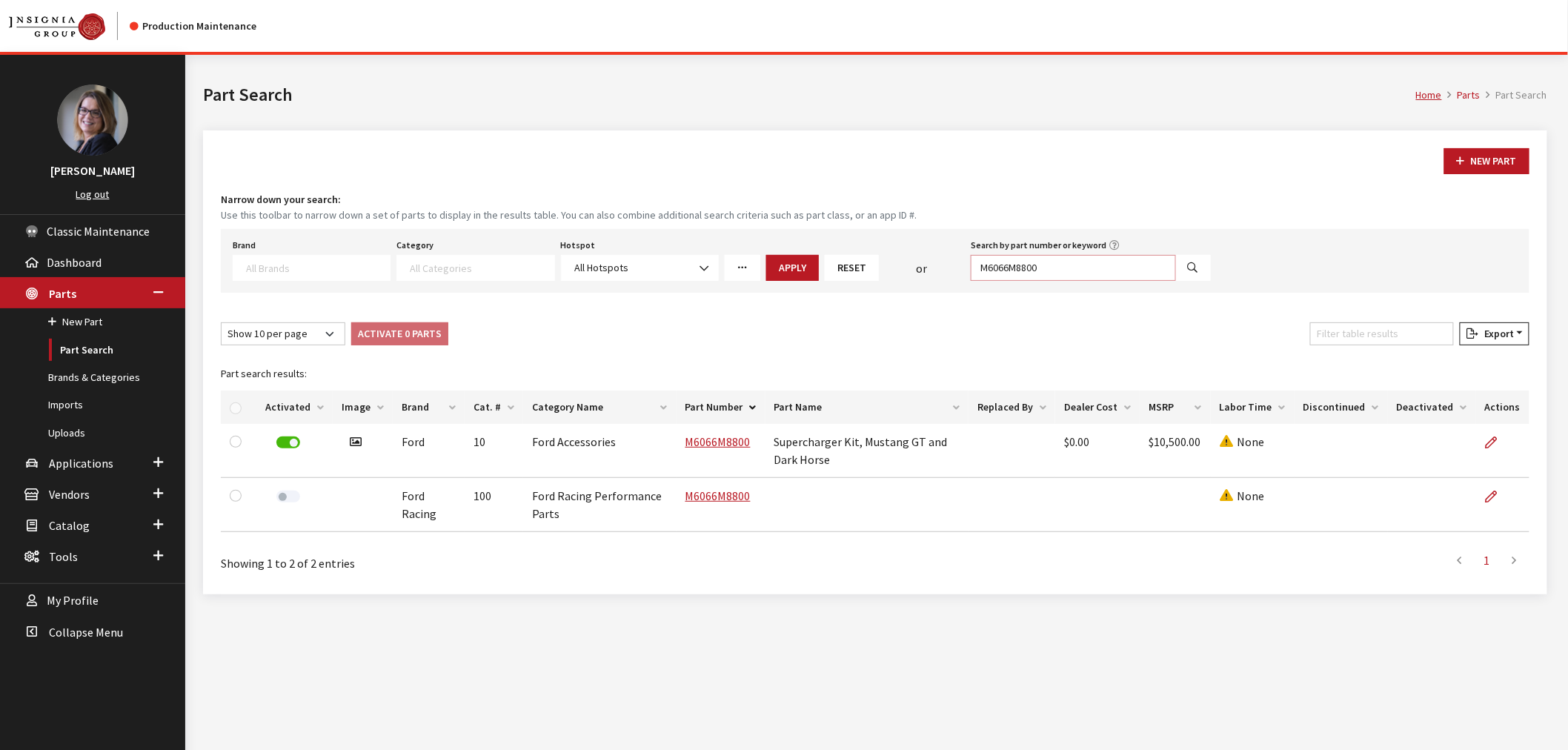
drag, startPoint x: 1045, startPoint y: 265, endPoint x: 938, endPoint y: 276, distance: 107.6
click at [938, 276] on div "Brand Acura Alfa Romeo Audi BMW DoubleTake Ford Ford Racing GM GST Honda Hyunda…" at bounding box center [722, 258] width 984 height 46
paste input "9603REB3"
type input "M9603REB30"
select select
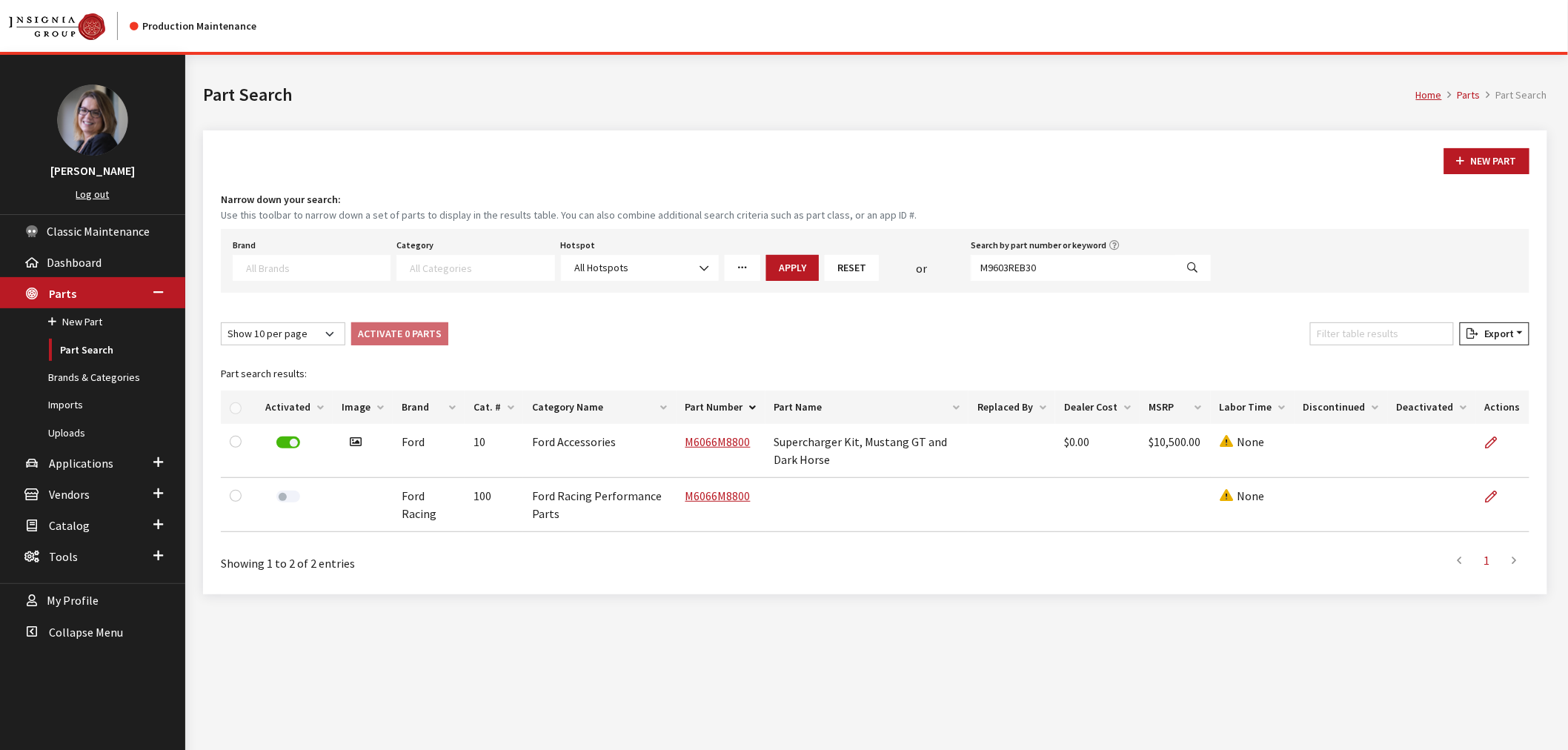
select select
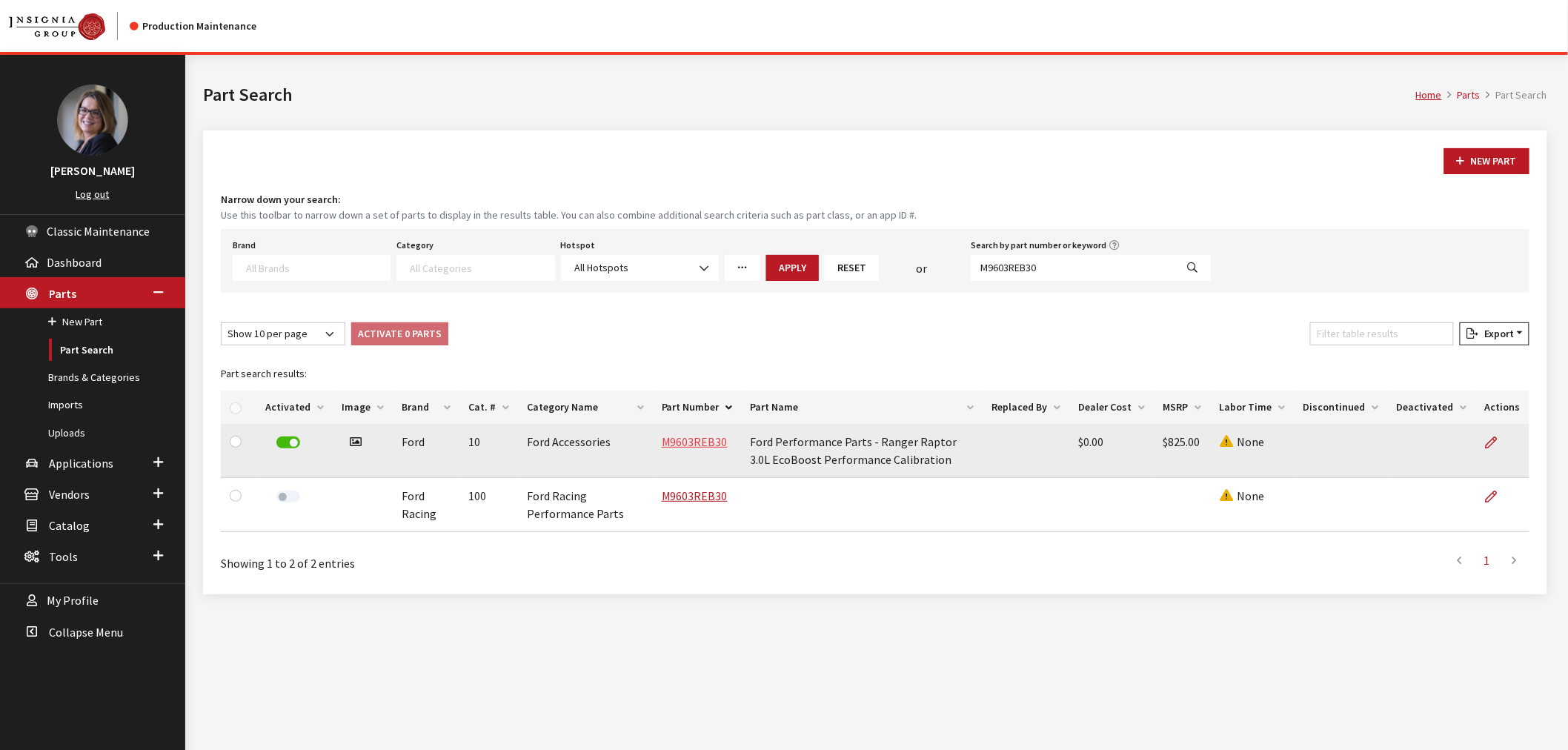
click at [686, 441] on link "M9603REB30" at bounding box center [695, 442] width 66 height 15
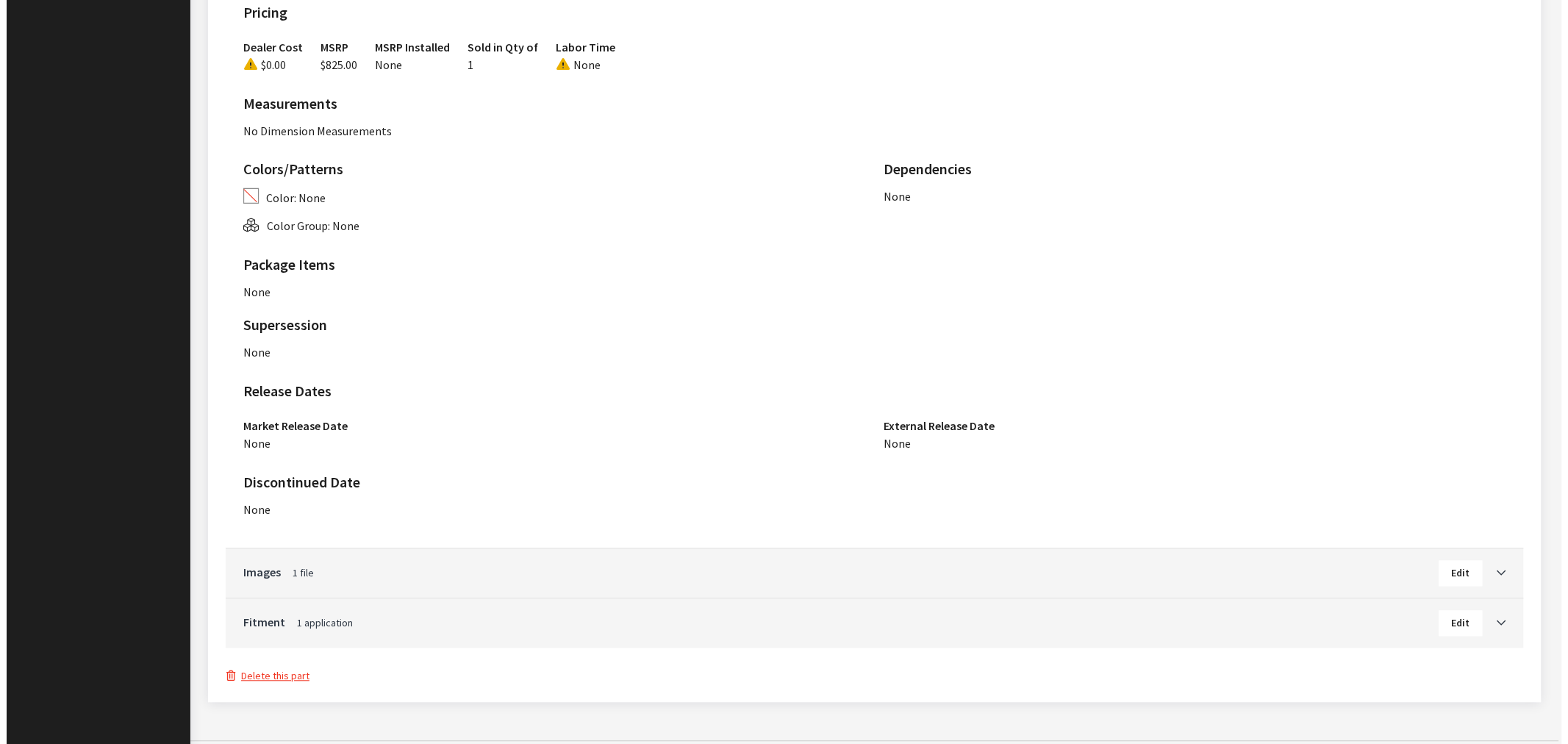
scroll to position [1007, 0]
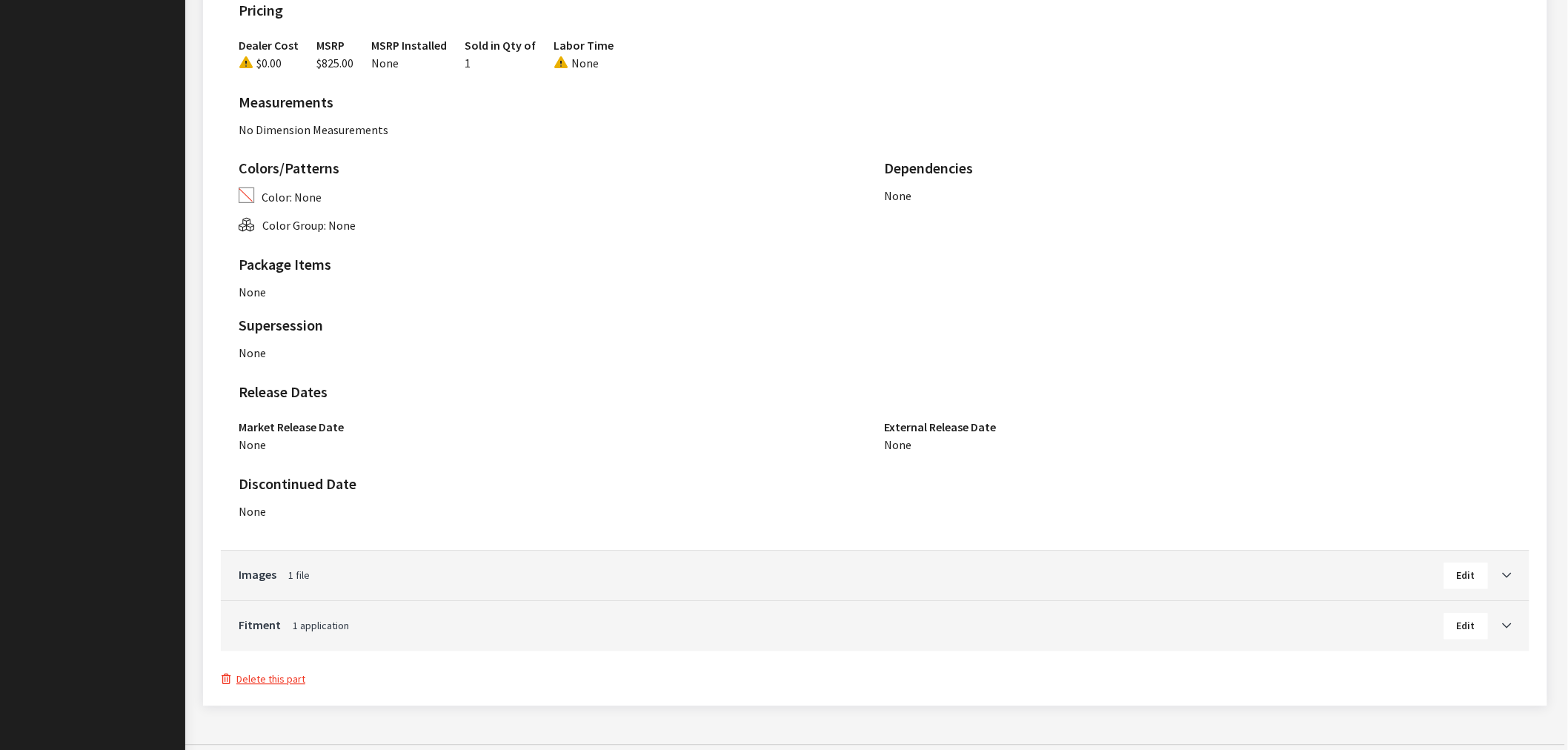
click at [282, 672] on button "Delete this part" at bounding box center [263, 680] width 85 height 17
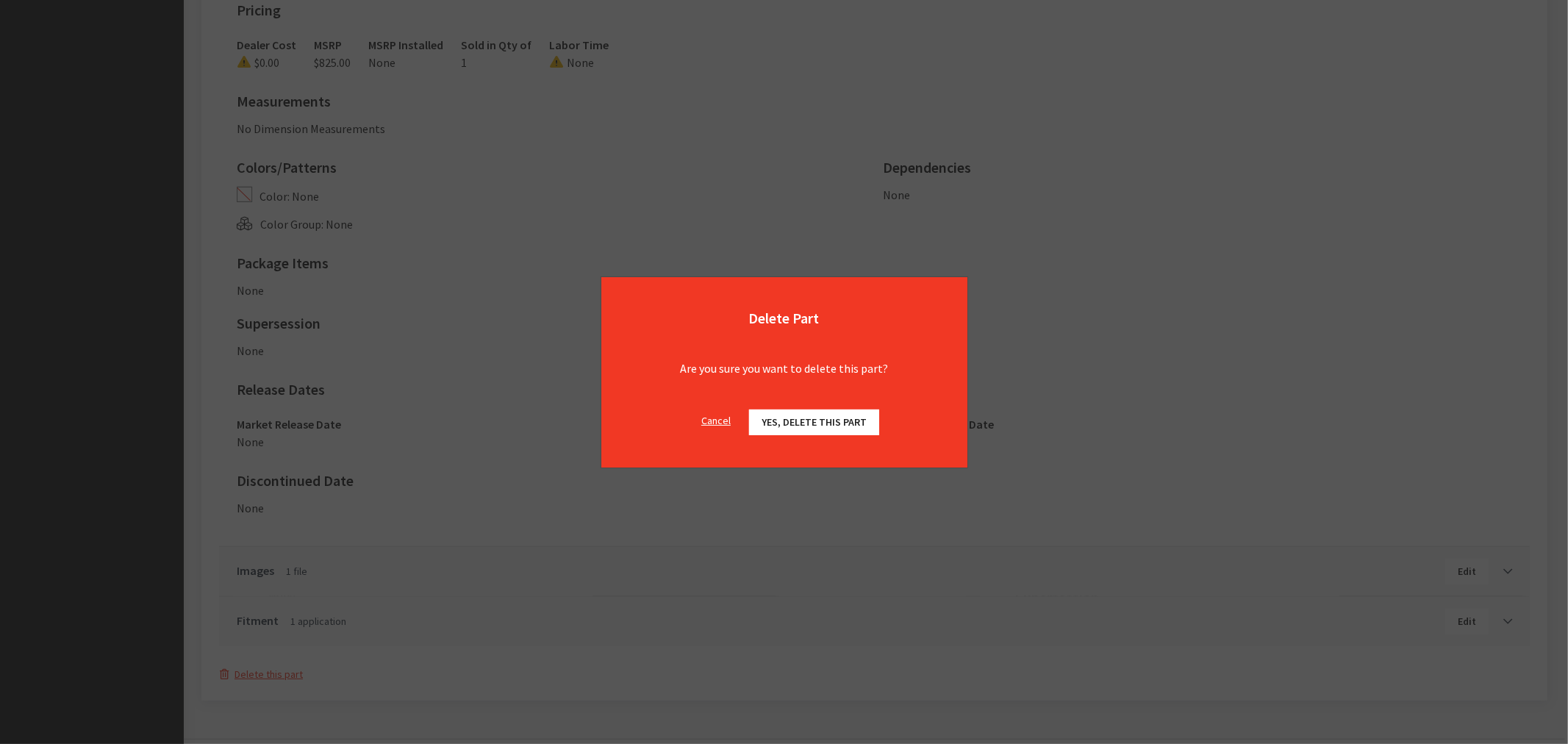
click at [821, 431] on button "Yes, delete this part" at bounding box center [814, 422] width 130 height 26
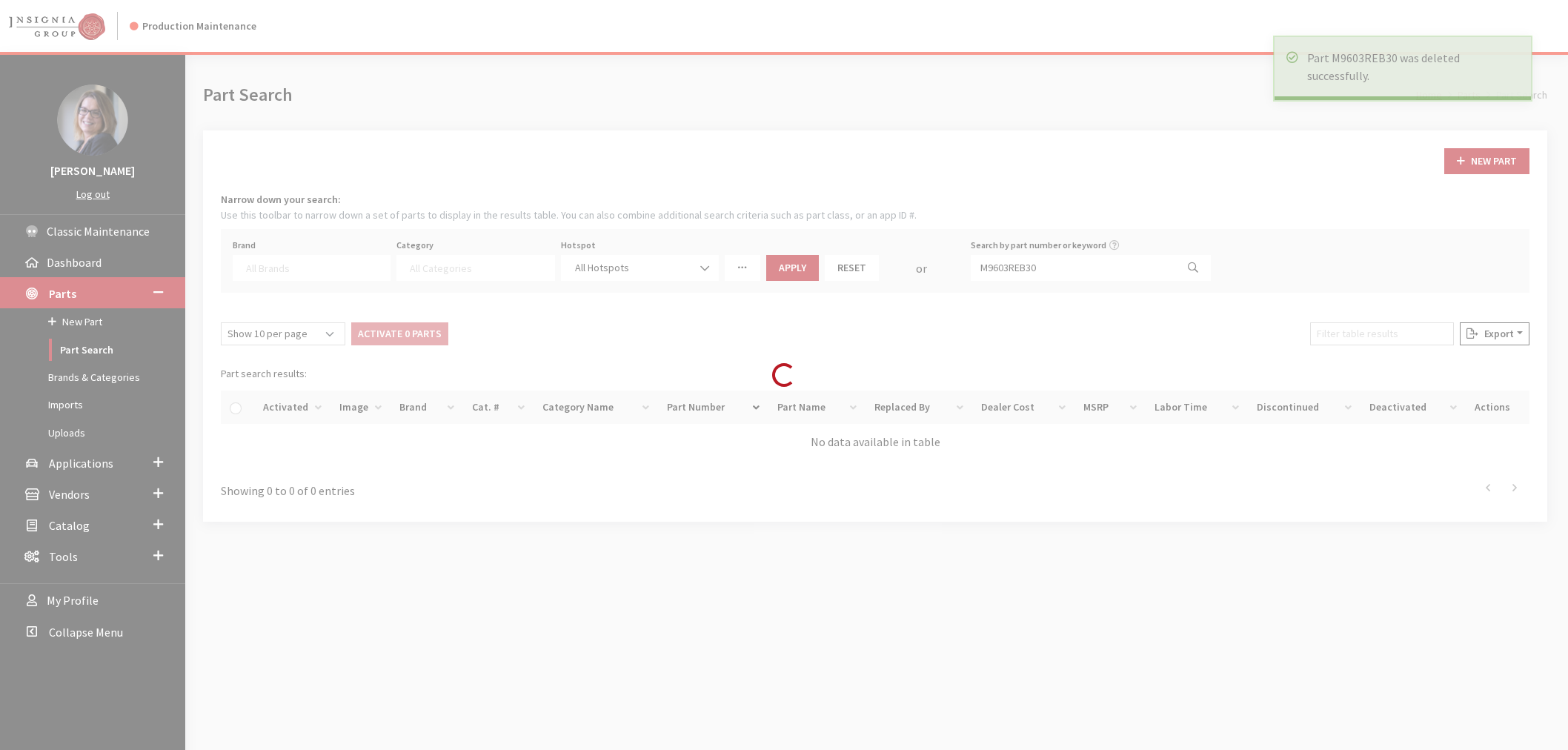
select select
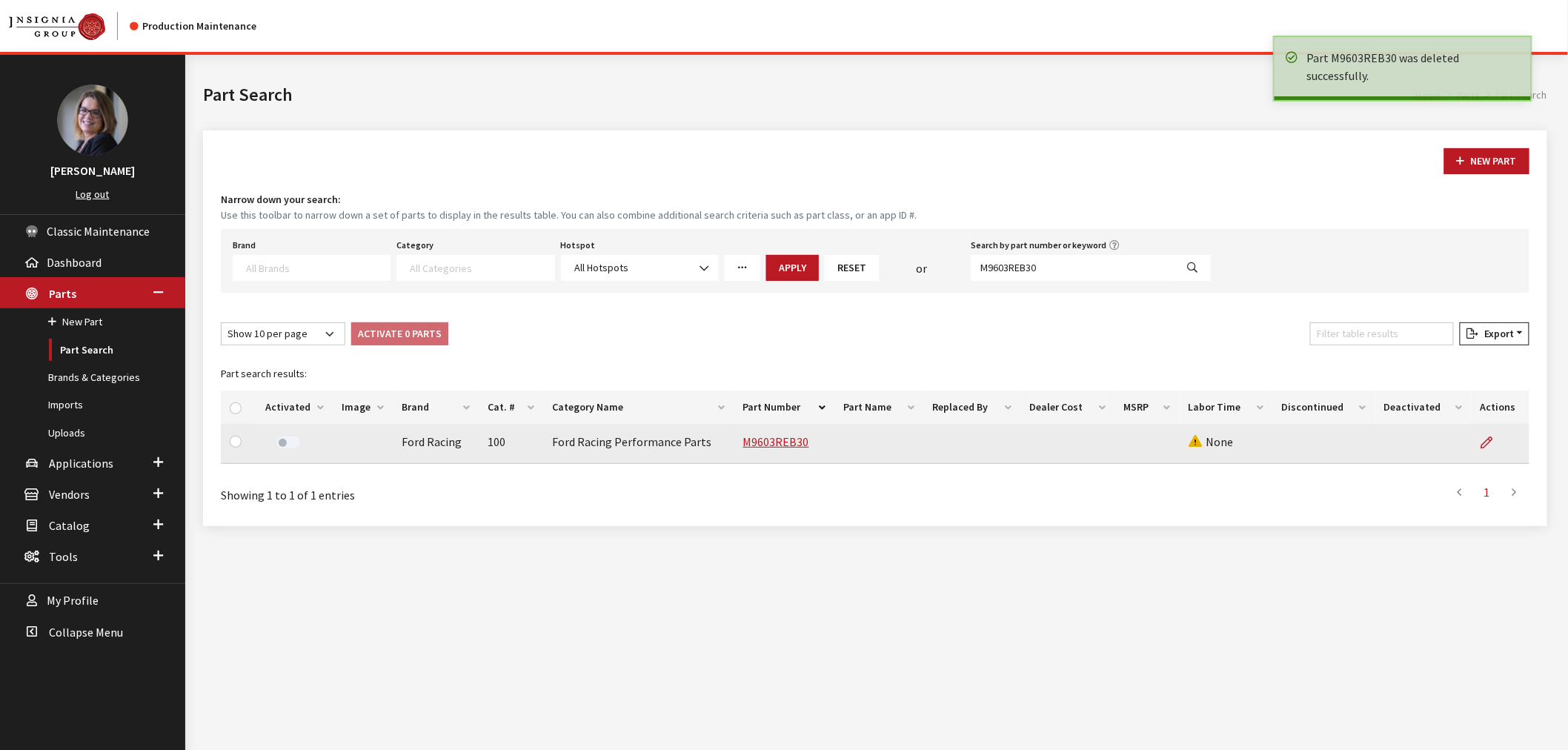
click at [277, 442] on label at bounding box center [288, 442] width 23 height 12
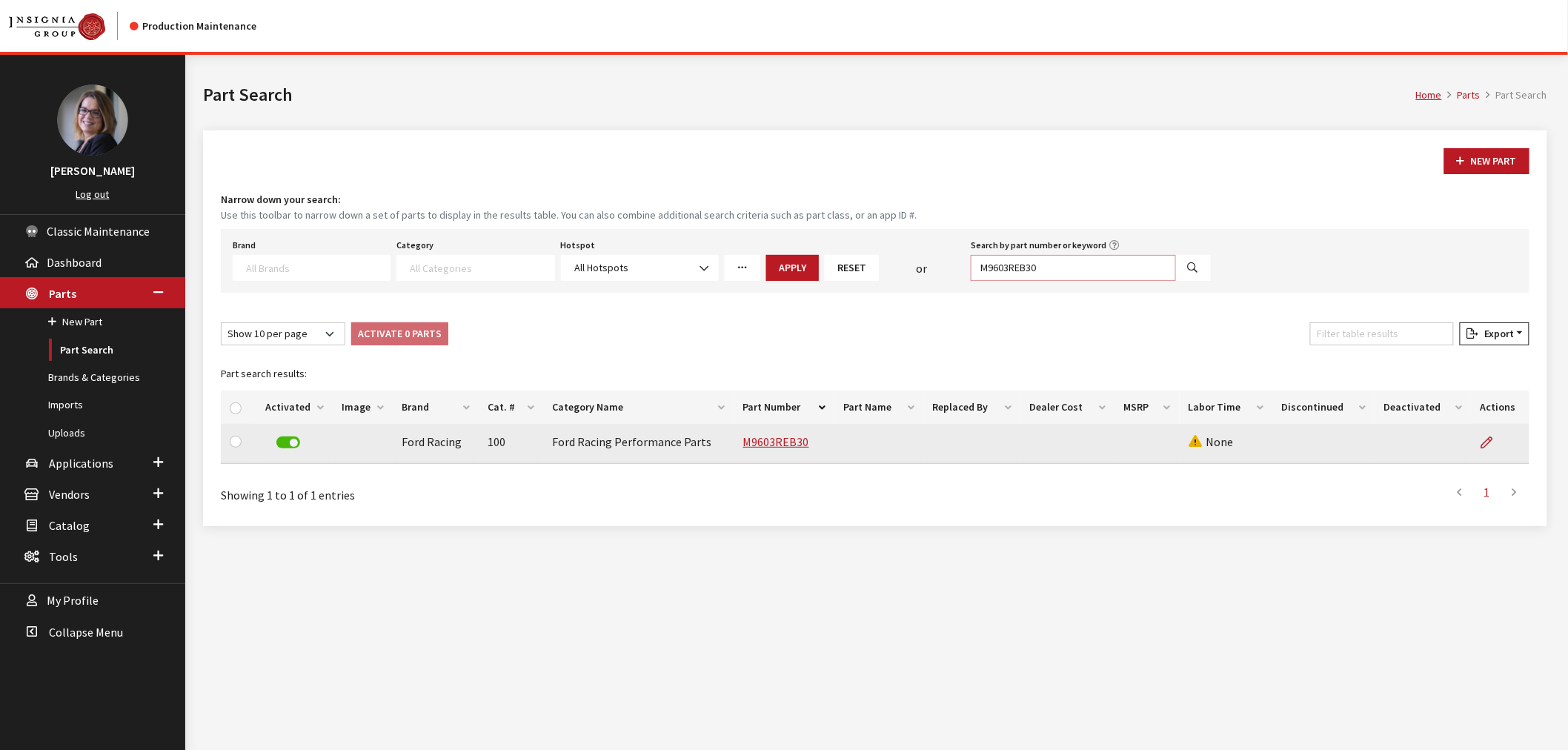
drag, startPoint x: 1042, startPoint y: 262, endPoint x: 951, endPoint y: 250, distance: 91.8
click at [951, 250] on div "Brand Acura Alfa Romeo Audi BMW DoubleTake Ford Ford Racing GM GST Honda Hyunda…" at bounding box center [722, 258] width 984 height 46
click at [1054, 263] on input "M9603REB30" at bounding box center [1074, 268] width 205 height 26
drag, startPoint x: 1054, startPoint y: 263, endPoint x: 930, endPoint y: 259, distance: 124.1
click at [930, 259] on div "Brand Acura Alfa Romeo Audi BMW DoubleTake Ford Ford Racing GM GST Honda Hyunda…" at bounding box center [722, 258] width 984 height 46
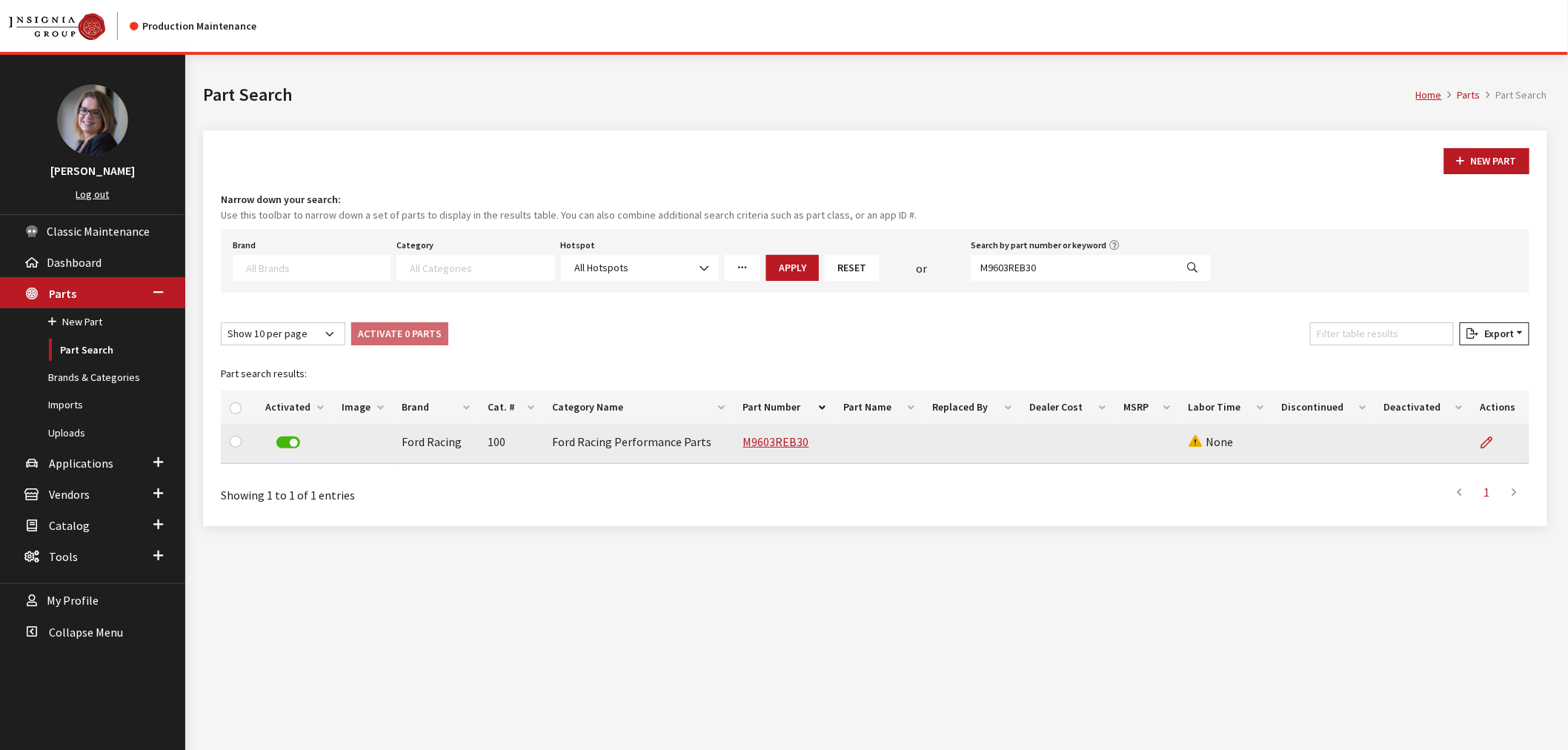
select select
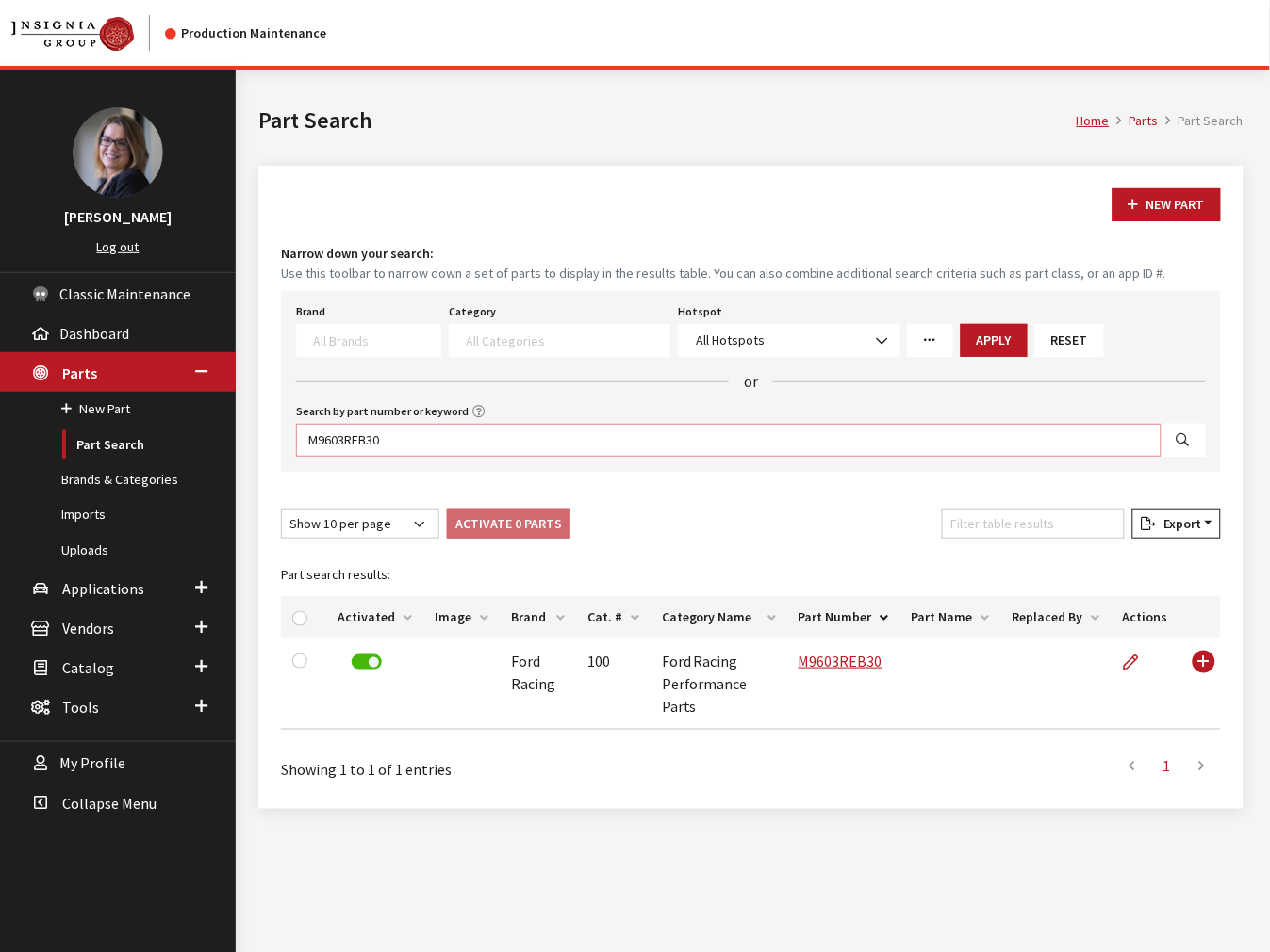
drag, startPoint x: 535, startPoint y: 440, endPoint x: 284, endPoint y: 419, distance: 251.9
click at [284, 419] on div "Brand Acura Alfa Romeo Audi BMW DoubleTake Ford Ford Racing GM GST Honda Hyunda…" at bounding box center [750, 382] width 940 height 181
paste input "B27"
type input "M9603B27"
select select
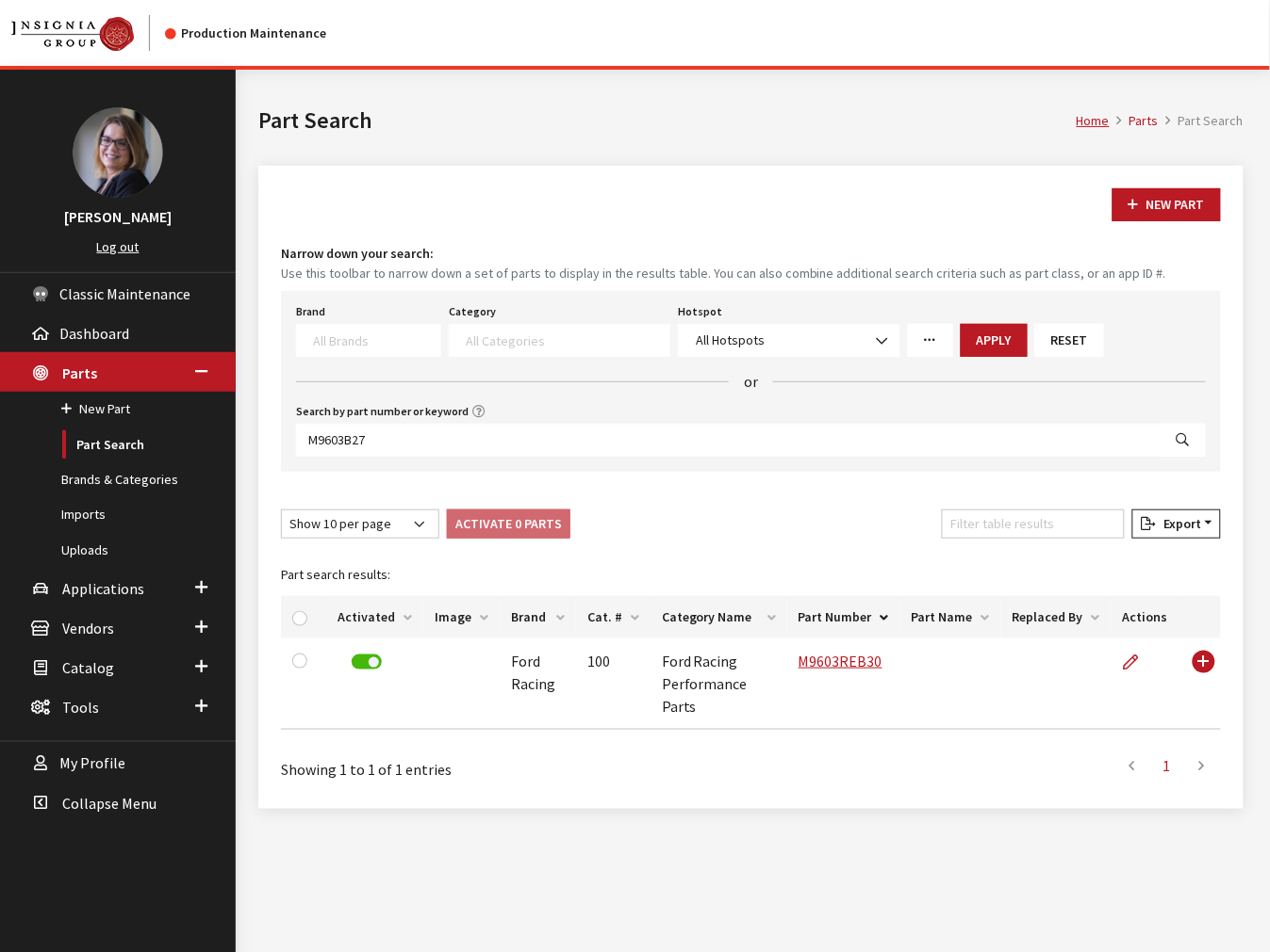
select select
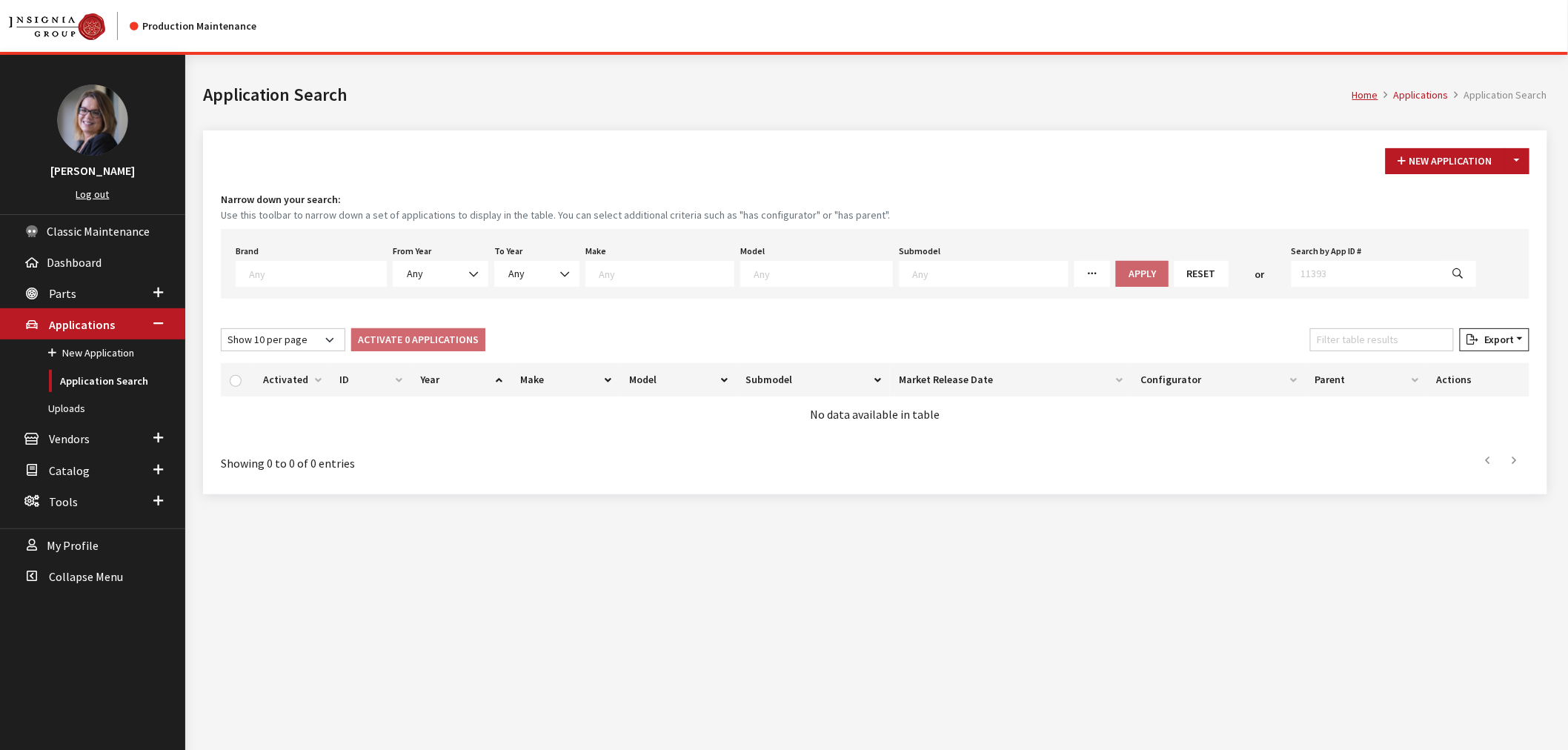
click at [366, 275] on textarea "Search" at bounding box center [317, 273] width 137 height 13
select select "11"
select select
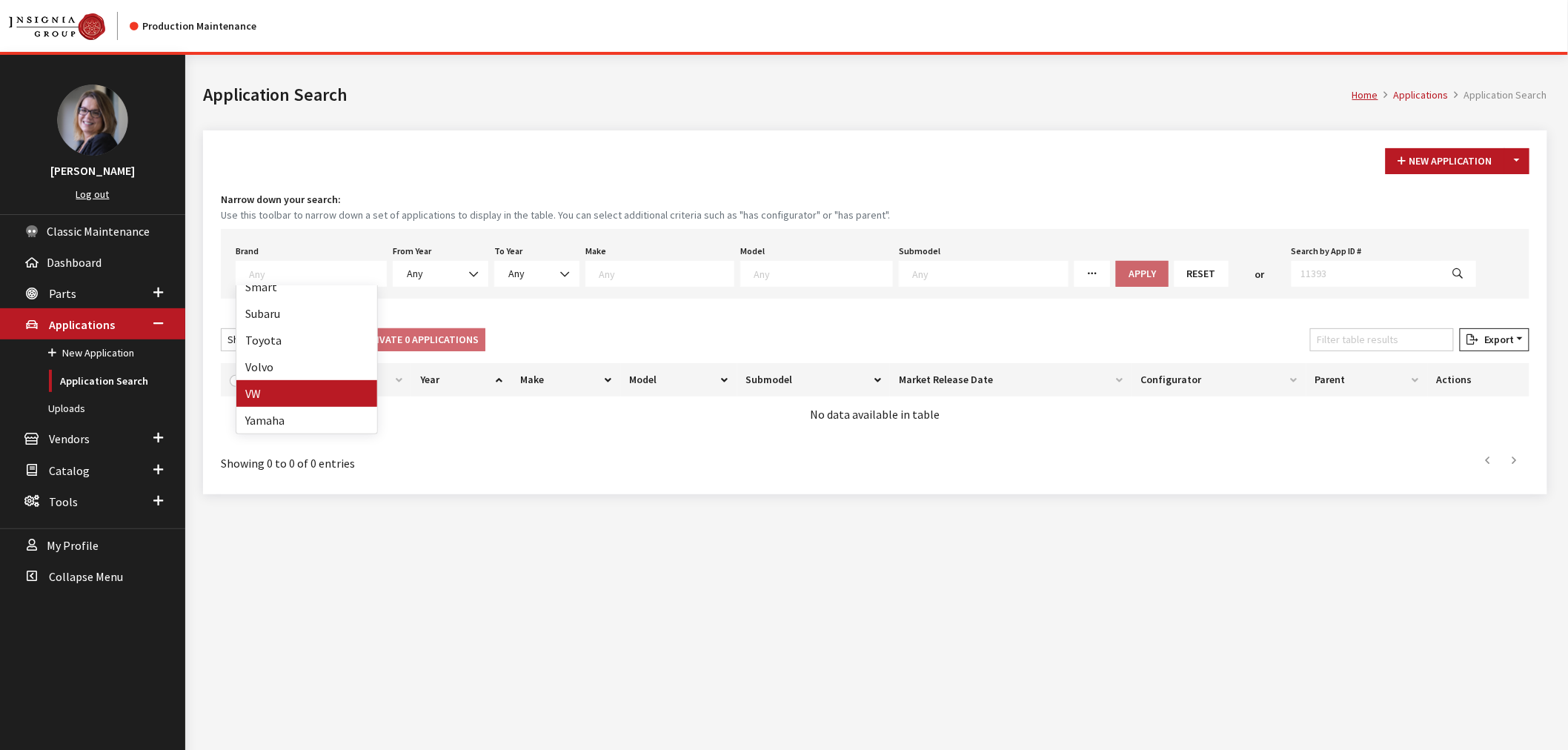
select select
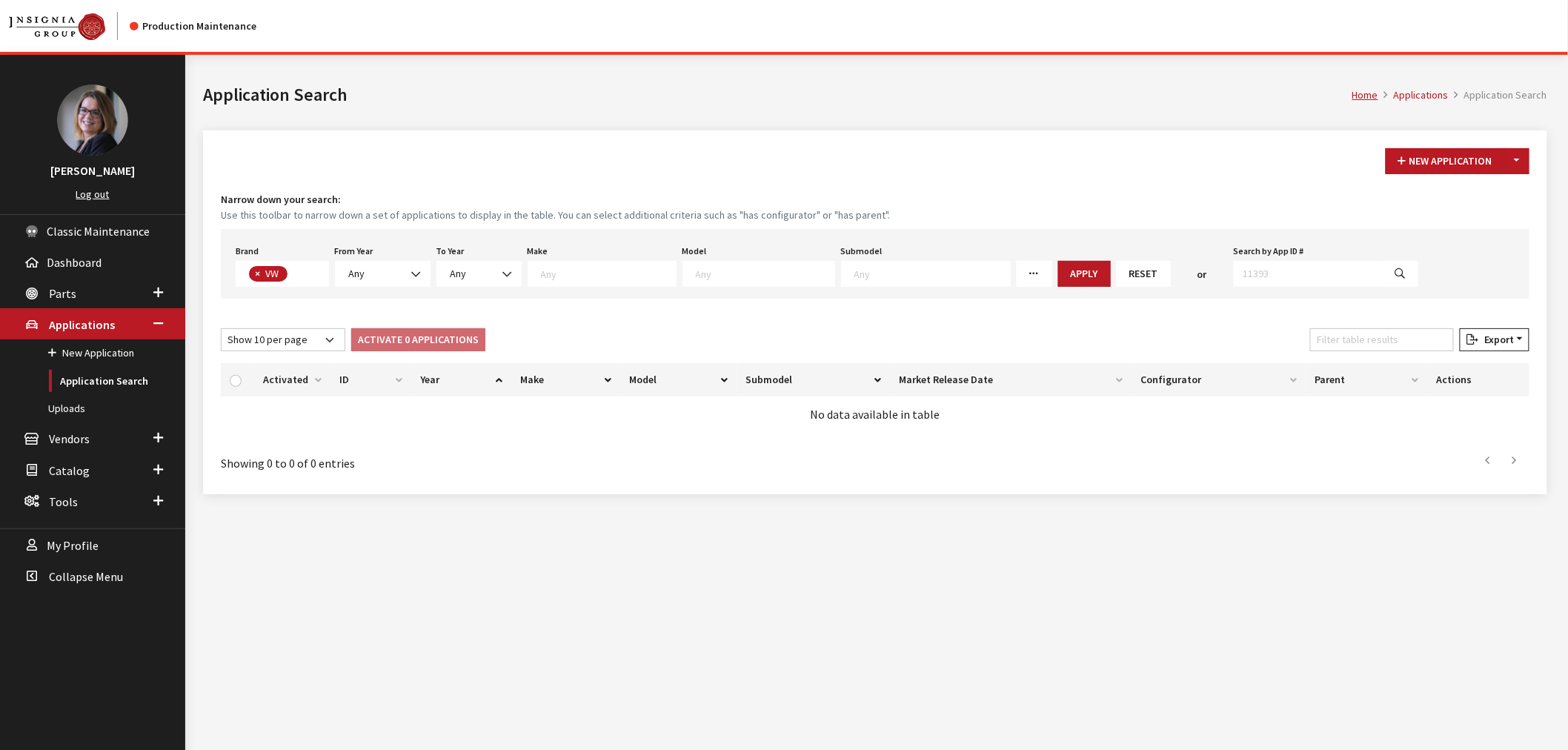
scroll to position [380, 0]
click at [412, 267] on b at bounding box center [412, 267] width 0 height 0
select select "2025"
select select
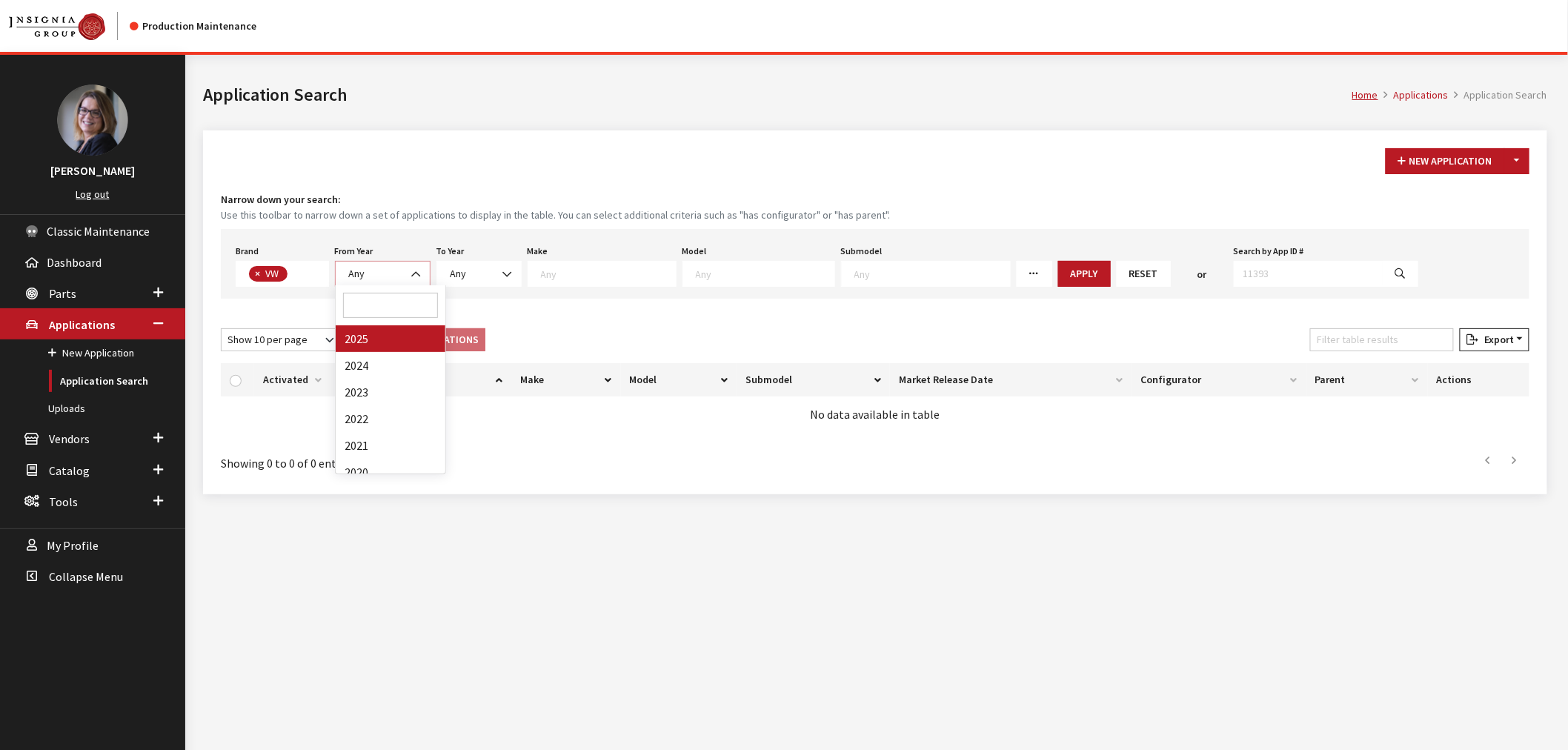
select select
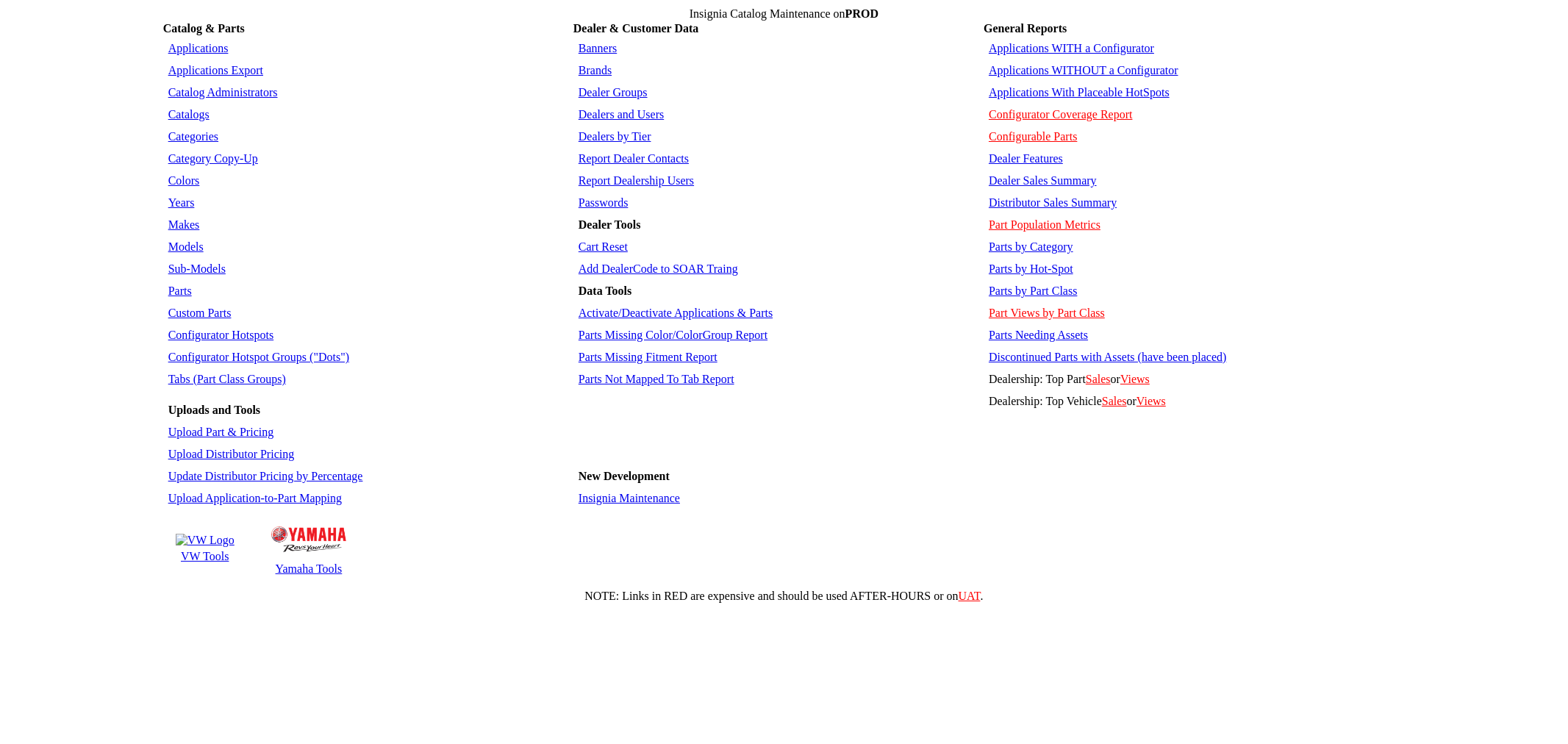
drag, startPoint x: 681, startPoint y: 9, endPoint x: 493, endPoint y: 0, distance: 188.2
click at [493, 0] on html "Insignia Catalog Maintenance on PROD Catalog & Parts Dealer & Customer Data Gen…" at bounding box center [784, 304] width 1568 height 609
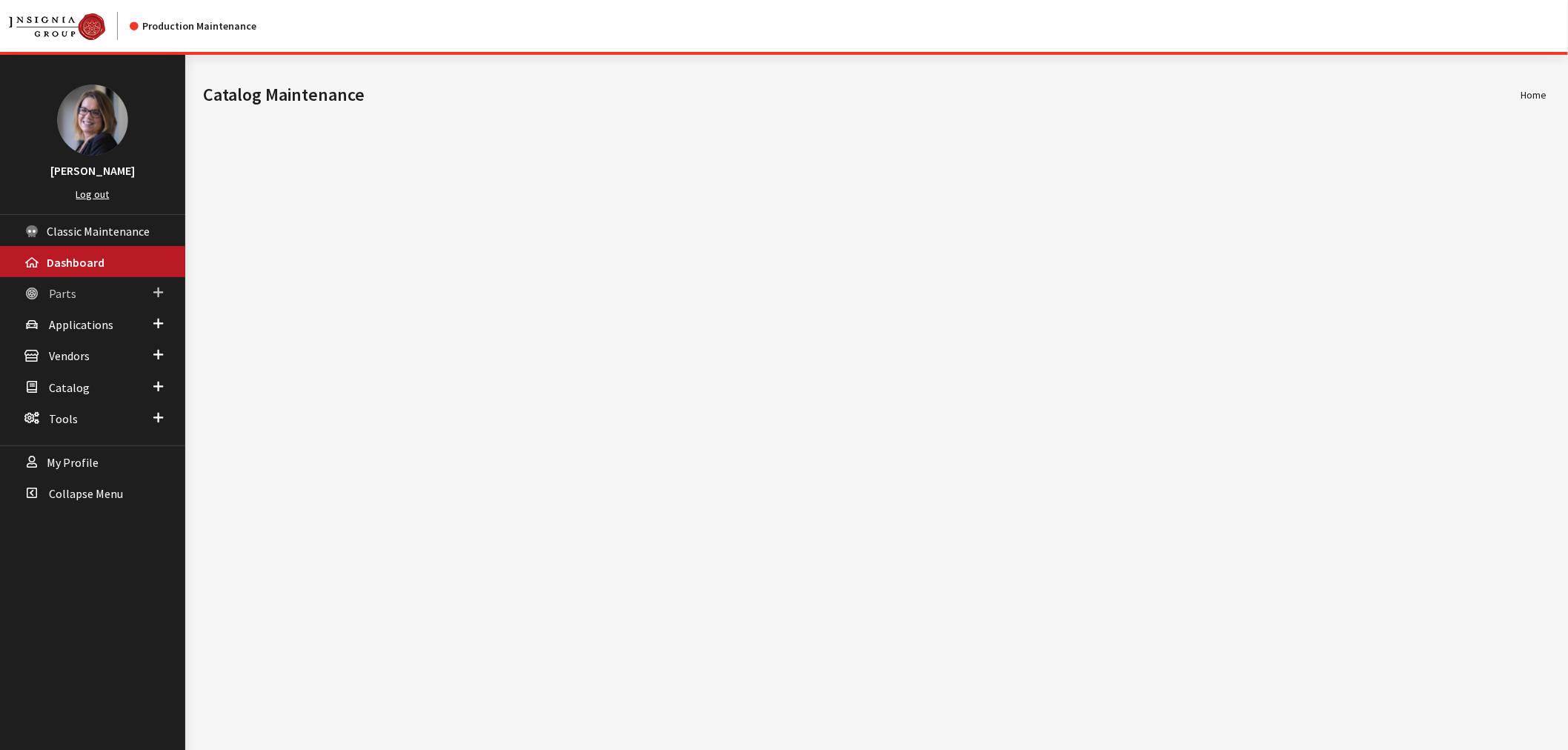
click at [157, 293] on span at bounding box center [158, 293] width 9 height 20
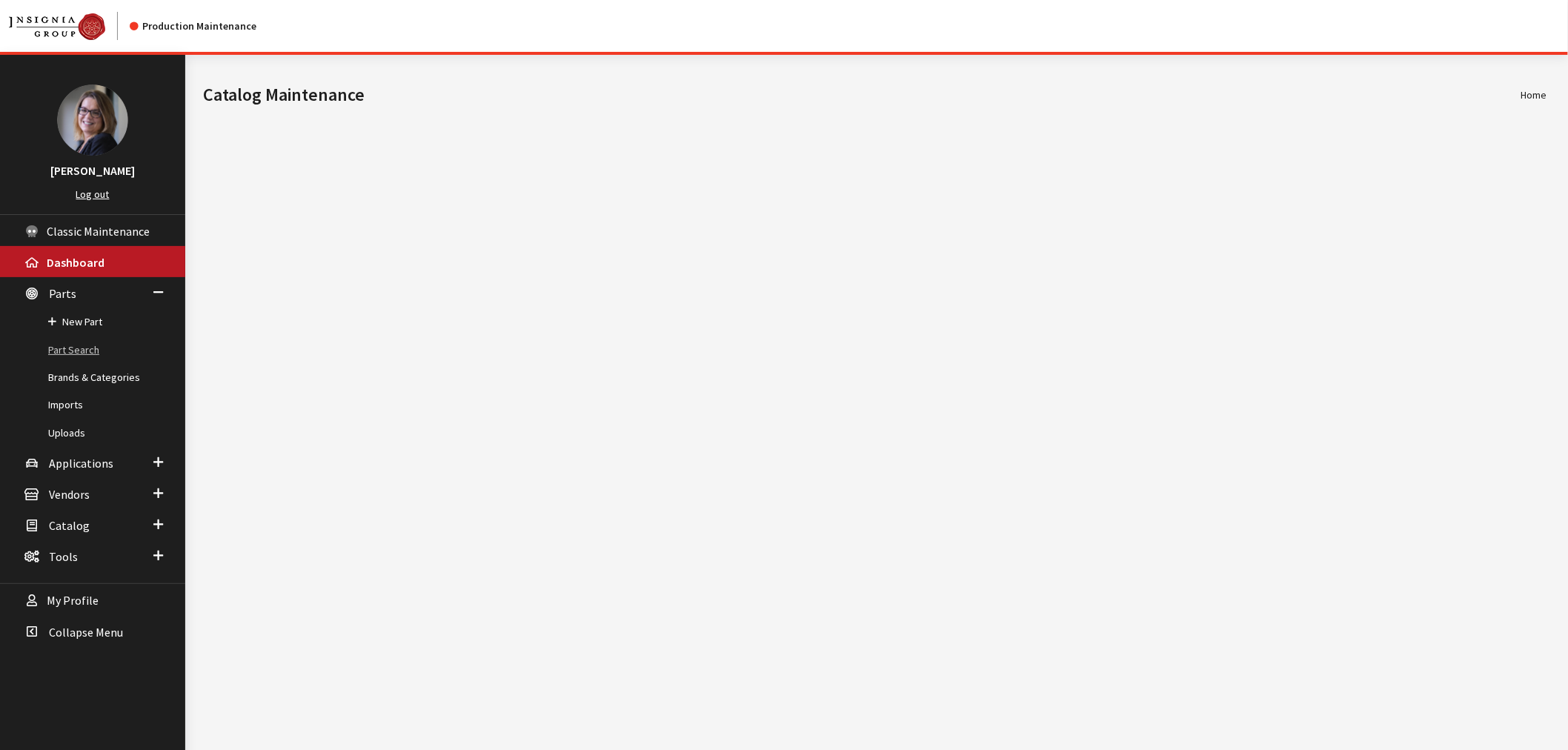
click at [82, 344] on link "Part Search" at bounding box center [92, 350] width 185 height 27
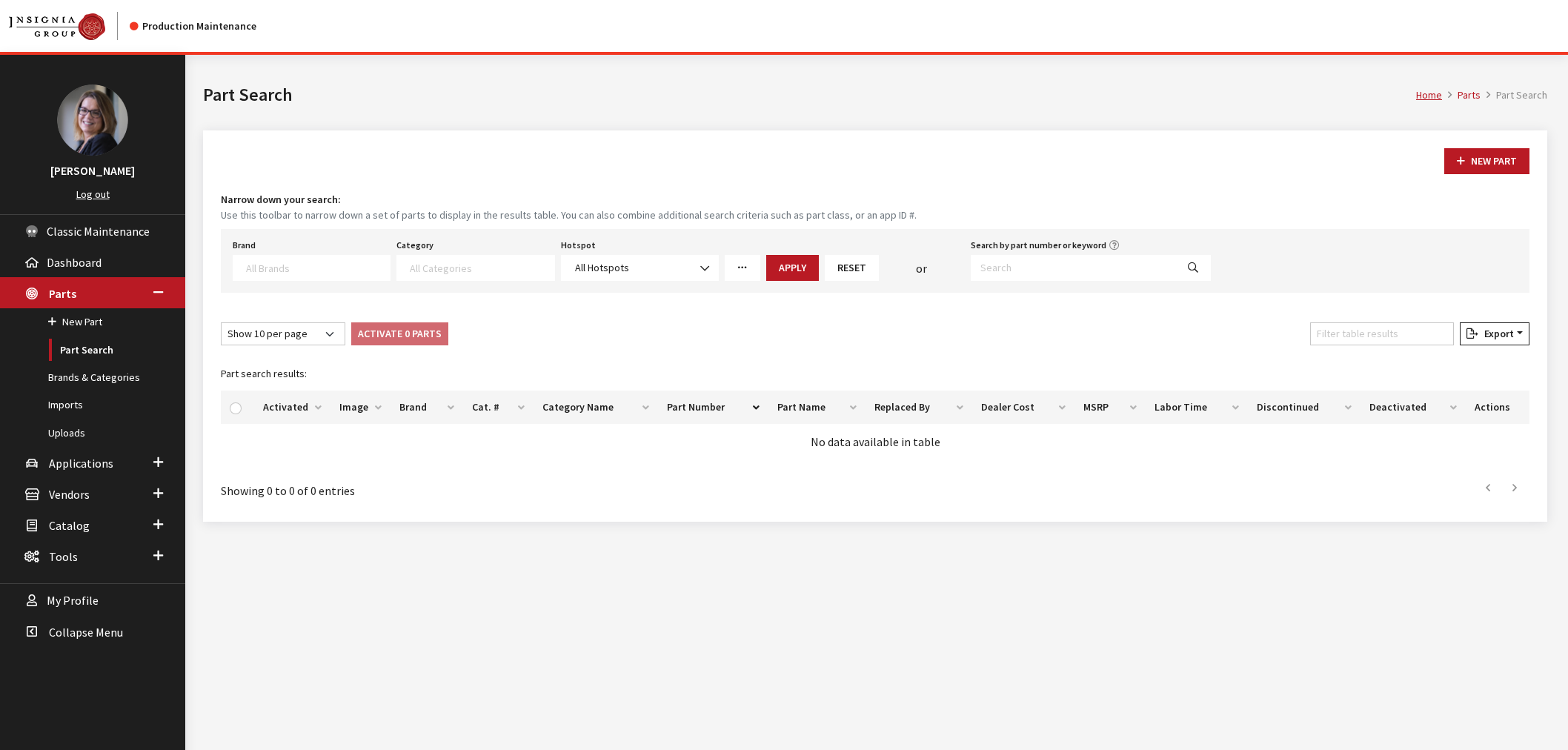
select select
click at [1051, 267] on input "Search by part number or keyword" at bounding box center [1074, 268] width 205 height 26
type input "door handle pocket protector"
select select
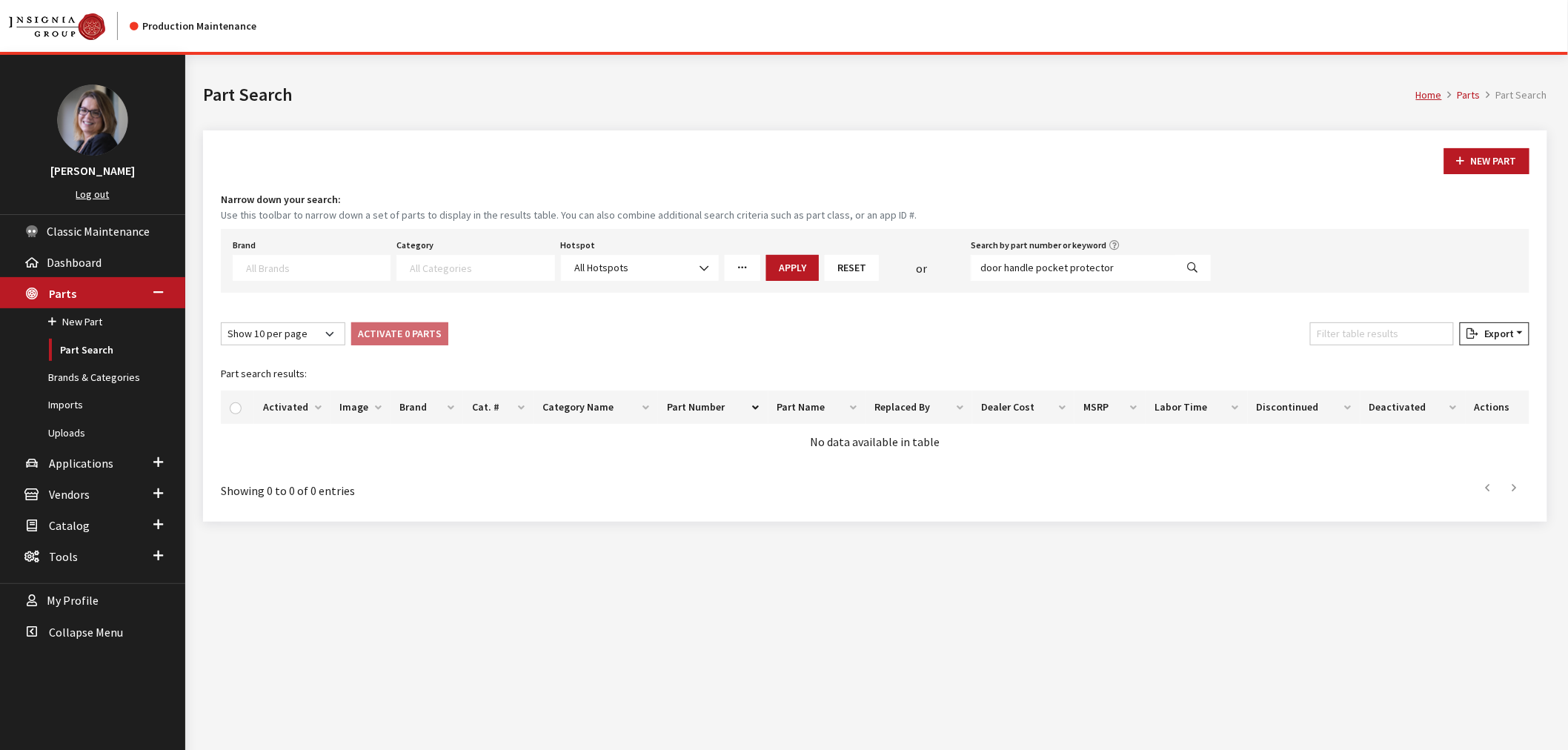
select select
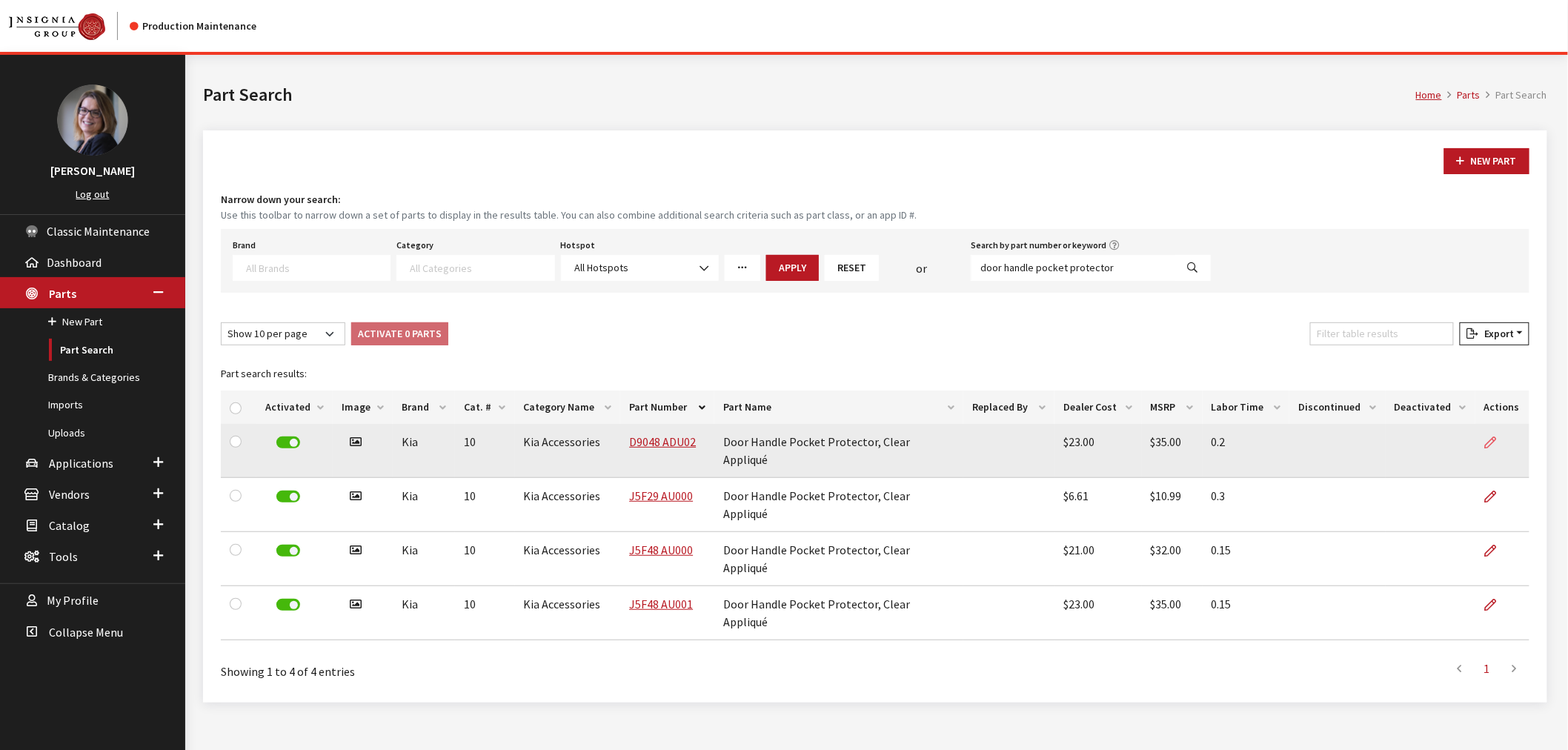
click at [1491, 442] on icon at bounding box center [1491, 443] width 12 height 12
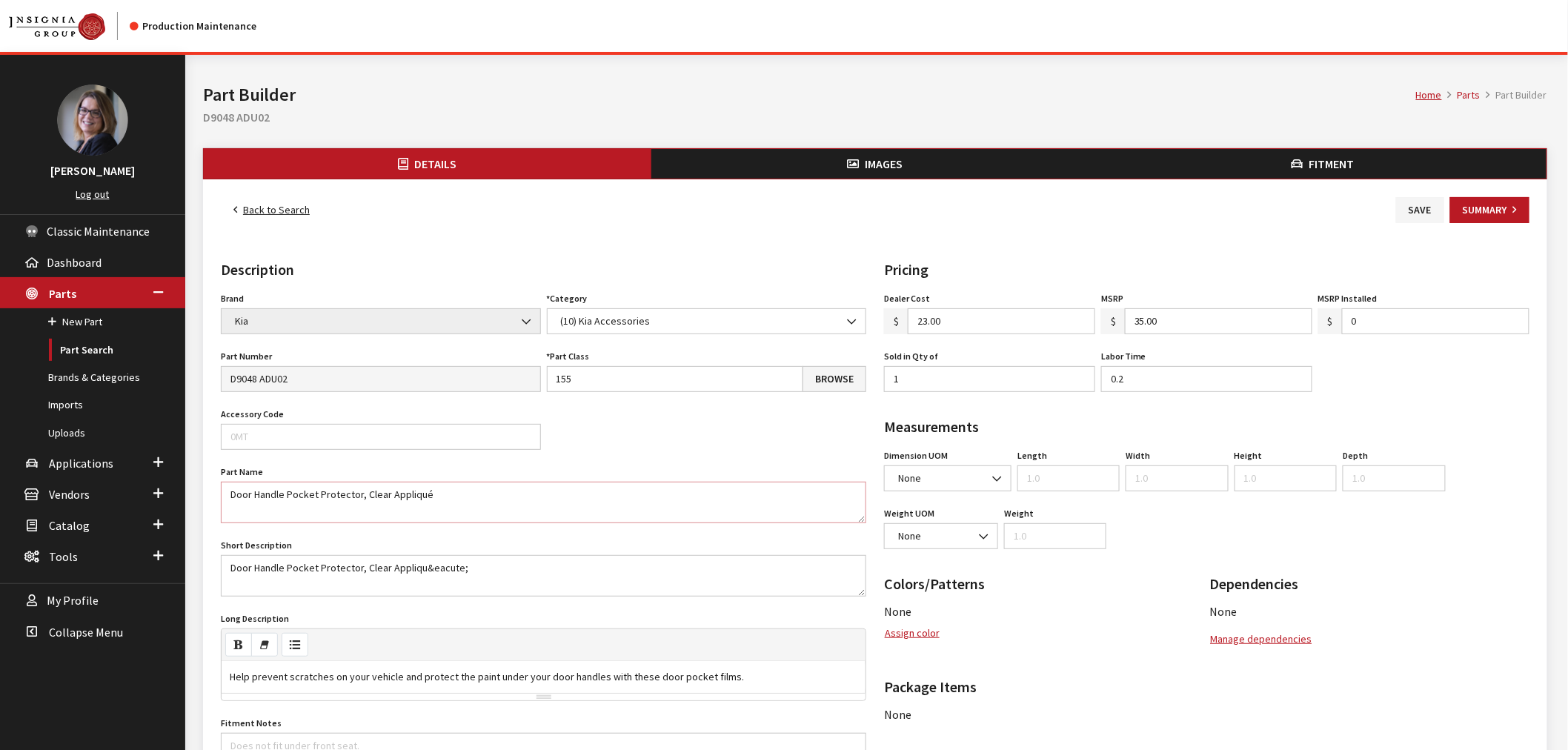
click at [439, 495] on textarea "Door Handle Pocket Protector, Clear Appliqué" at bounding box center [543, 503] width 646 height 41
drag, startPoint x: 439, startPoint y: 495, endPoint x: 149, endPoint y: 493, distance: 290.0
click at [149, 494] on div "Kim Callahan Collins Log out Classic Maintenance Dashboard Parts New Part Part …" at bounding box center [778, 604] width 1556 height 1100
paste textarea "e"
type textarea "Door Handle Pocket Protector, Clear Applique"
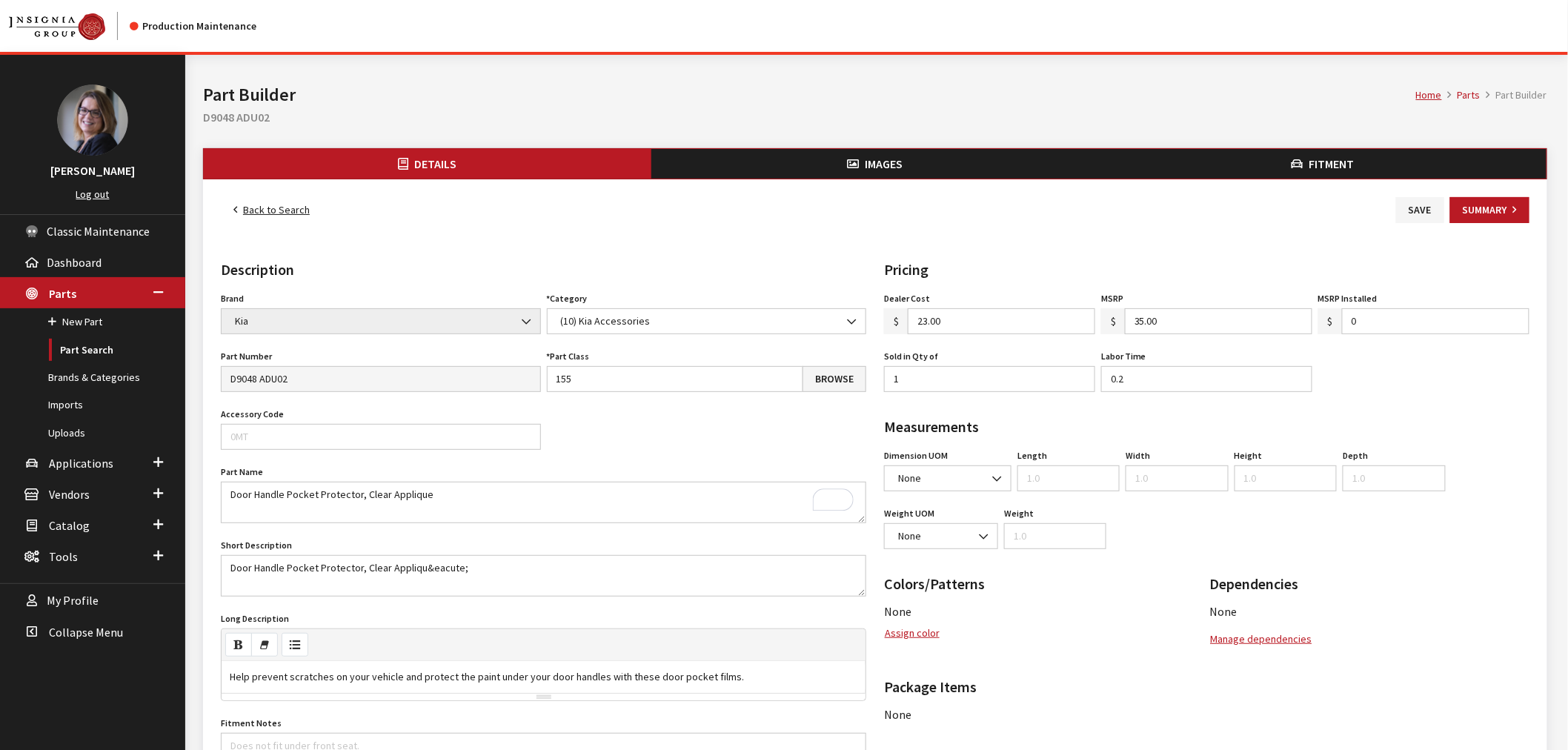
drag, startPoint x: 602, startPoint y: 608, endPoint x: 580, endPoint y: 560, distance: 52.8
click at [598, 598] on div "Brand Acura Alfa Romeo Audi BMW DoubleTake Ford Ford Racing GM GST Honda Hyunda…" at bounding box center [543, 574] width 651 height 572
click at [567, 555] on textarea "Door Handle Pocket Protector, Clear Appliqu&eacute;" at bounding box center [543, 575] width 646 height 41
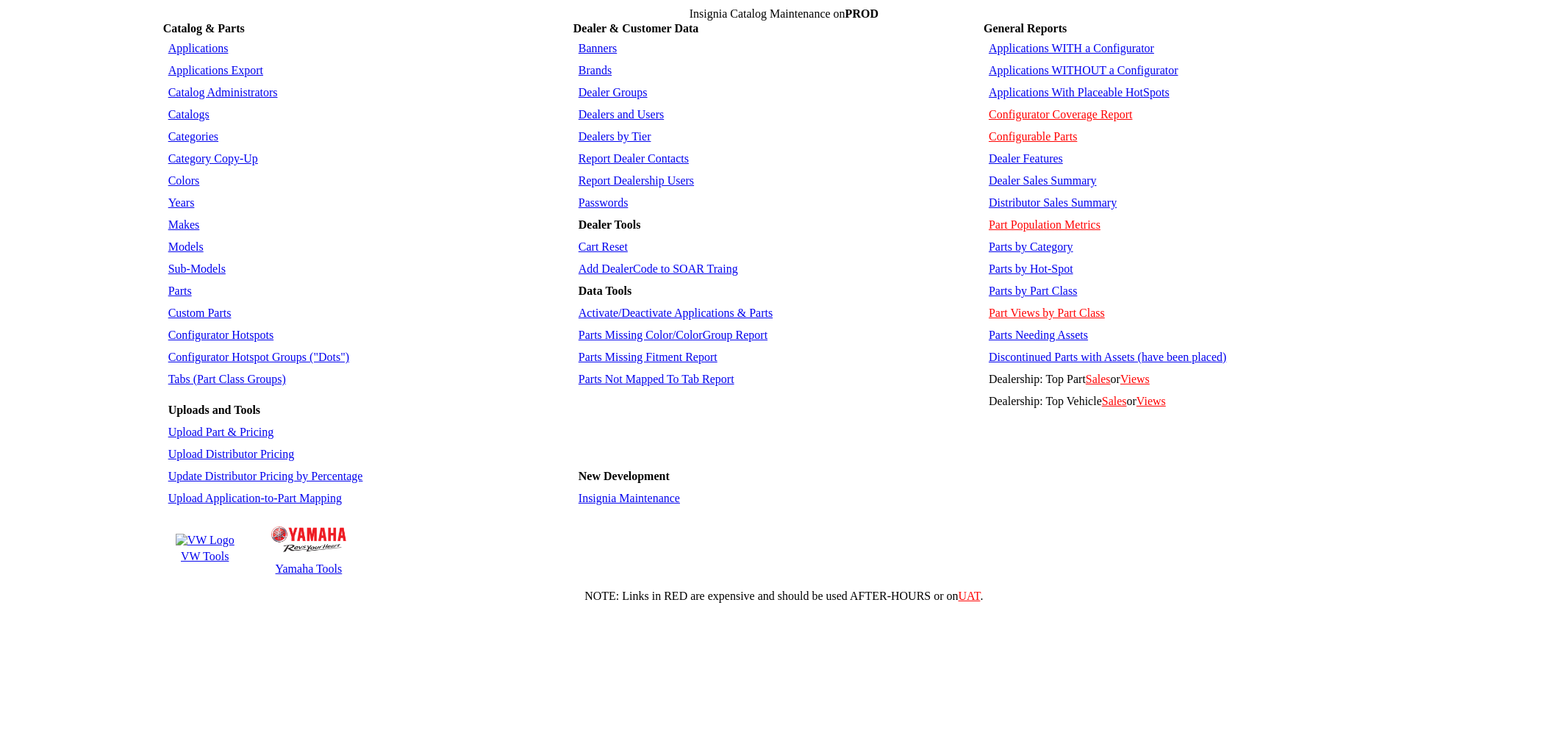
click at [1040, 241] on link "Parts by Category" at bounding box center [1031, 247] width 85 height 12
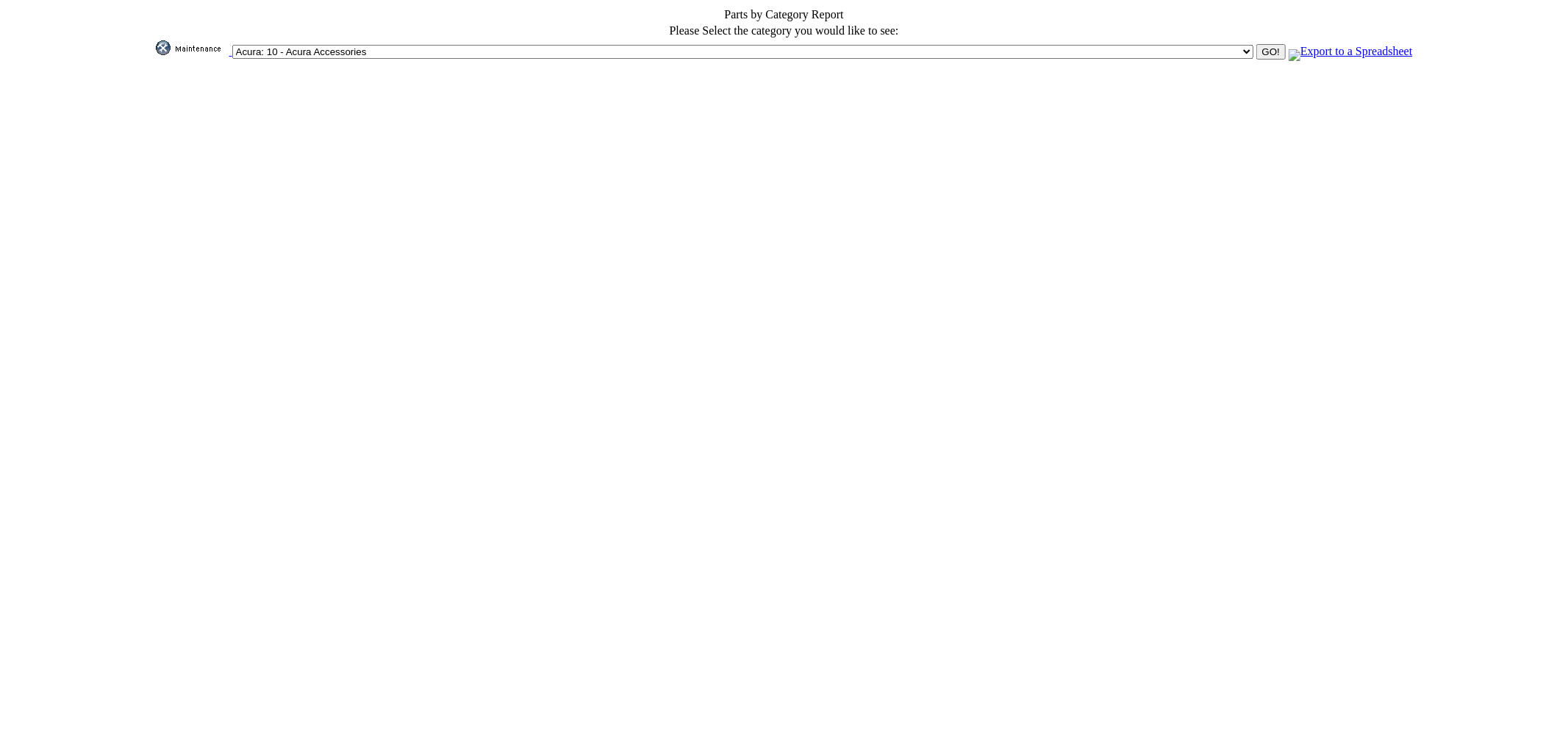
click at [720, 45] on select "Acura: 10 - Acura Accessories Acura: 15 - Acura Accessories Inactive Alfa Romeo…" at bounding box center [742, 52] width 1021 height 14
select select "238"
click at [579, 45] on select "Acura: 10 - Acura Accessories Acura: 15 - Acura Accessories Inactive Alfa Romeo…" at bounding box center [742, 52] width 1021 height 14
click at [1289, 47] on link "Export to a Spreadsheet" at bounding box center [1350, 51] width 123 height 12
click at [890, 45] on select "Acura: 10 - Acura Accessories Acura: 15 - Acura Accessories Inactive Alfa Romeo…" at bounding box center [742, 52] width 1021 height 14
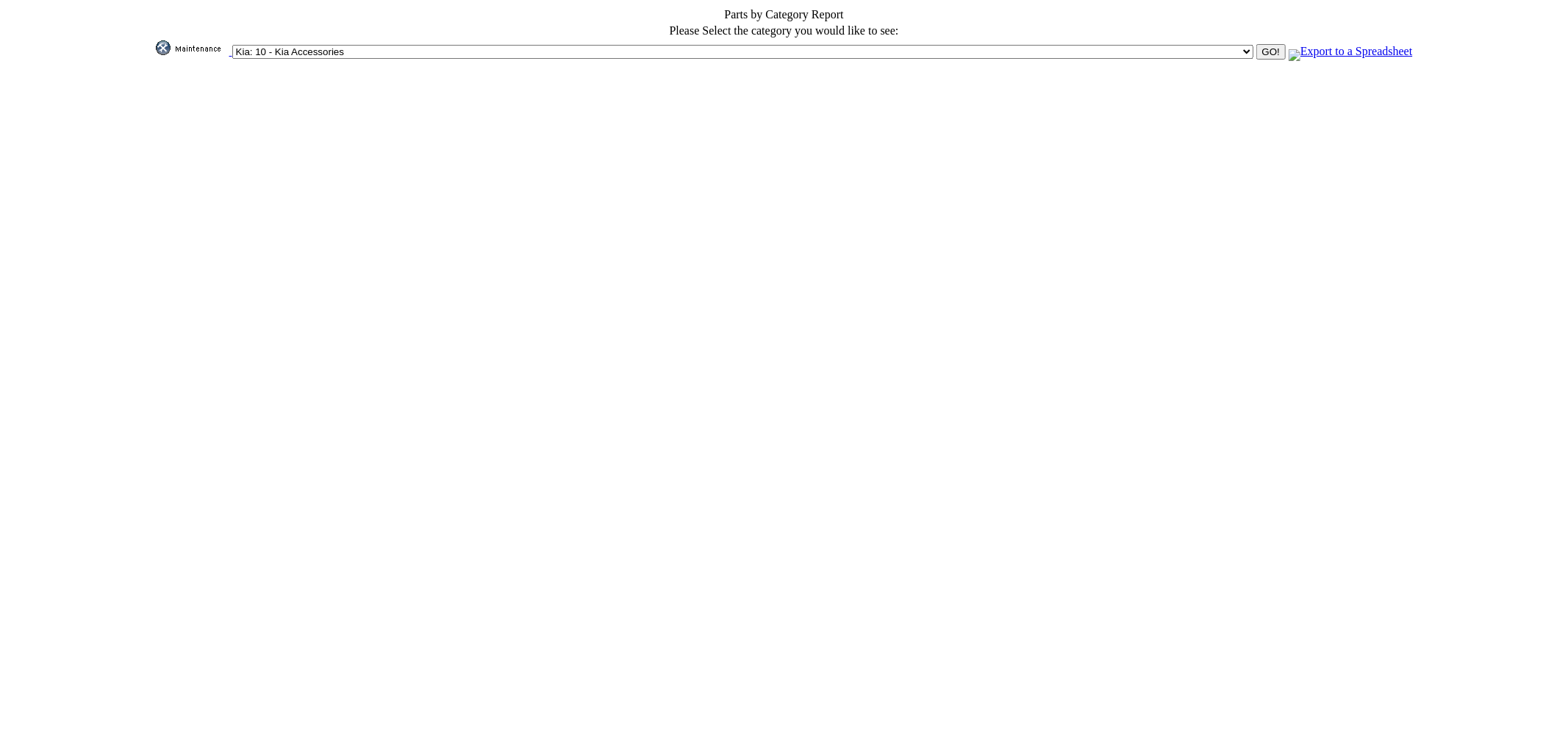
click at [579, 45] on select "Acura: 10 - Acura Accessories Acura: 15 - Acura Accessories Inactive Alfa Romeo…" at bounding box center [742, 52] width 1021 height 14
click at [1289, 47] on link "Export to a Spreadsheet" at bounding box center [1350, 51] width 123 height 12
